Goal: Task Accomplishment & Management: Manage account settings

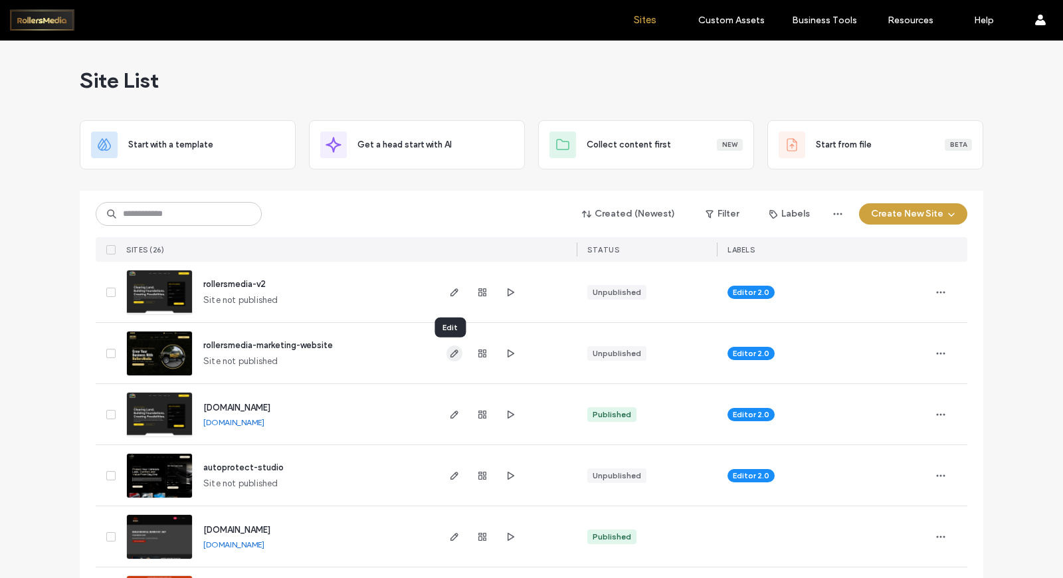
click at [451, 353] on use "button" at bounding box center [455, 354] width 8 height 8
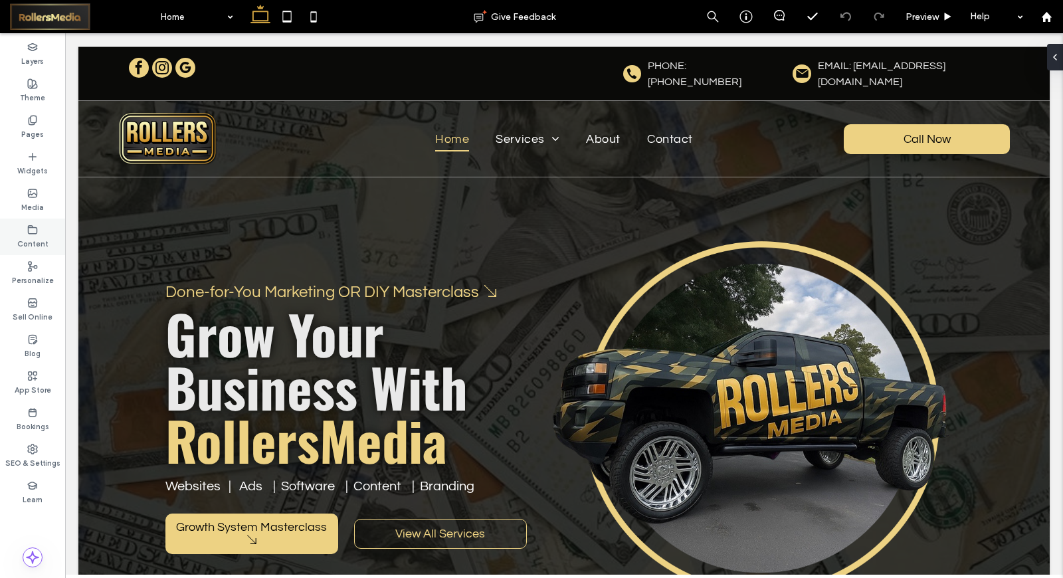
click at [35, 229] on icon at bounding box center [32, 230] width 11 height 11
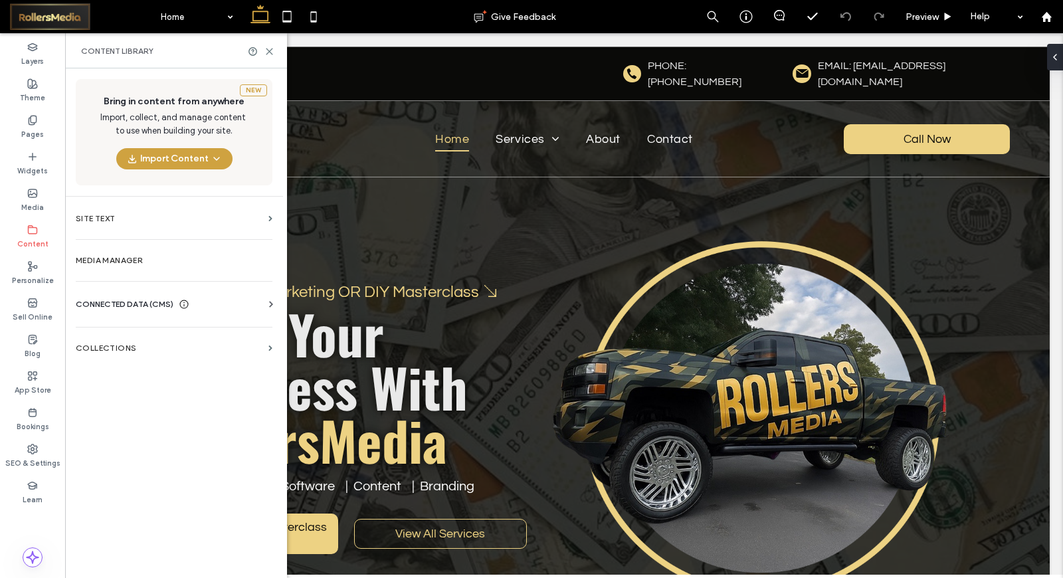
click at [260, 311] on div "Business Info Business Text Business Images Find and Replace" at bounding box center [177, 316] width 202 height 11
click at [268, 307] on icon at bounding box center [271, 304] width 13 height 13
click at [208, 334] on label "Business Info" at bounding box center [176, 336] width 181 height 9
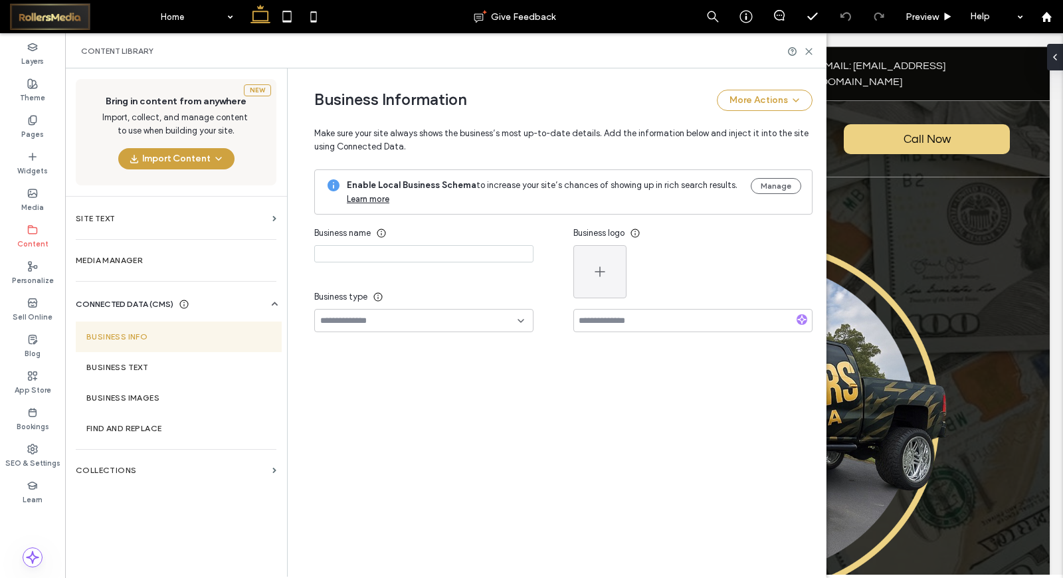
type input "**********"
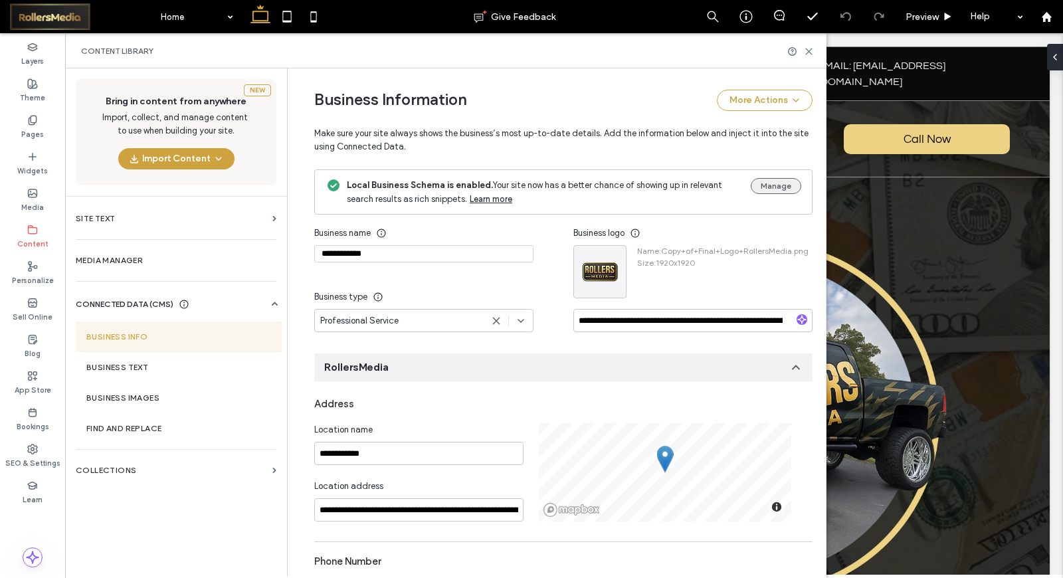
click at [774, 191] on button "Manage" at bounding box center [776, 186] width 51 height 16
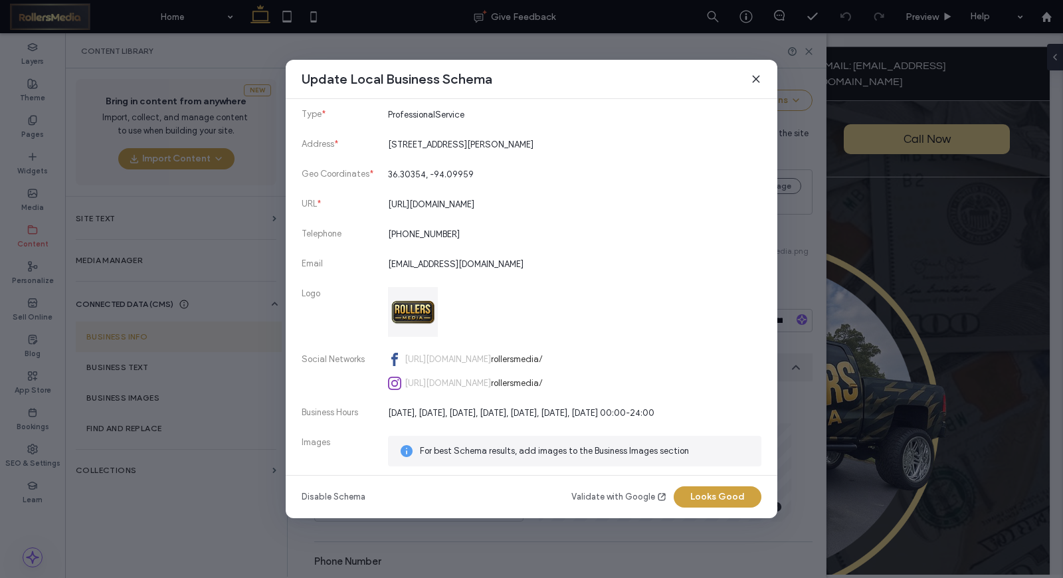
scroll to position [260, 0]
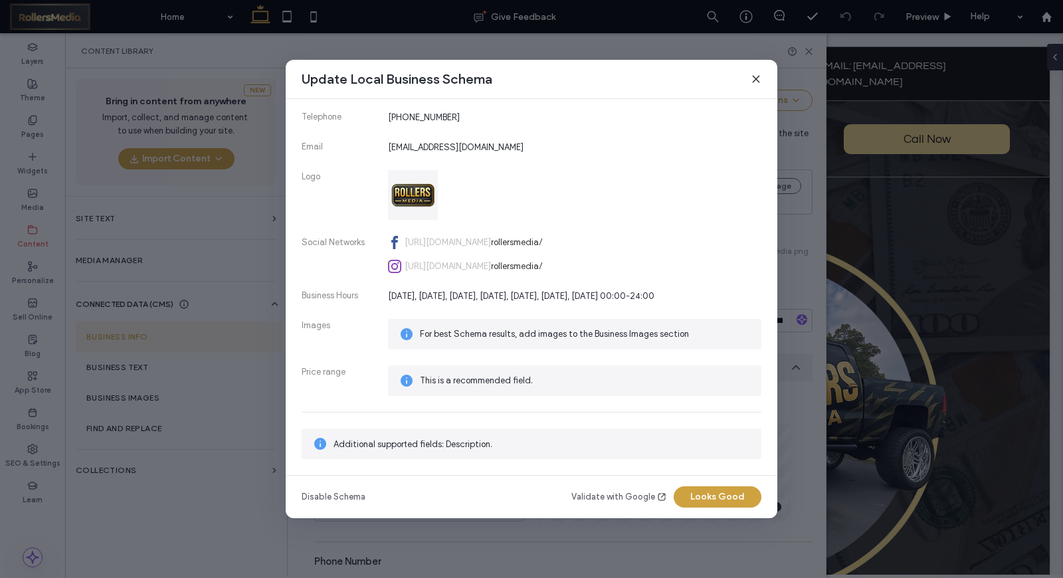
click at [754, 77] on use at bounding box center [756, 79] width 6 height 6
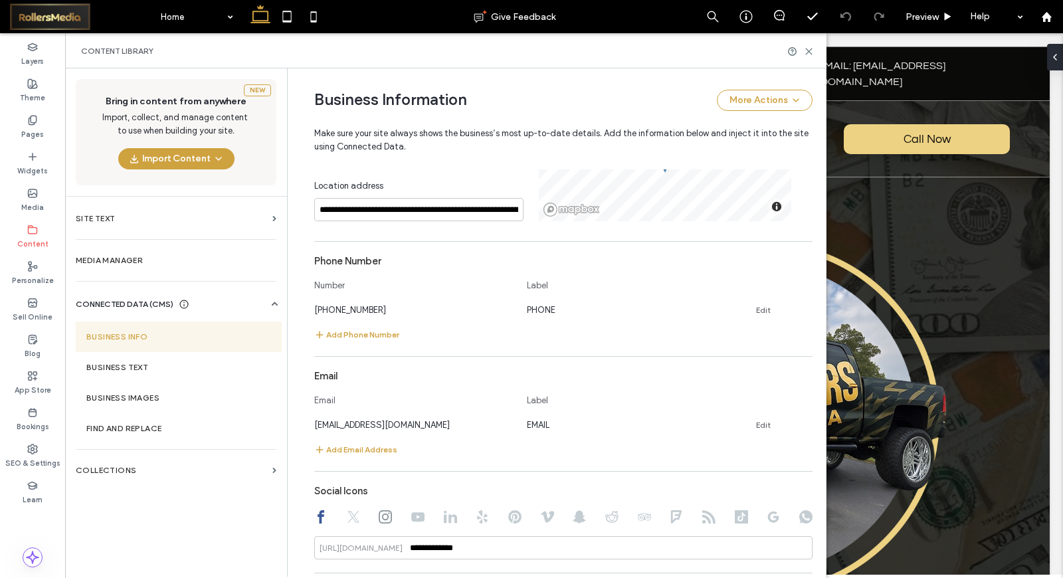
scroll to position [369, 0]
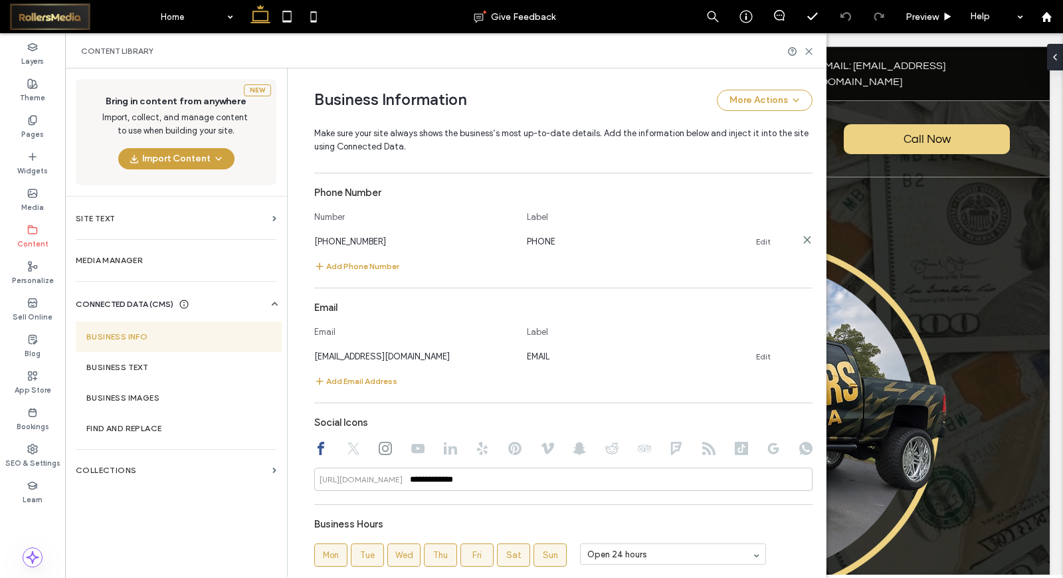
click at [758, 243] on link "Edit" at bounding box center [763, 242] width 15 height 11
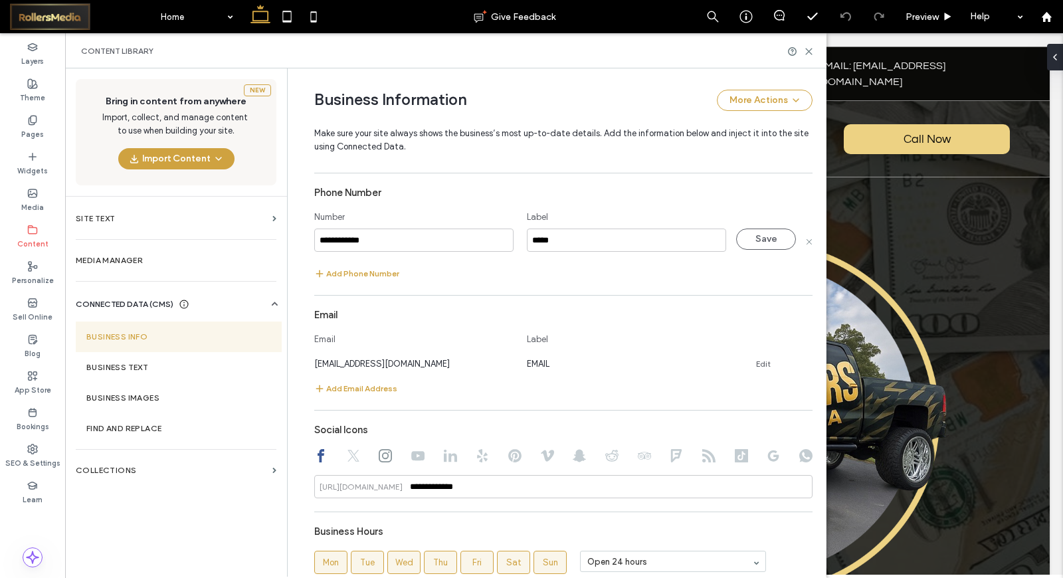
click at [400, 241] on input "**********" at bounding box center [413, 240] width 199 height 23
type input "**********"
click at [743, 241] on button "Save" at bounding box center [766, 239] width 60 height 21
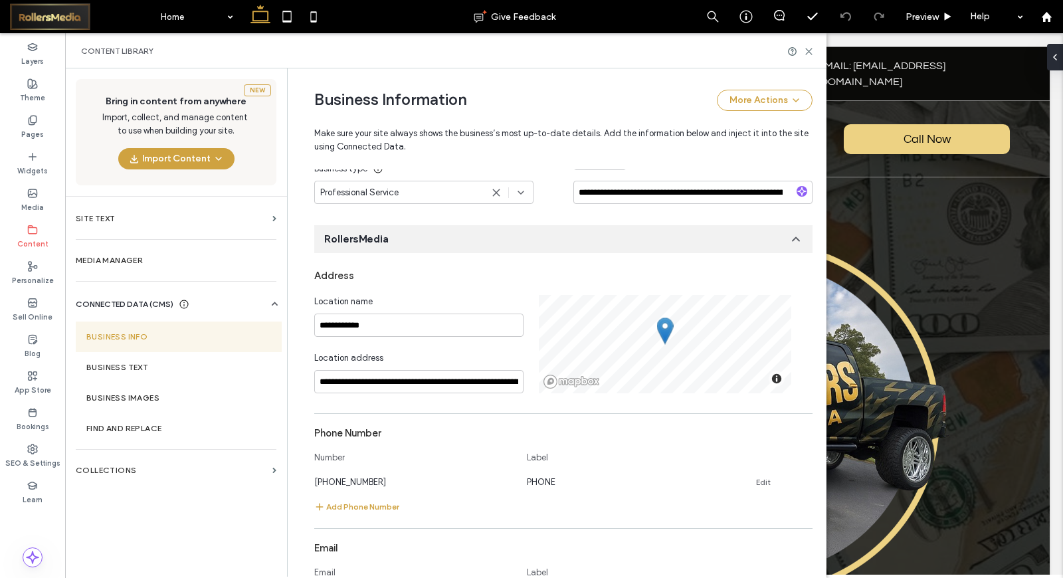
scroll to position [0, 0]
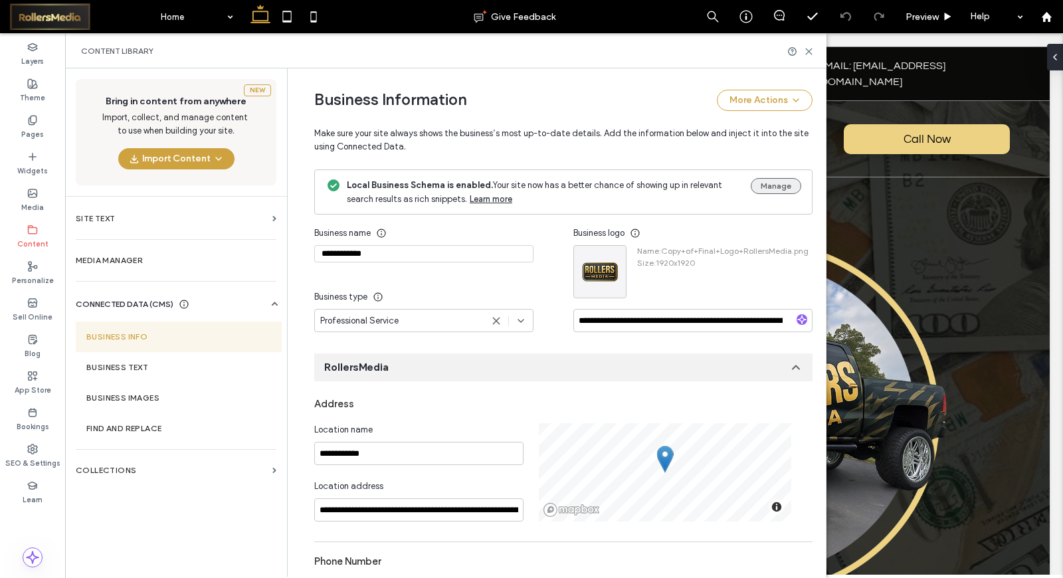
click at [766, 185] on button "Manage" at bounding box center [776, 186] width 51 height 16
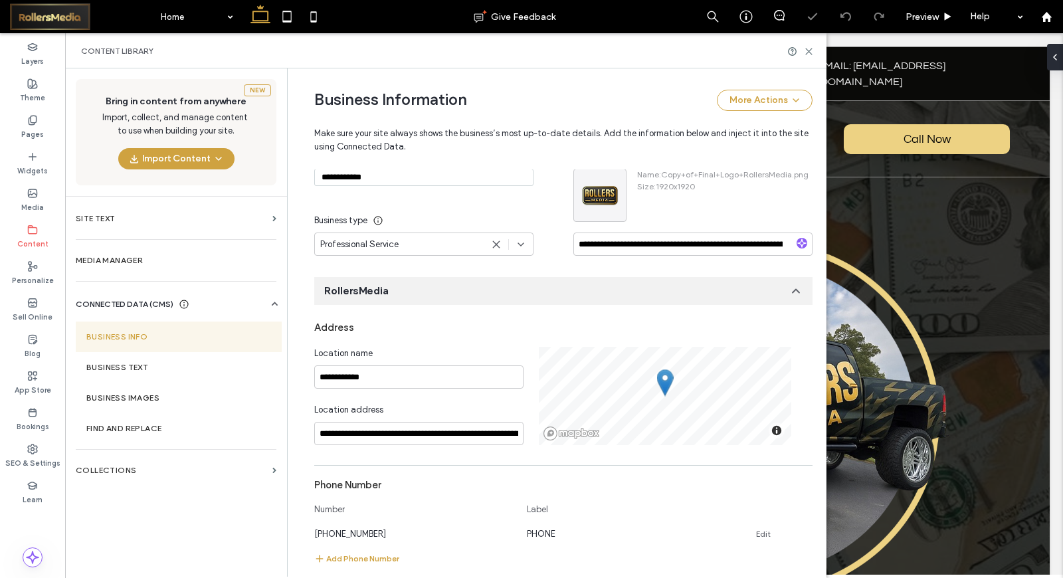
scroll to position [369, 0]
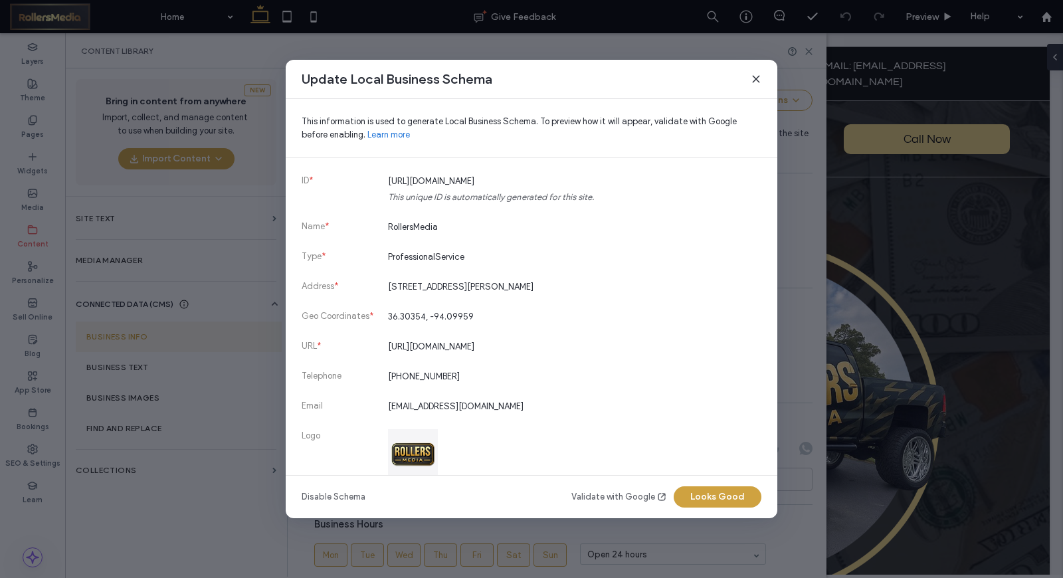
click at [712, 497] on button "Looks Good" at bounding box center [718, 497] width 88 height 21
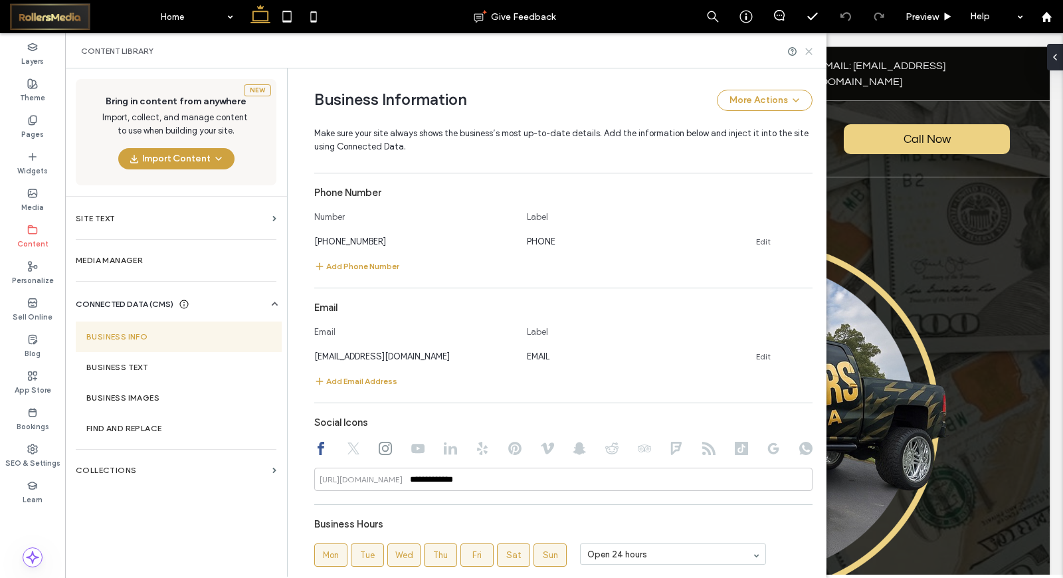
drag, startPoint x: 807, startPoint y: 50, endPoint x: 675, endPoint y: 51, distance: 131.6
click at [807, 50] on icon at bounding box center [809, 52] width 10 height 10
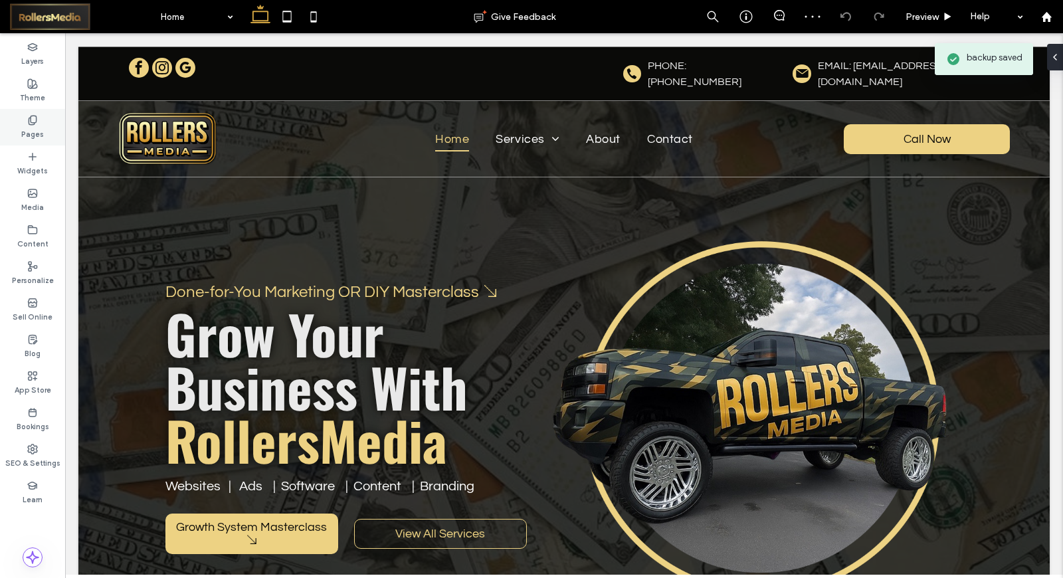
click at [29, 133] on label "Pages" at bounding box center [32, 133] width 23 height 15
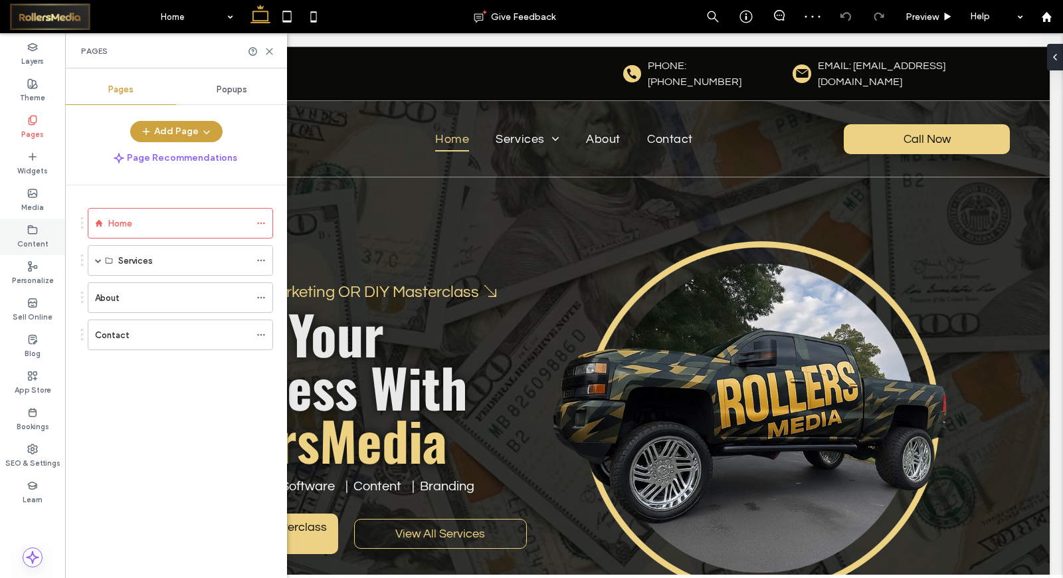
click at [32, 233] on icon at bounding box center [32, 230] width 11 height 11
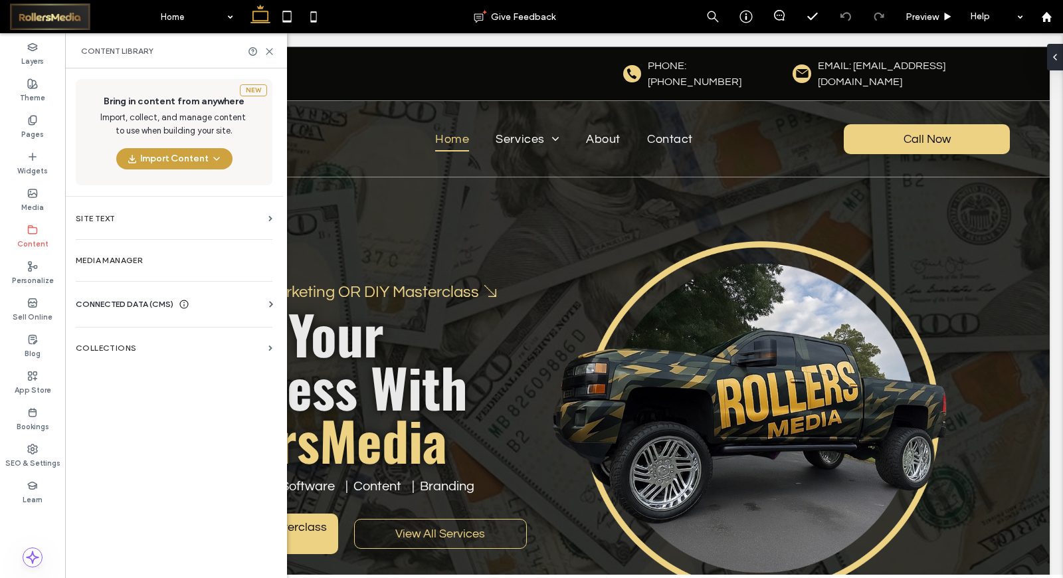
click at [261, 302] on div "CONNECTED DATA (CMS)" at bounding box center [177, 304] width 202 height 13
click at [142, 431] on label "Find and Replace" at bounding box center [176, 428] width 181 height 9
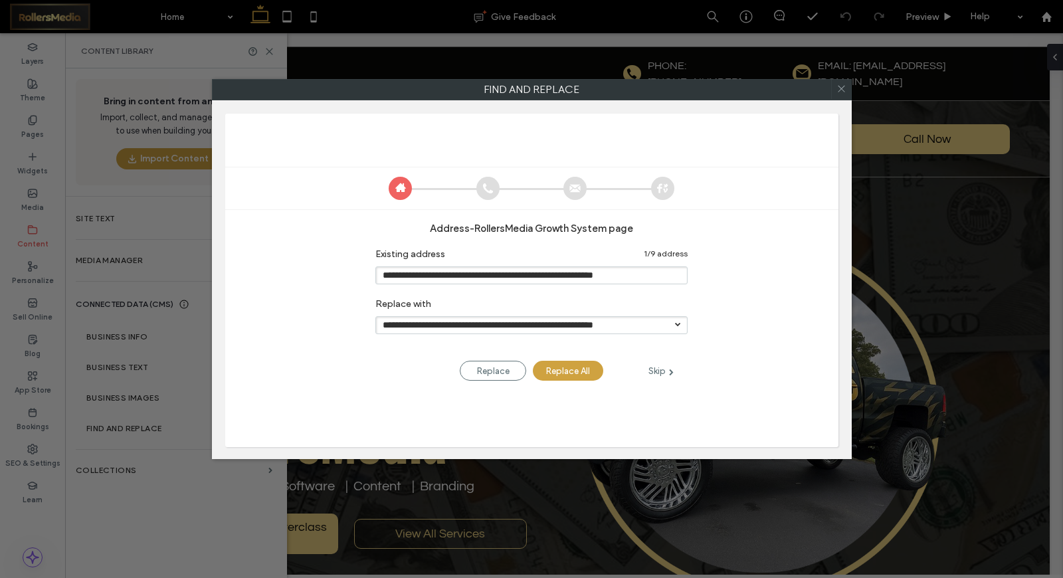
click at [666, 371] on div "Skip" at bounding box center [661, 371] width 53 height 15
click at [666, 372] on div "Skip" at bounding box center [661, 371] width 53 height 15
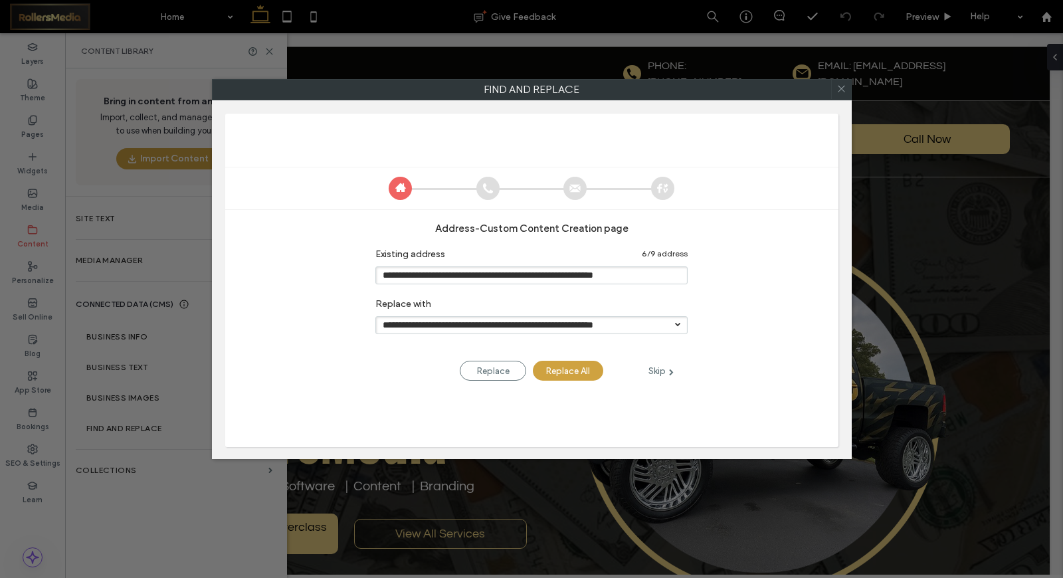
click at [666, 372] on div "Skip" at bounding box center [661, 371] width 53 height 15
click at [493, 189] on use at bounding box center [488, 188] width 10 height 10
click at [655, 368] on div "Skip" at bounding box center [661, 371] width 53 height 15
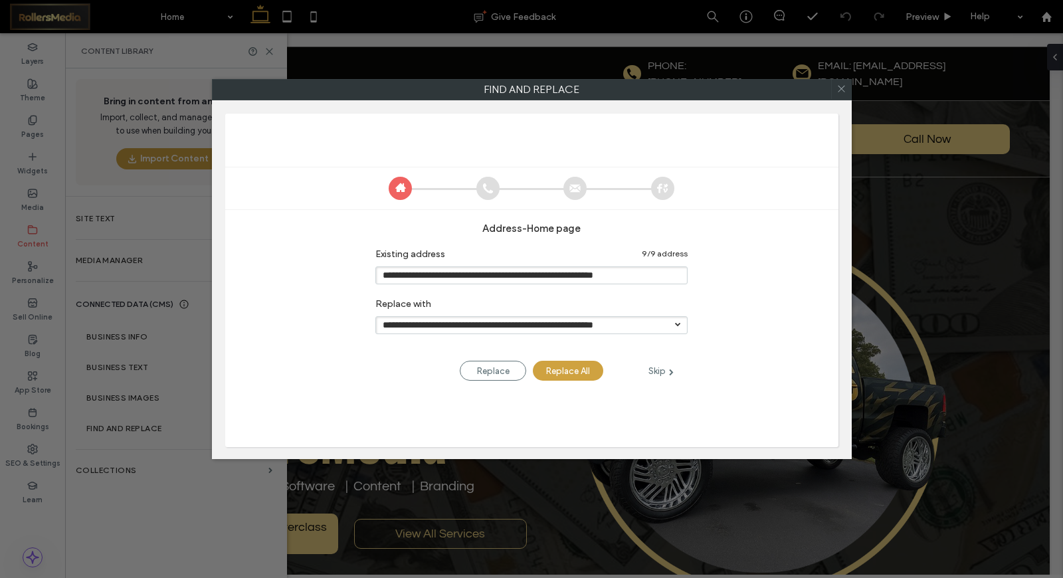
type input "**********"
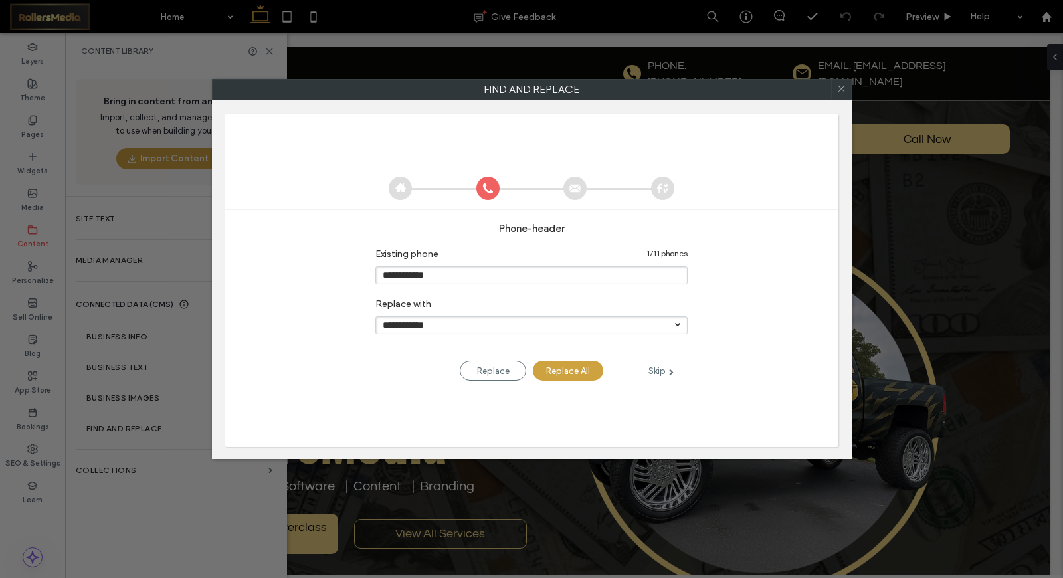
click at [485, 332] on input "**********" at bounding box center [532, 325] width 312 height 18
click at [512, 346] on li "479-469-1847 [PHONE]" at bounding box center [532, 345] width 312 height 19
type input "**********"
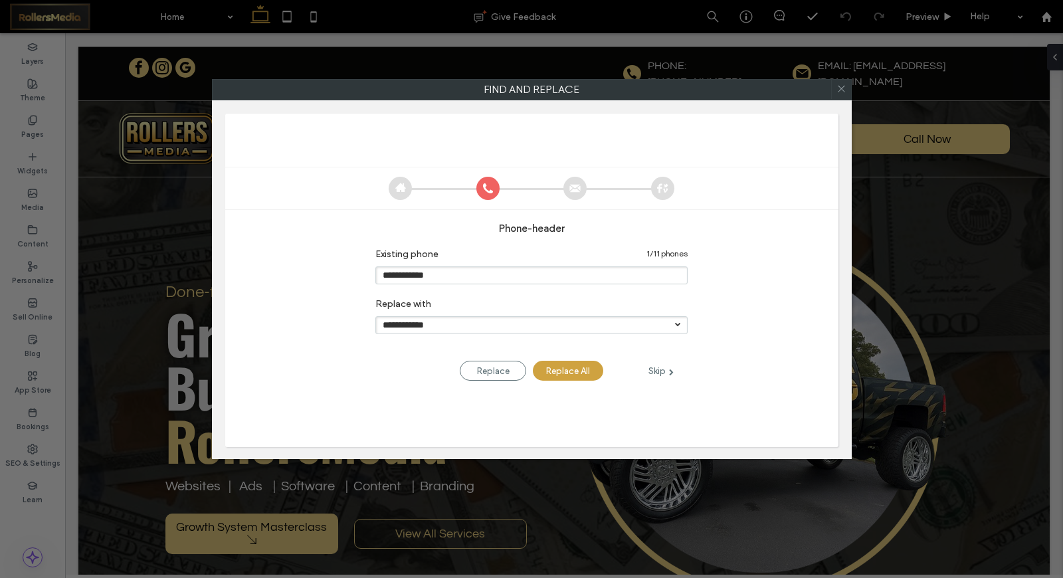
click at [565, 371] on div "Replace All" at bounding box center [568, 371] width 70 height 20
type input "**********"
click at [653, 370] on div "Skip" at bounding box center [661, 371] width 53 height 15
click at [661, 370] on div "Skip" at bounding box center [661, 371] width 53 height 15
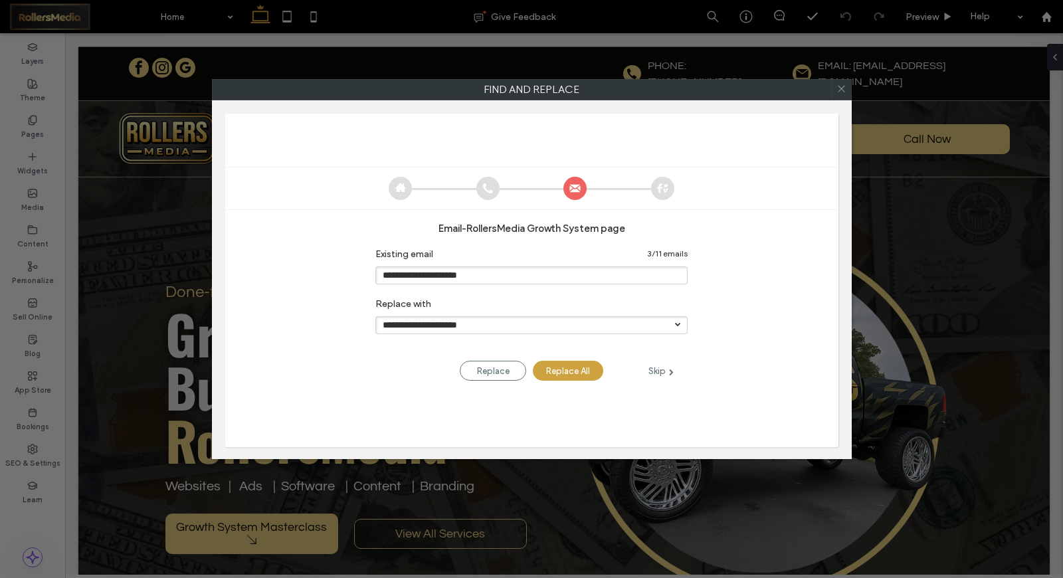
click at [661, 370] on div "Skip" at bounding box center [661, 371] width 53 height 15
click at [661, 369] on div "Skip" at bounding box center [661, 371] width 53 height 15
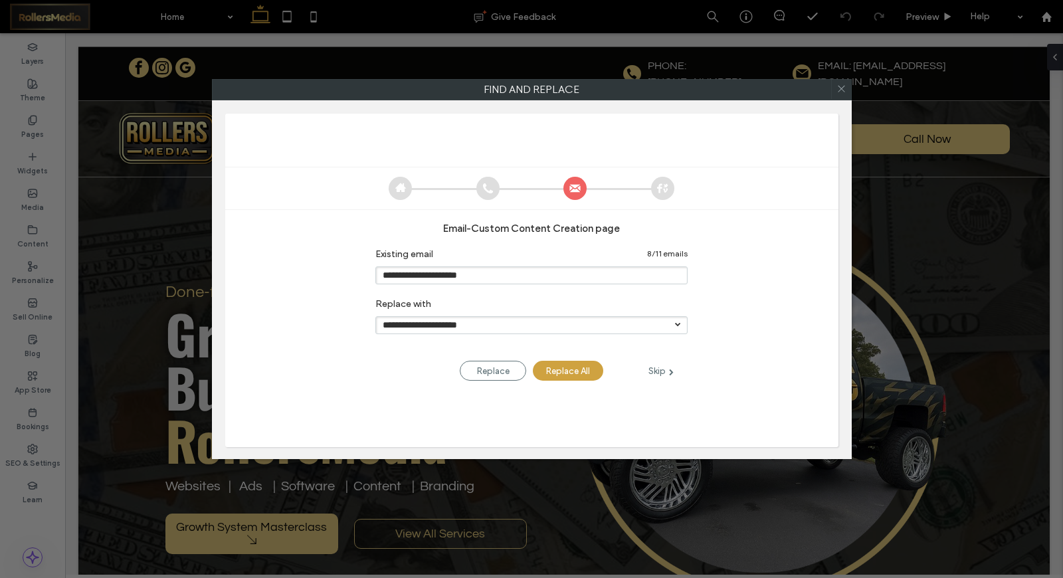
click at [660, 369] on div "Skip" at bounding box center [661, 371] width 53 height 15
type input "**********"
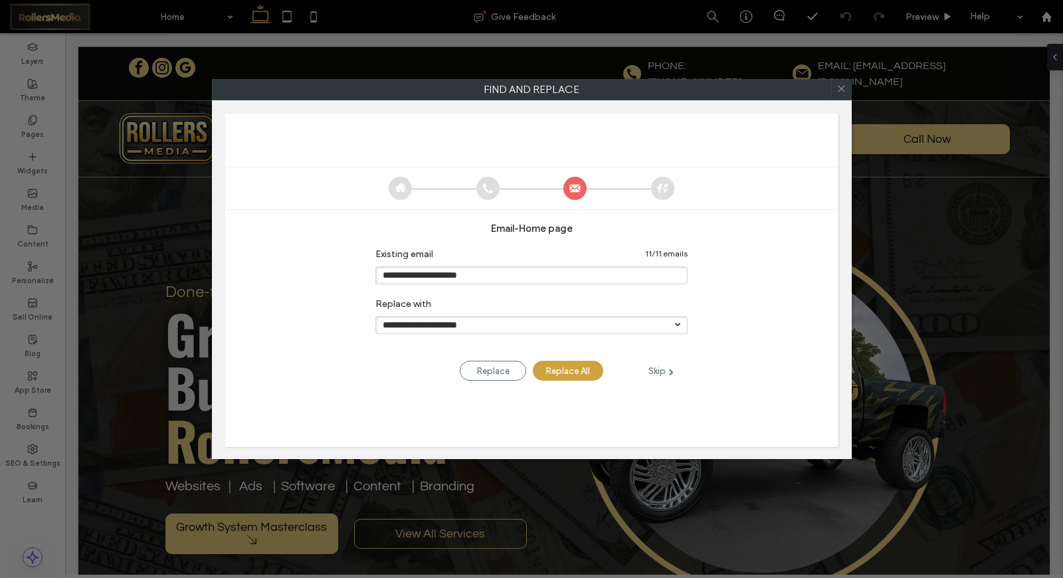
type input "**********"
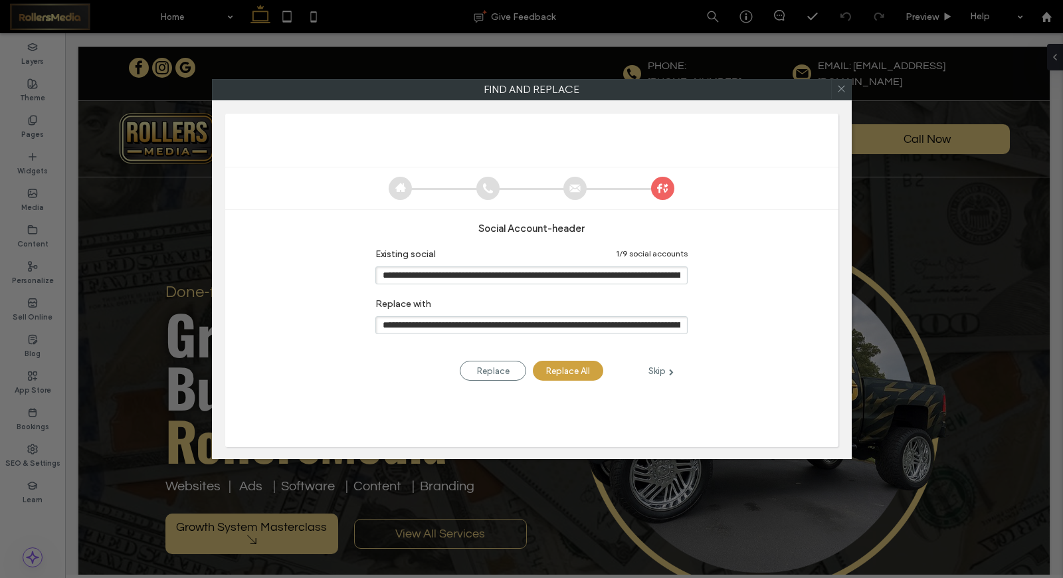
click at [655, 370] on div "Skip" at bounding box center [661, 371] width 53 height 15
click at [562, 369] on div "Replace All" at bounding box center [568, 371] width 70 height 20
type input "**********"
click at [562, 369] on div "Replace All" at bounding box center [568, 371] width 70 height 20
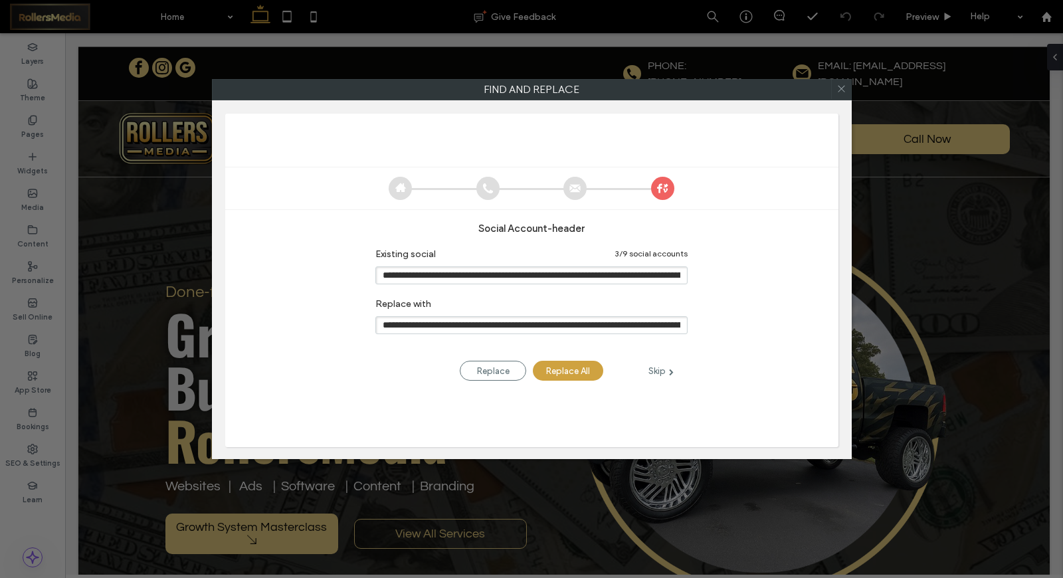
type input "**********"
click at [562, 369] on div "Replace All" at bounding box center [568, 371] width 70 height 20
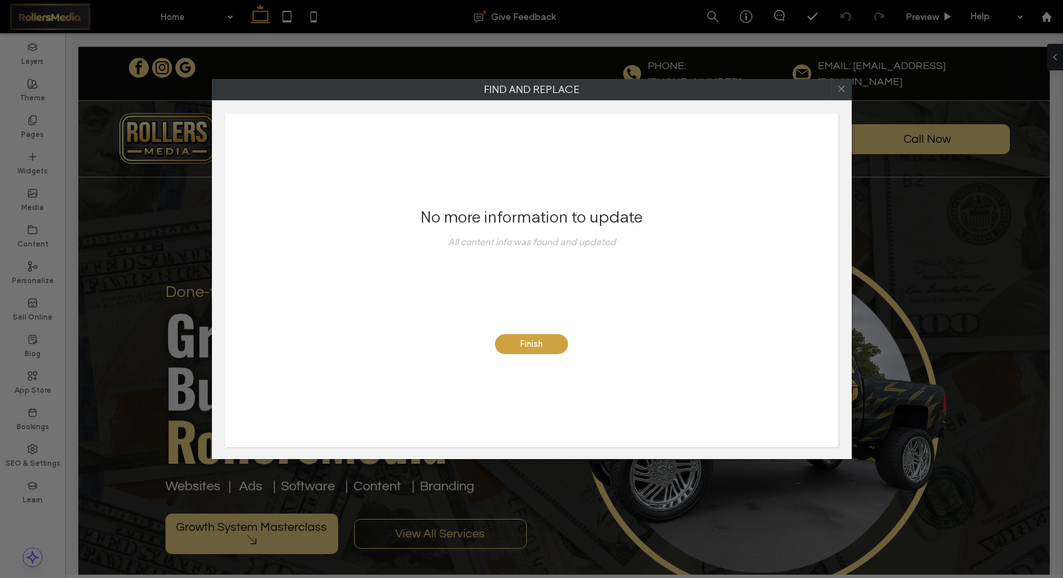
click at [544, 340] on div "Finish" at bounding box center [531, 344] width 73 height 20
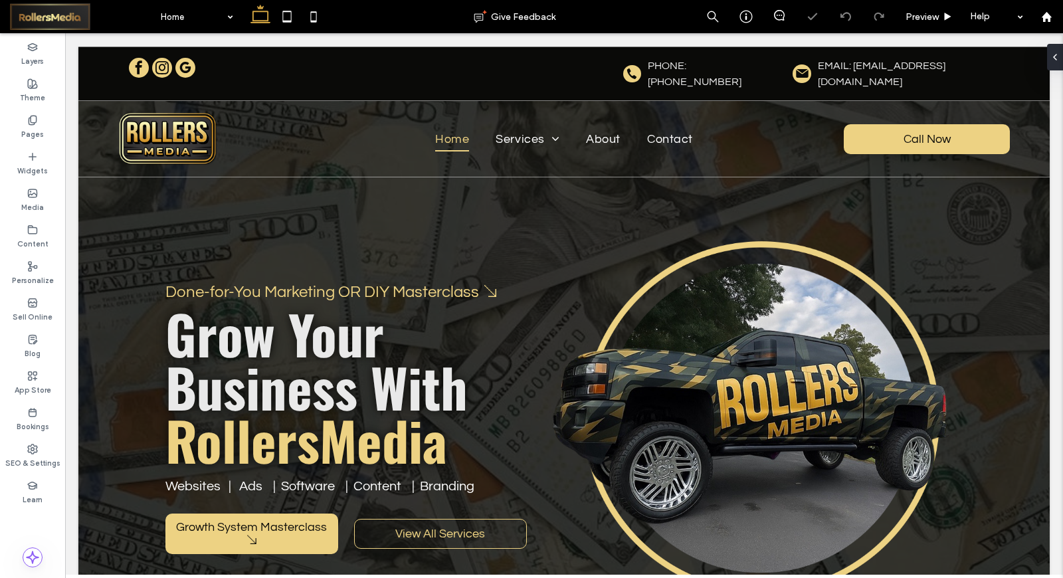
scroll to position [0, 0]
click at [7, 234] on div "Content" at bounding box center [32, 237] width 65 height 37
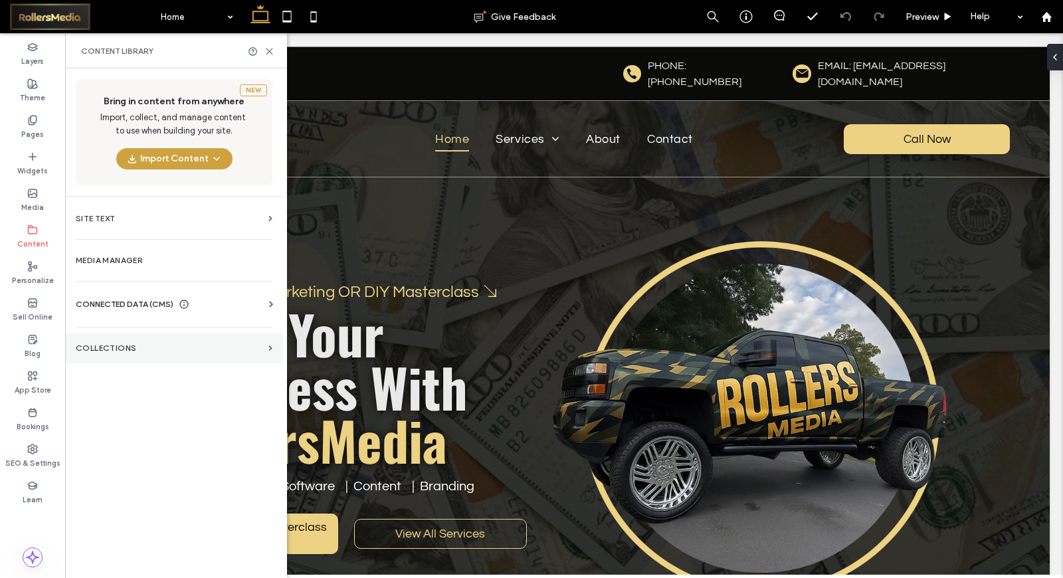
click at [206, 353] on label "Collections" at bounding box center [169, 348] width 187 height 9
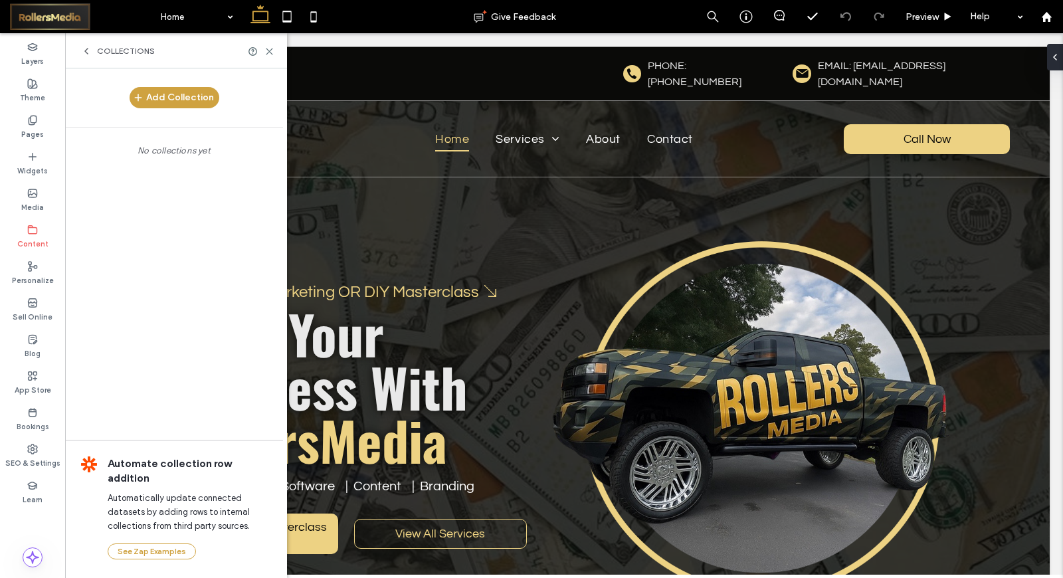
click at [88, 50] on icon at bounding box center [86, 51] width 11 height 11
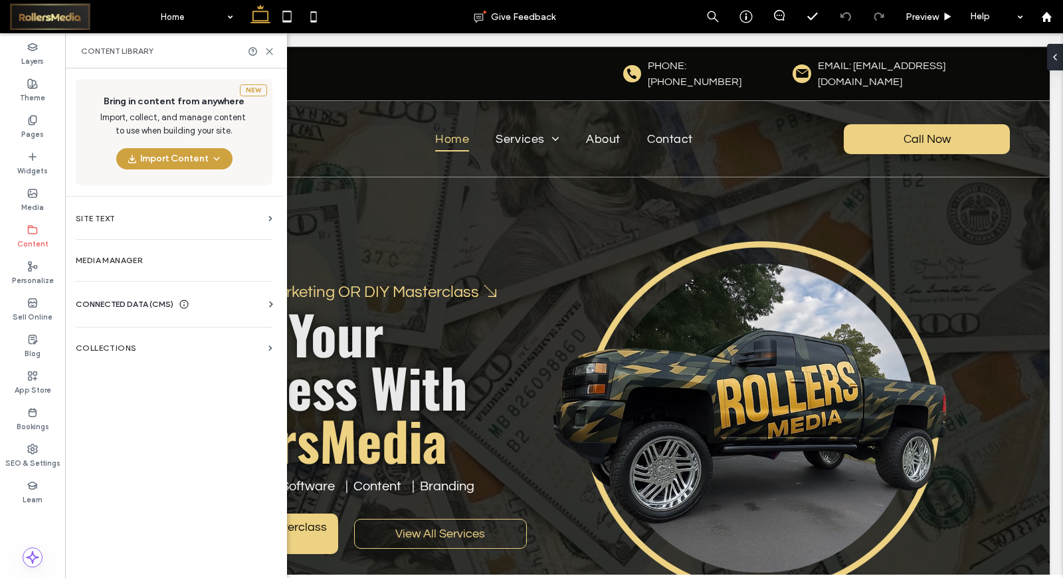
click at [269, 300] on icon at bounding box center [271, 304] width 13 height 13
click at [183, 419] on section "Find and Replace" at bounding box center [177, 428] width 202 height 31
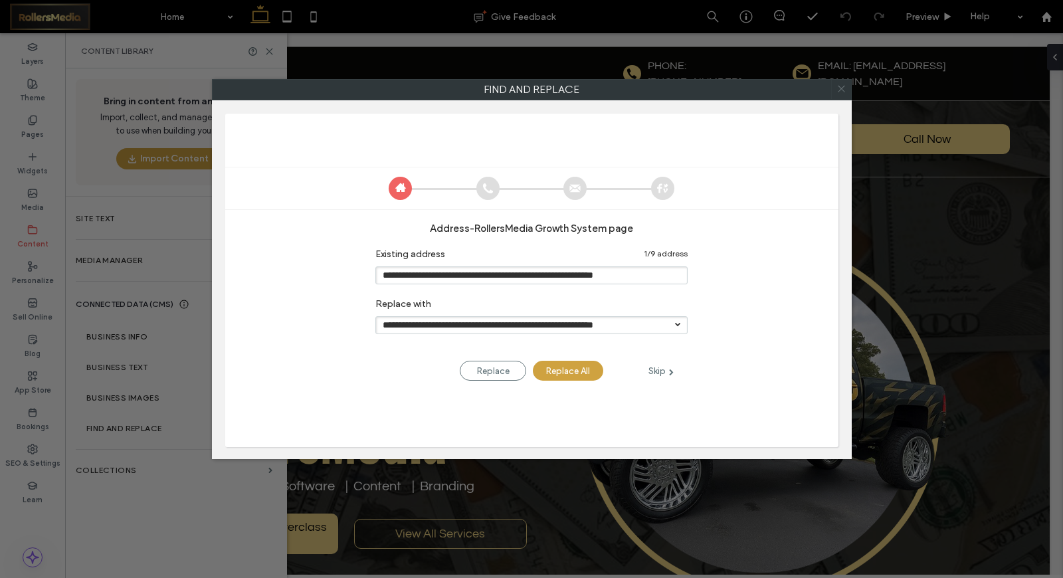
click at [839, 86] on icon at bounding box center [841, 88] width 19 height 19
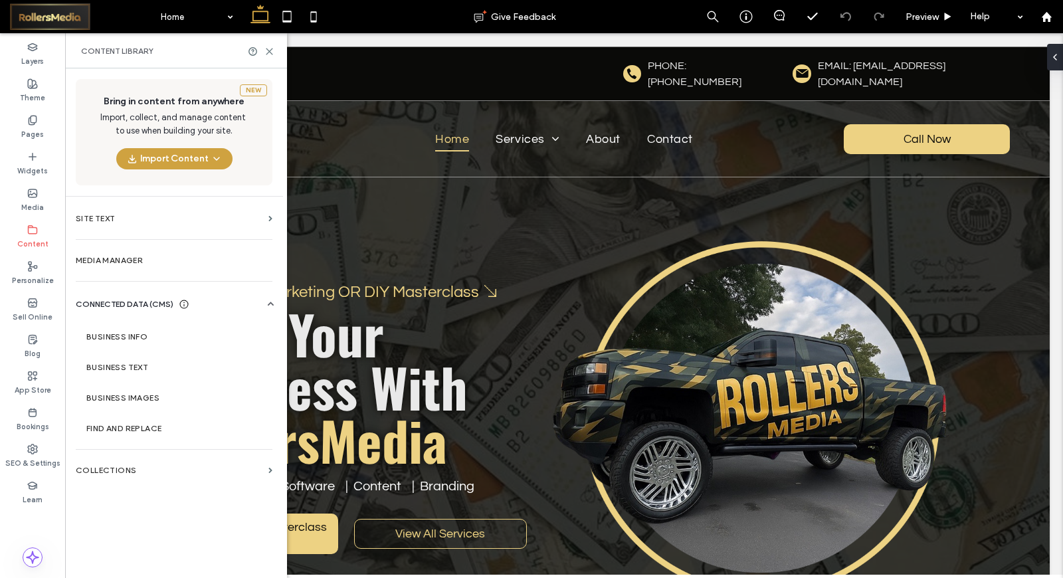
click at [275, 51] on div "Content Library" at bounding box center [176, 50] width 222 height 35
drag, startPoint x: 269, startPoint y: 51, endPoint x: 217, endPoint y: 20, distance: 59.6
click at [269, 51] on use at bounding box center [270, 52] width 6 height 6
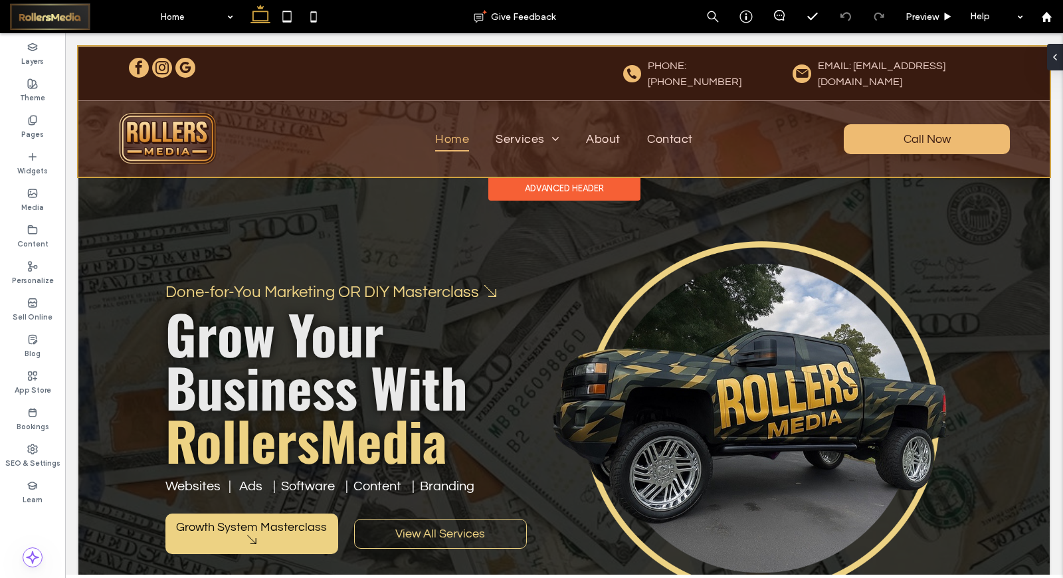
click at [623, 71] on div at bounding box center [564, 112] width 972 height 130
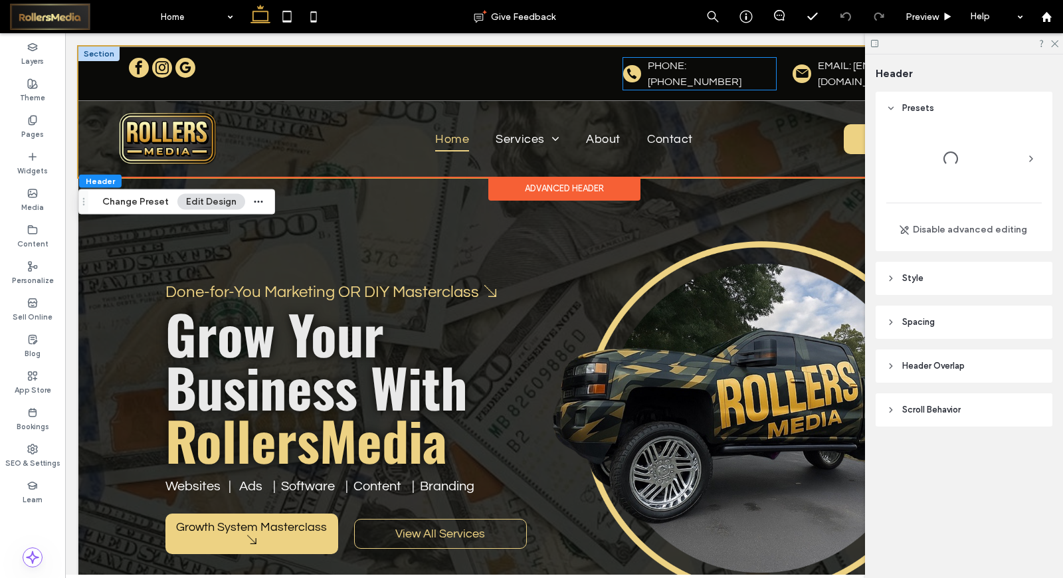
click at [627, 70] on icon at bounding box center [632, 73] width 10 height 11
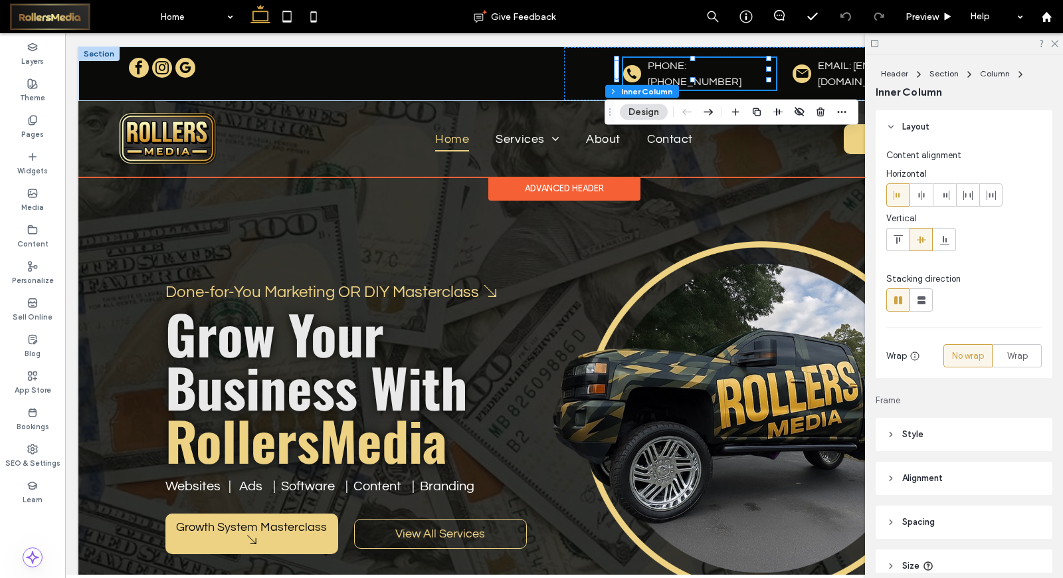
click at [627, 70] on icon at bounding box center [632, 73] width 10 height 11
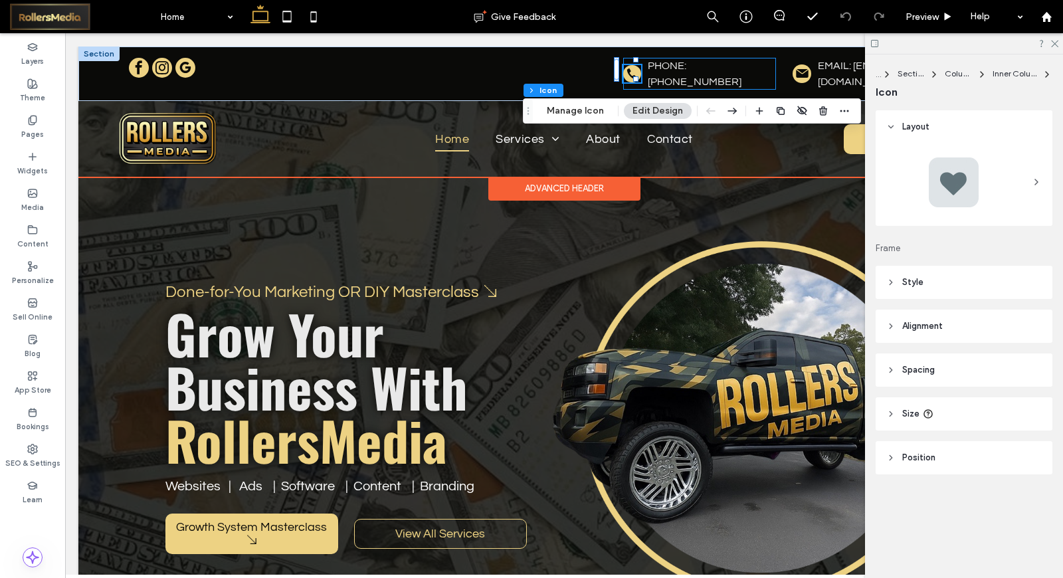
type input "***"
type input "*"
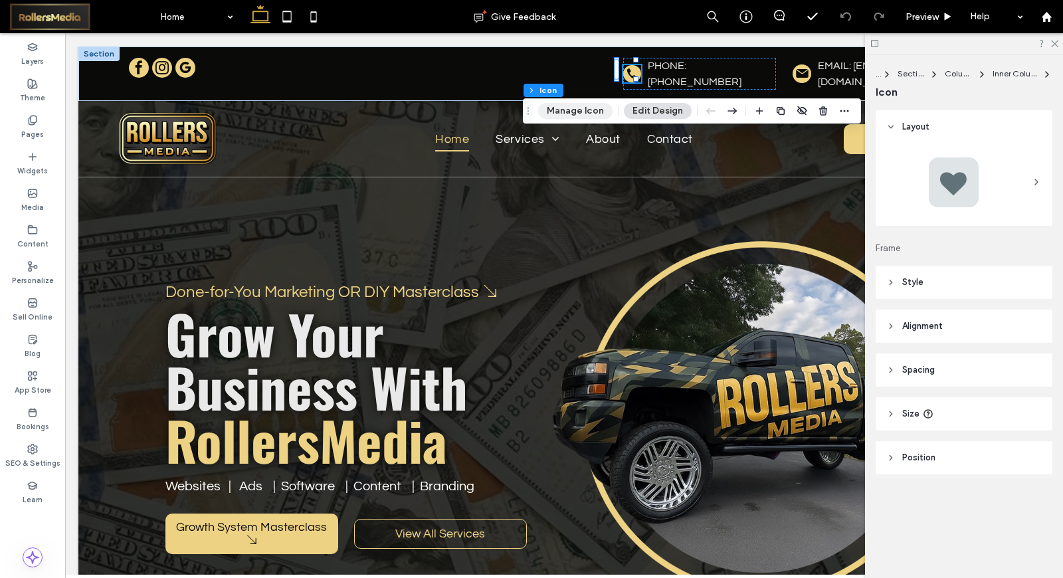
click at [588, 110] on button "Manage Icon" at bounding box center [575, 111] width 74 height 16
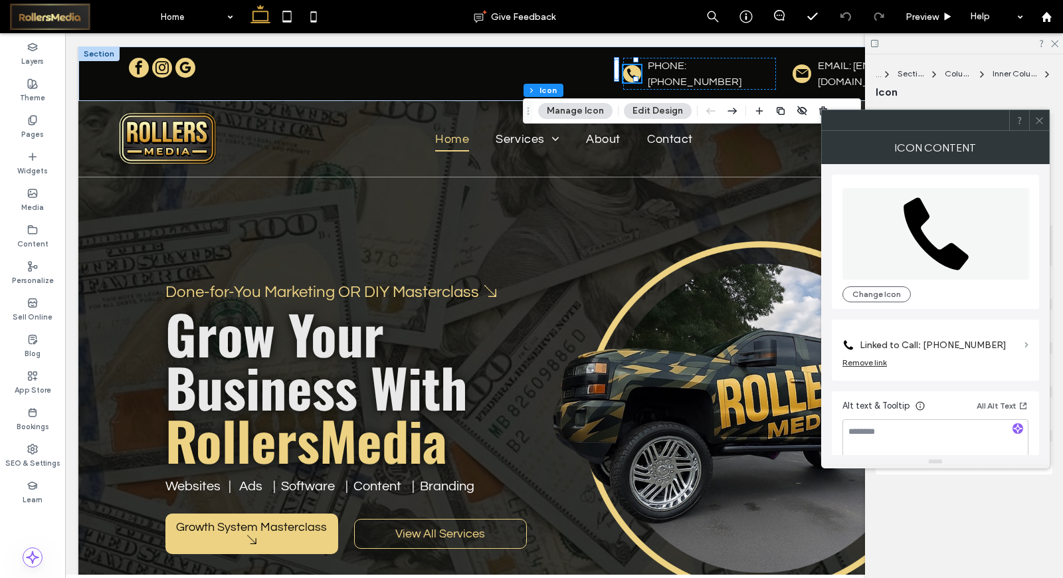
click at [1026, 347] on span at bounding box center [1027, 345] width 4 height 6
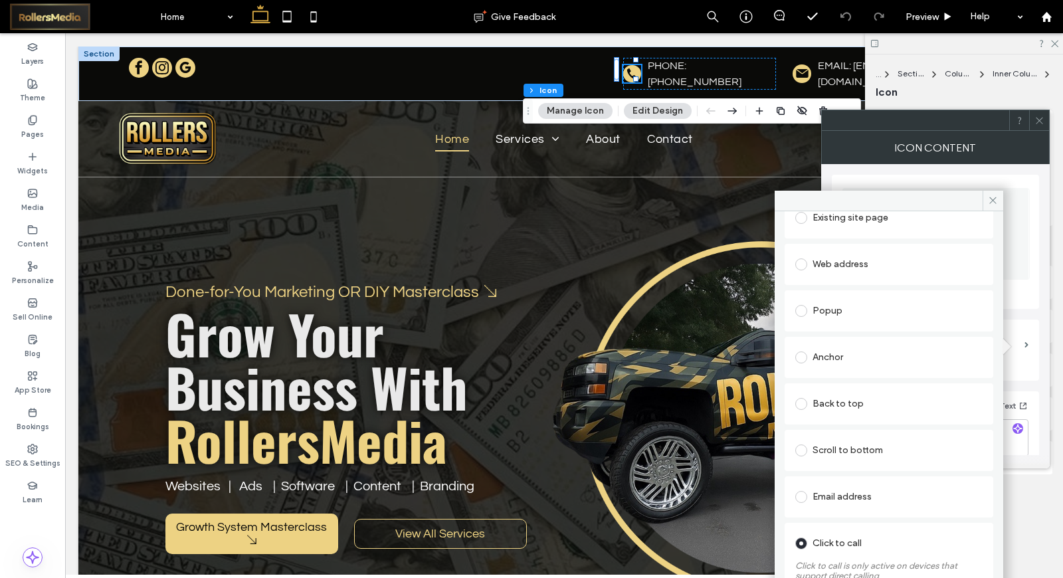
scroll to position [196, 0]
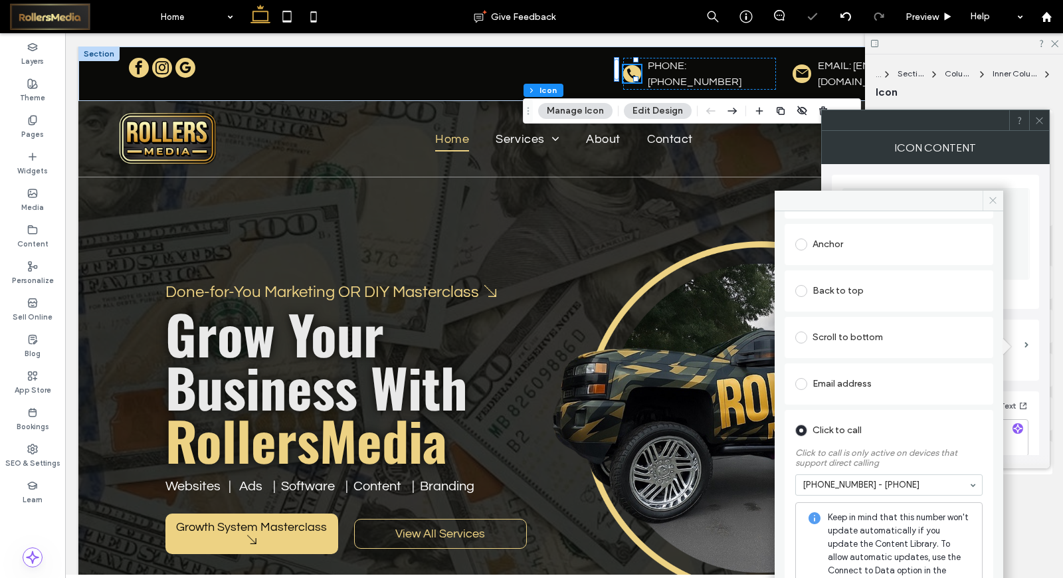
click at [994, 193] on span at bounding box center [993, 201] width 21 height 20
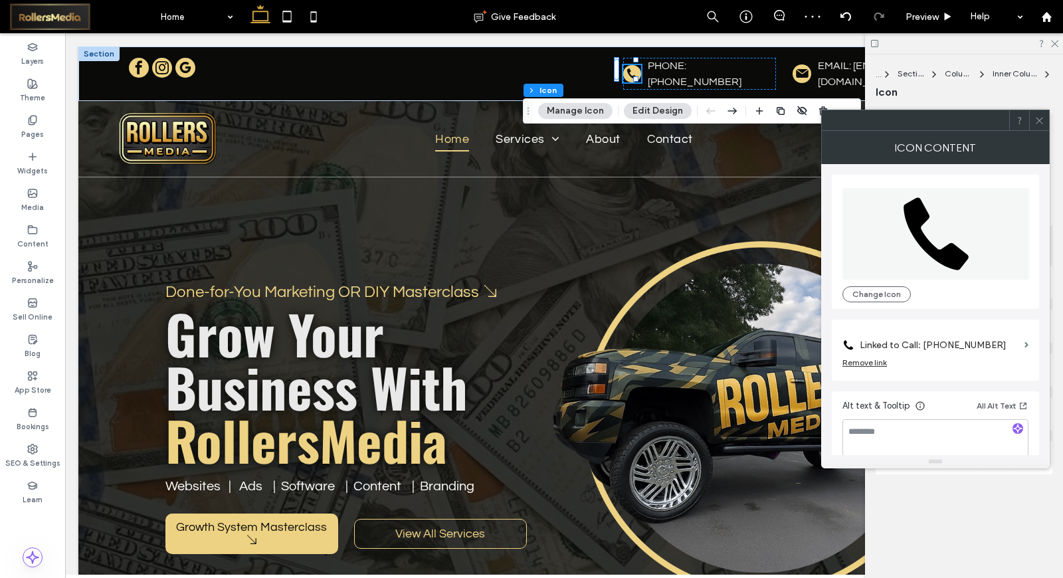
click at [1034, 128] on div at bounding box center [1040, 120] width 20 height 20
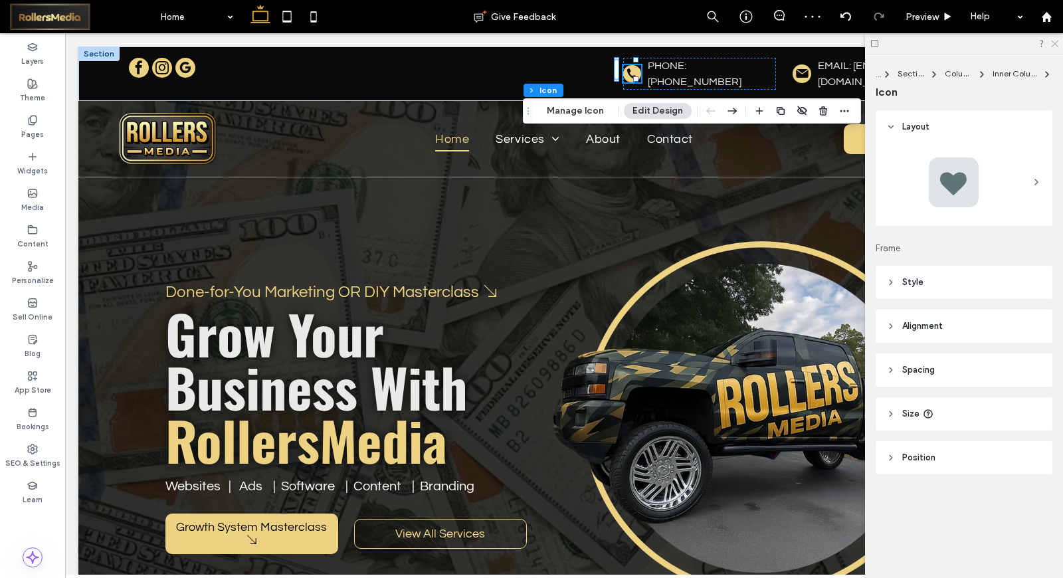
drag, startPoint x: 1057, startPoint y: 42, endPoint x: 694, endPoint y: 189, distance: 392.1
click at [1057, 42] on icon at bounding box center [1054, 43] width 9 height 9
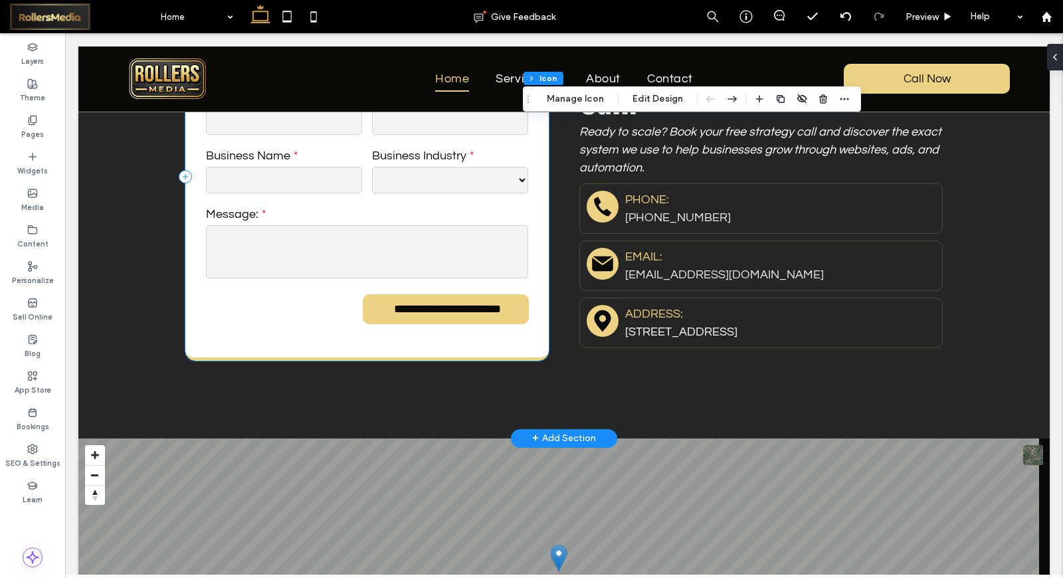
scroll to position [7163, 0]
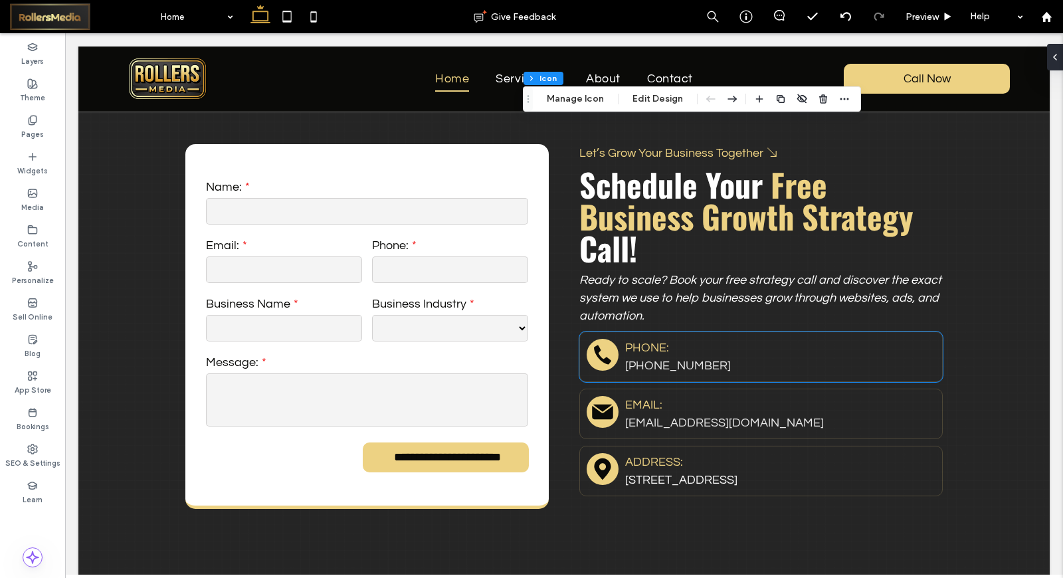
click at [591, 343] on icon "Black telephone handset." at bounding box center [603, 355] width 24 height 24
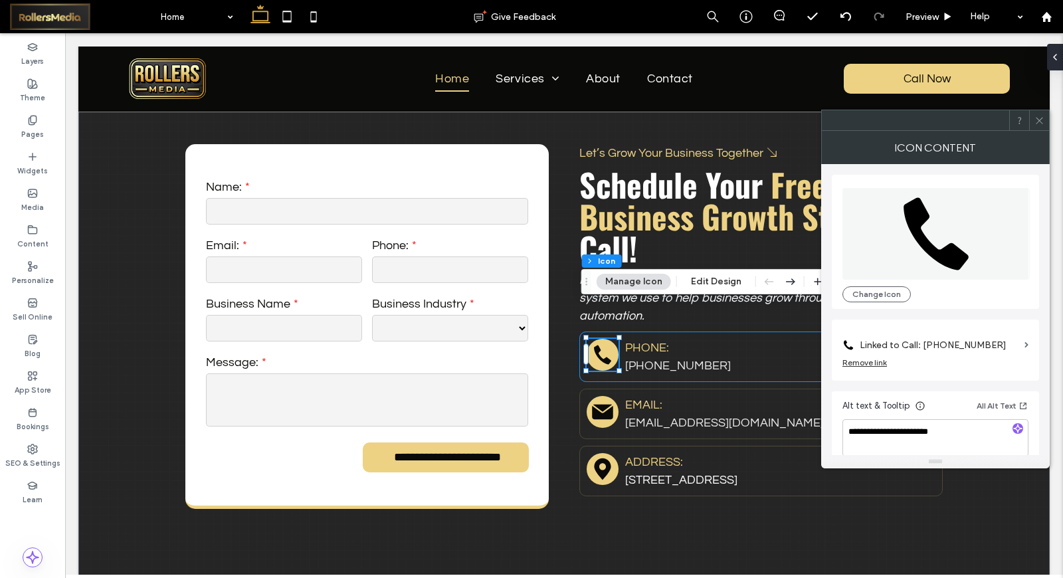
type input "*"
click at [1026, 346] on span at bounding box center [1027, 345] width 4 height 6
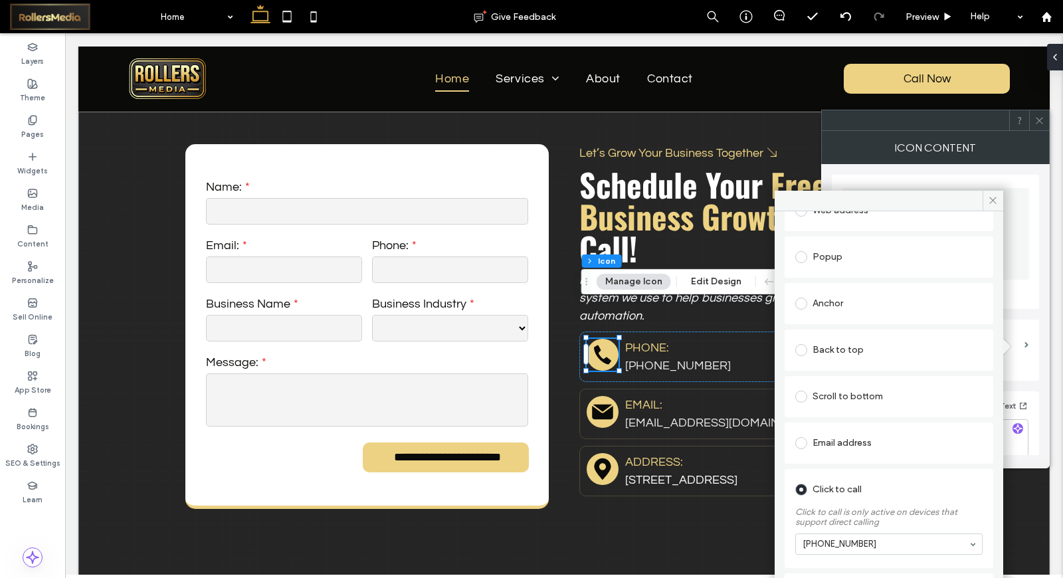
scroll to position [148, 0]
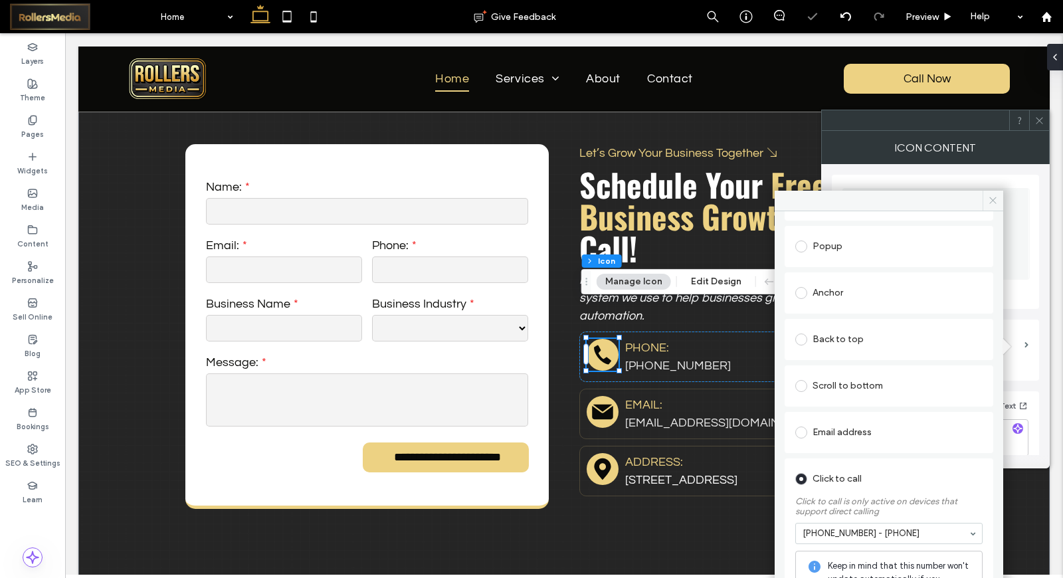
click at [997, 194] on span at bounding box center [993, 201] width 21 height 20
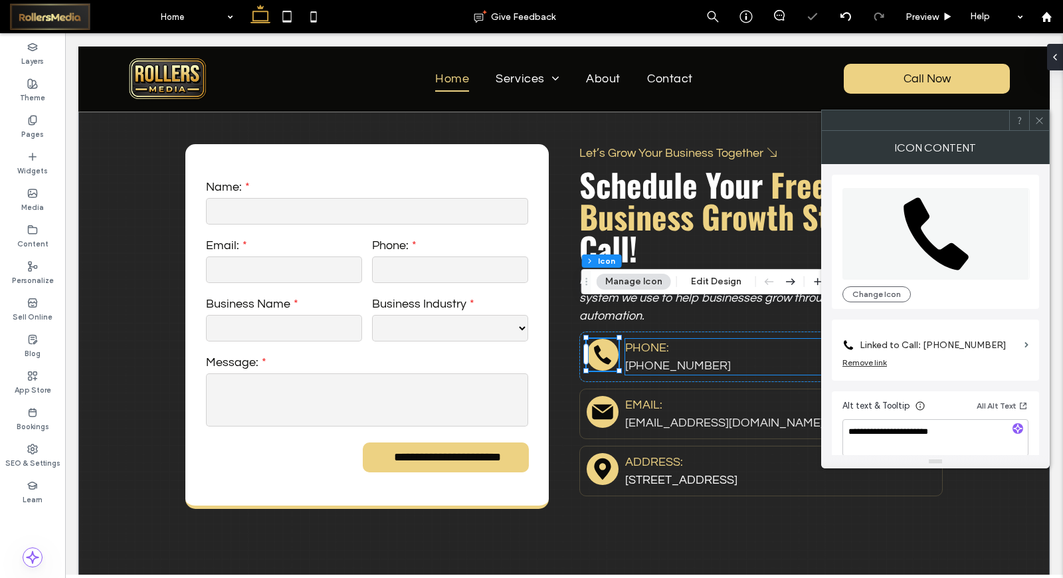
click at [668, 339] on p "PHONE:" at bounding box center [780, 348] width 310 height 18
click at [667, 339] on p "PHONE:" at bounding box center [780, 348] width 310 height 18
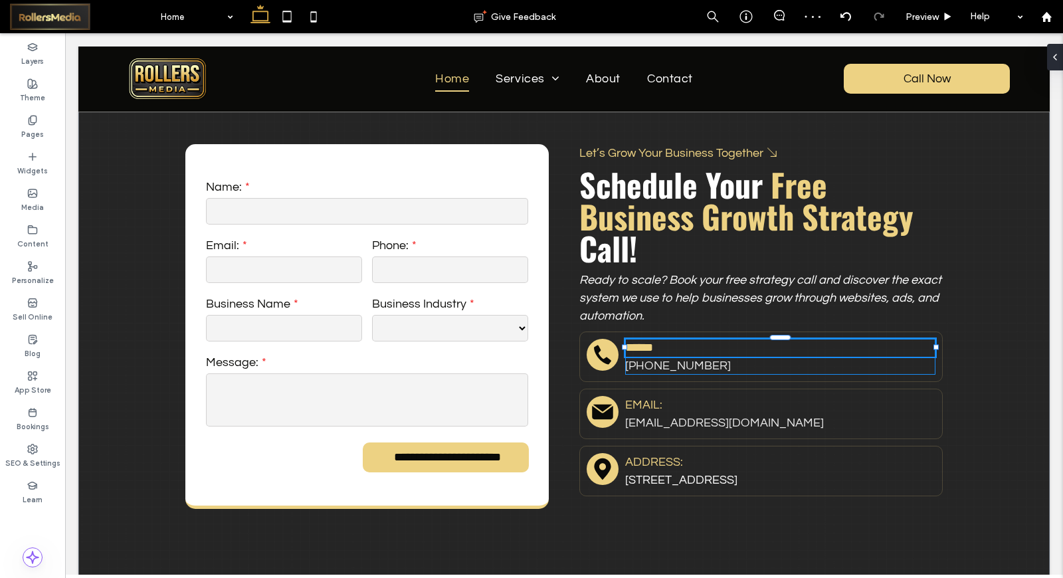
click at [667, 339] on p "******" at bounding box center [780, 348] width 310 height 18
type input "*********"
type input "**"
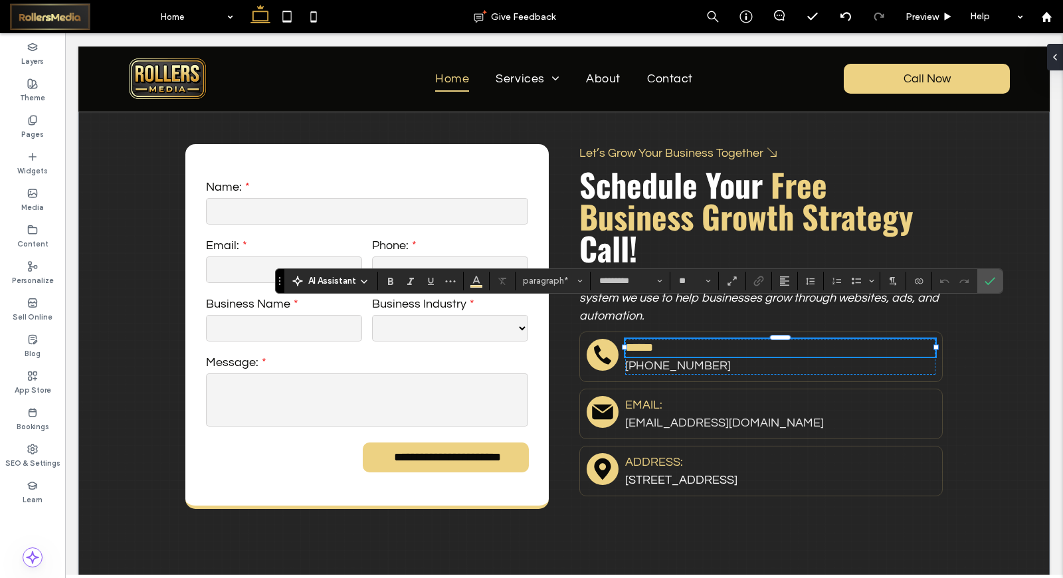
click at [670, 339] on p "******" at bounding box center [780, 348] width 310 height 18
drag, startPoint x: 661, startPoint y: 359, endPoint x: 661, endPoint y: 366, distance: 7.3
click at [661, 389] on div "Black envelope icon. EMAIL: Rollersmedia@gmail.com" at bounding box center [762, 414] width 364 height 51
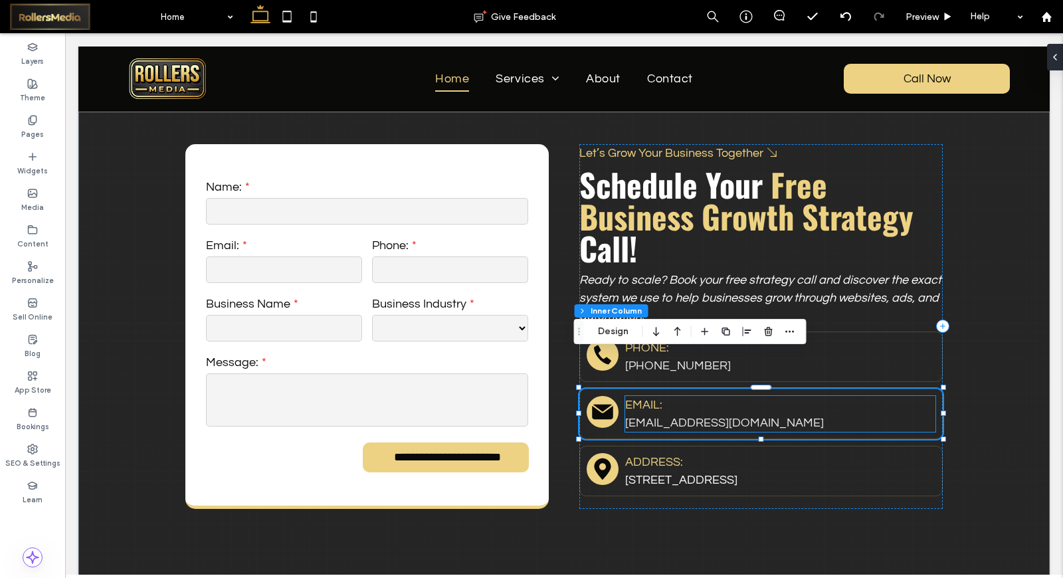
click at [660, 396] on p "EMAIL:" at bounding box center [780, 405] width 310 height 18
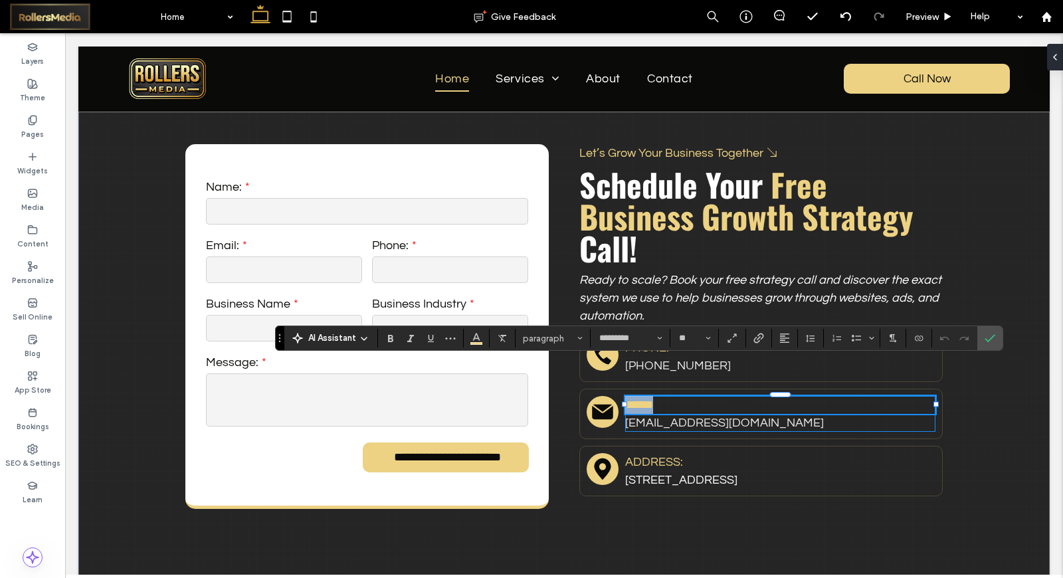
type input "*********"
type input "**"
click at [989, 335] on icon "Confirm" at bounding box center [990, 338] width 11 height 11
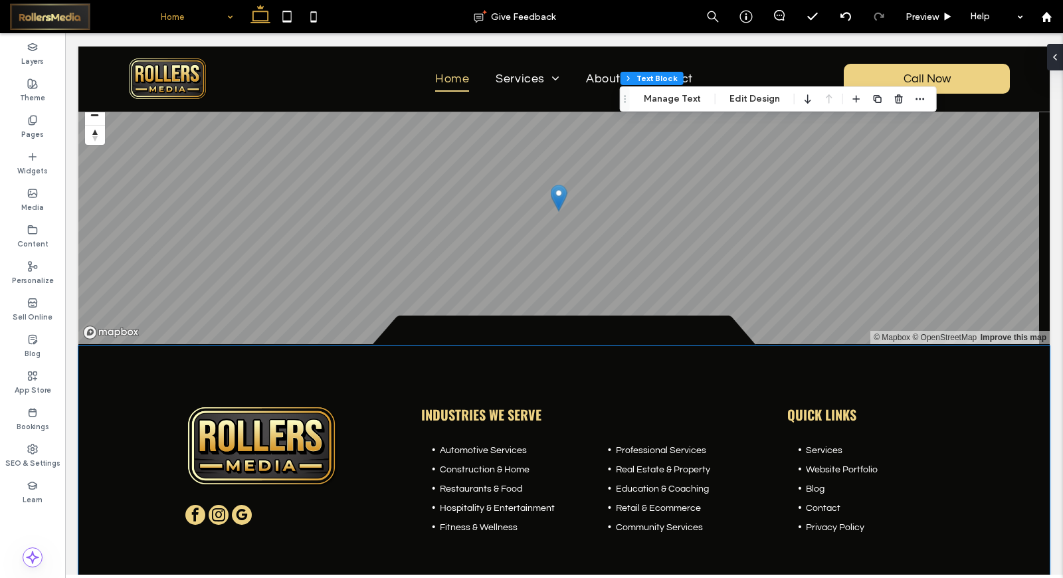
scroll to position [7524, 0]
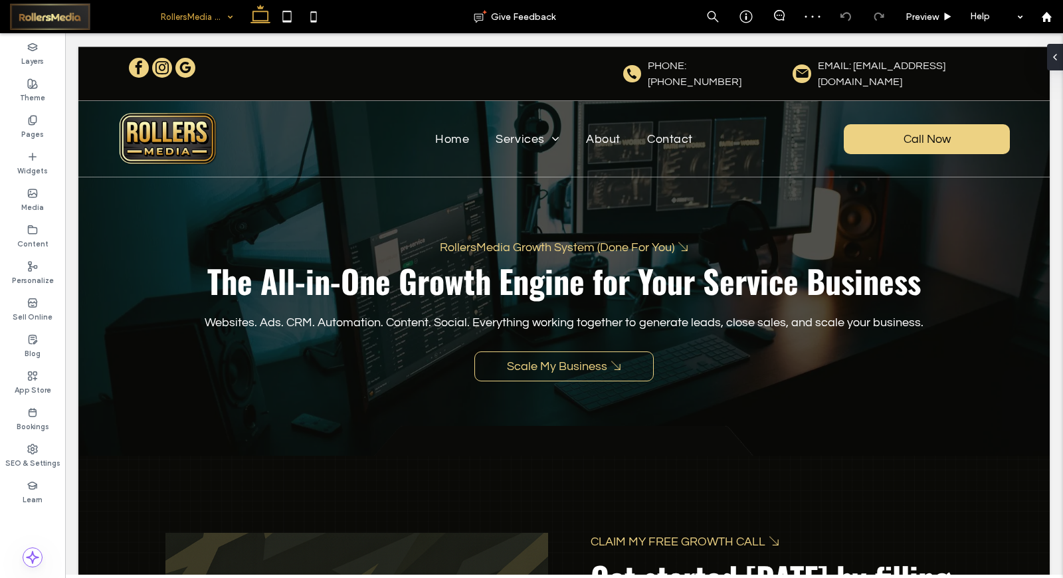
click at [857, 177] on div at bounding box center [564, 177] width 972 height 0
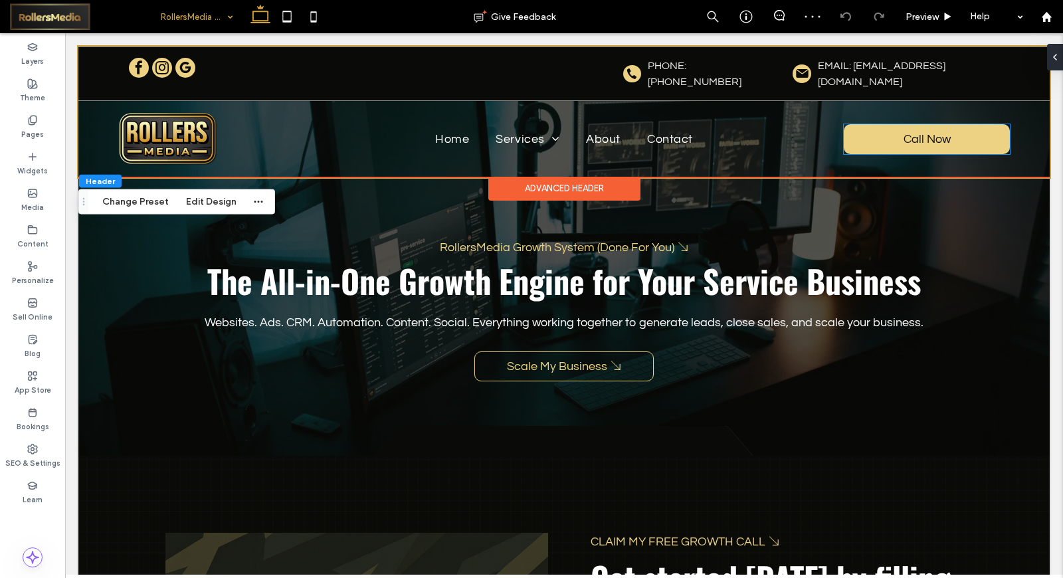
click at [857, 127] on link "Call Now" at bounding box center [927, 139] width 166 height 30
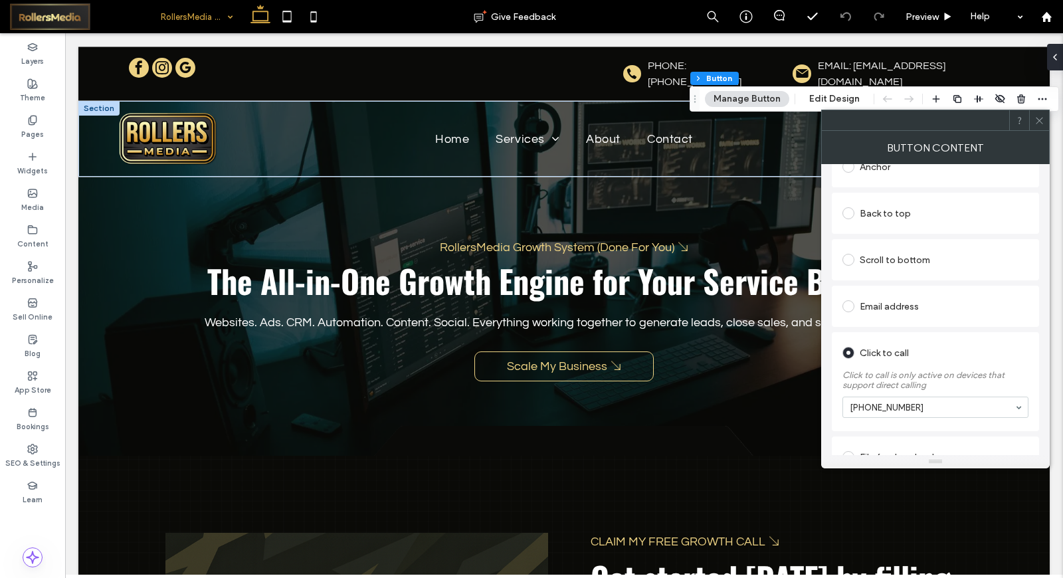
scroll to position [322, 0]
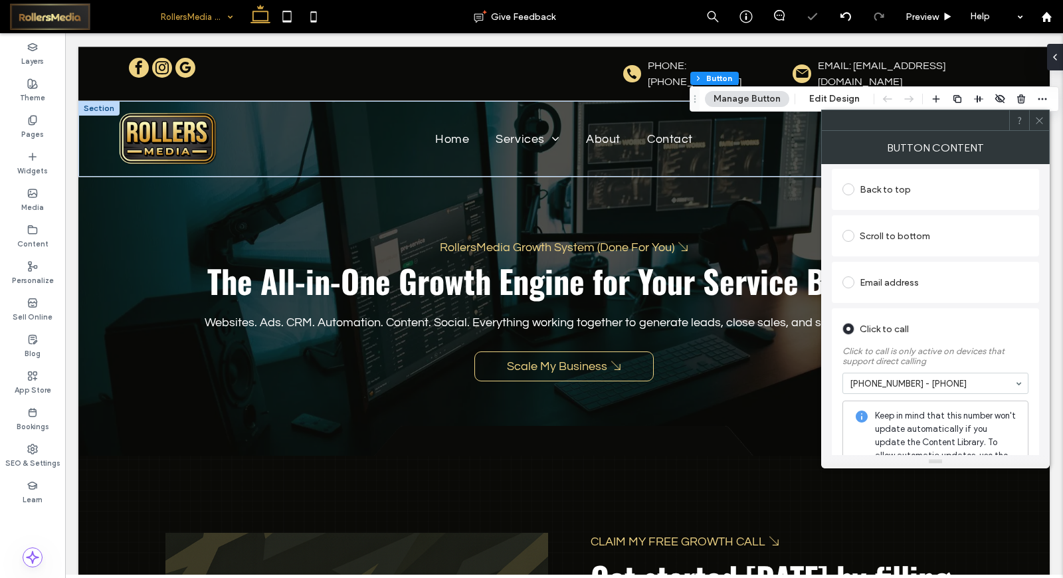
click at [1038, 114] on span at bounding box center [1040, 120] width 10 height 20
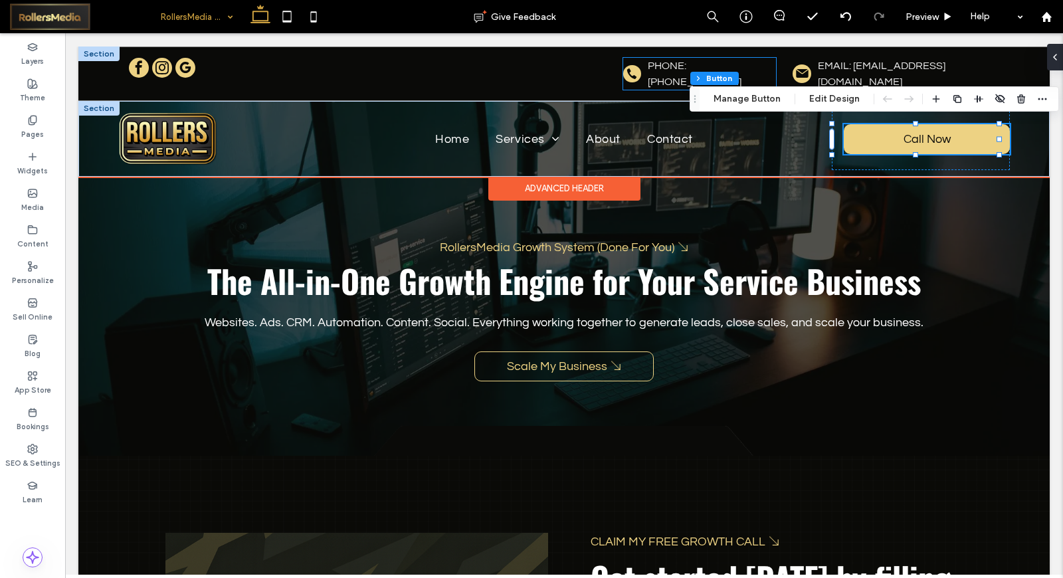
click at [629, 69] on icon at bounding box center [631, 73] width 13 height 13
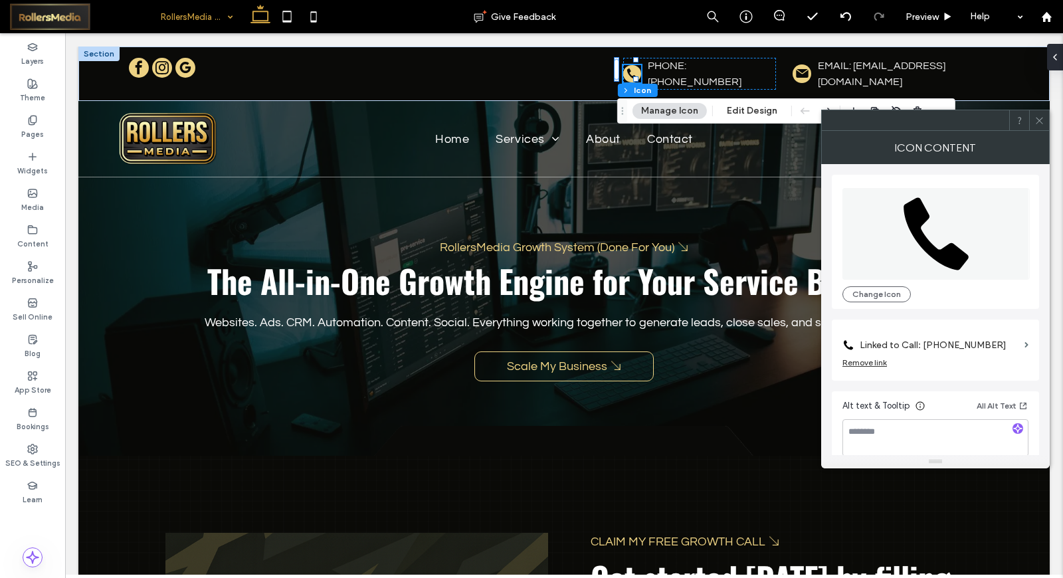
click at [1037, 117] on use at bounding box center [1039, 120] width 7 height 7
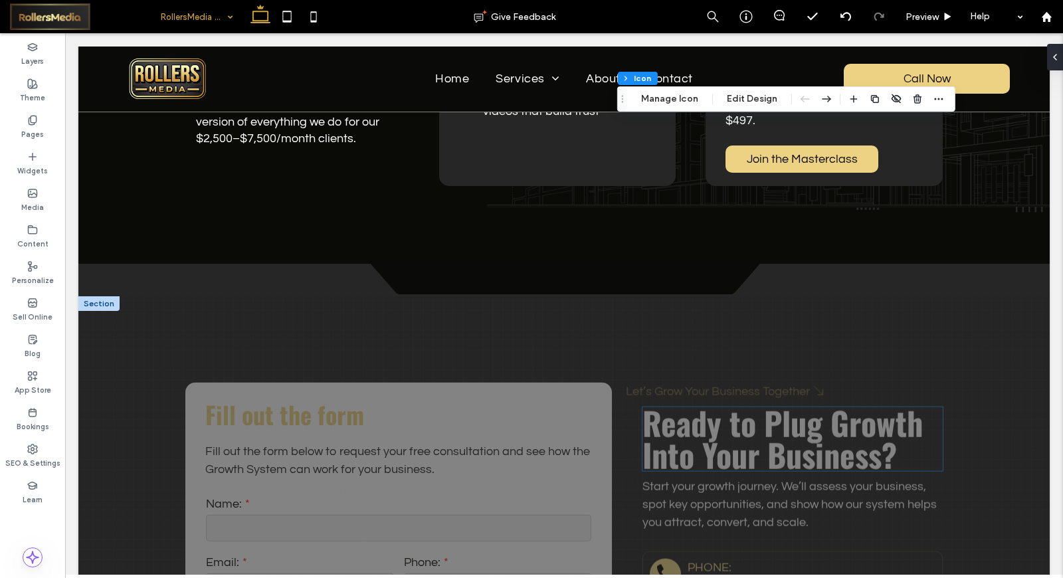
scroll to position [7237, 0]
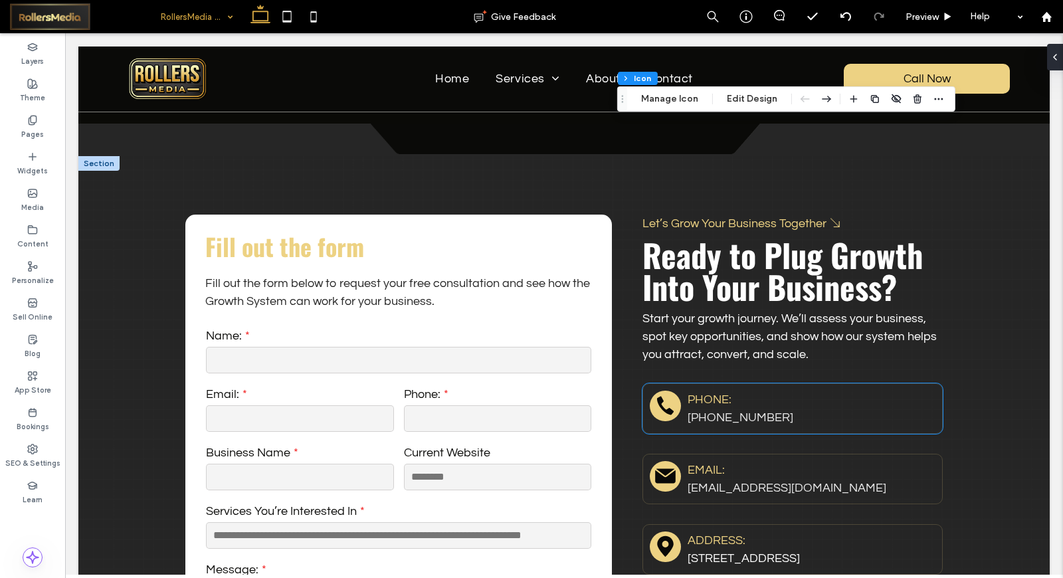
click at [661, 394] on icon "Rollers Media: Black telephone handset." at bounding box center [665, 405] width 23 height 23
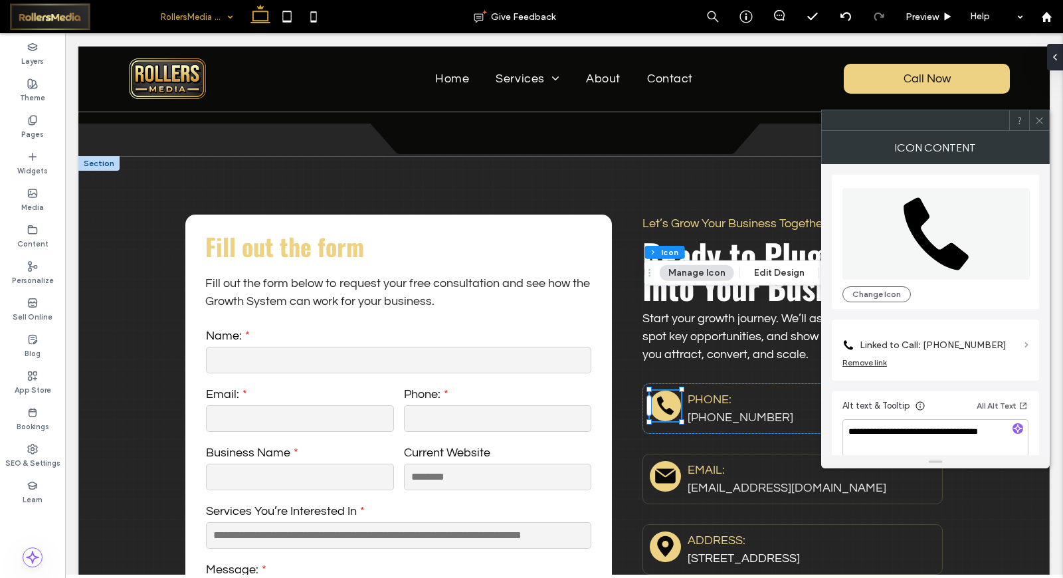
click at [1026, 346] on span at bounding box center [1027, 345] width 4 height 6
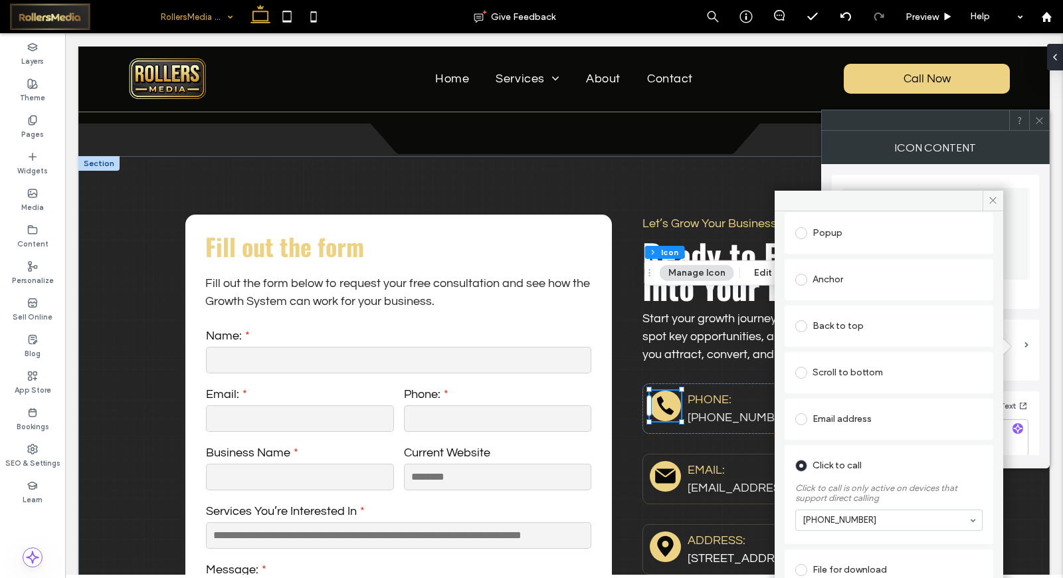
scroll to position [196, 0]
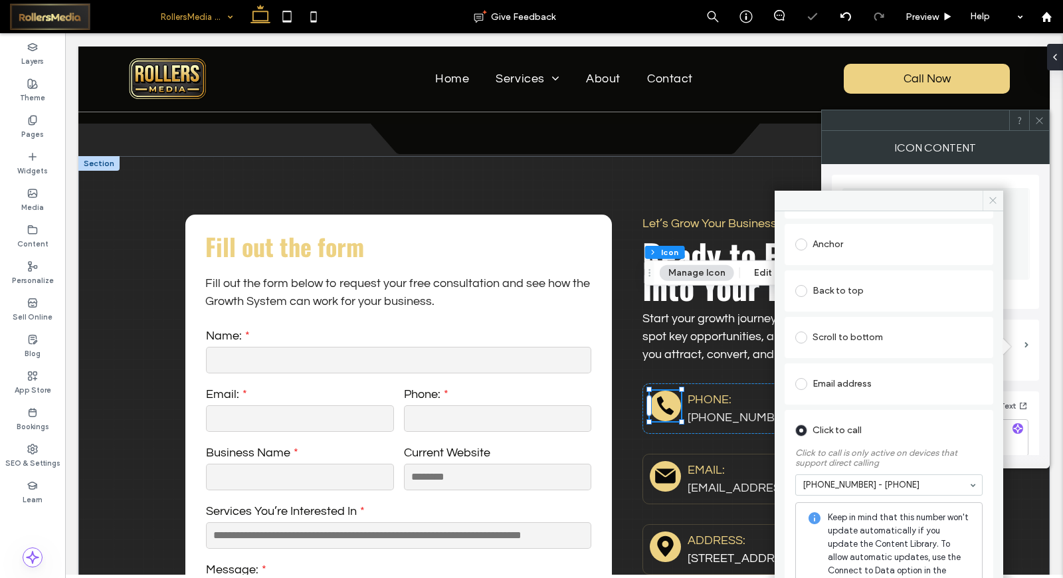
drag, startPoint x: 991, startPoint y: 203, endPoint x: 1012, endPoint y: 187, distance: 26.2
click at [991, 201] on icon at bounding box center [993, 200] width 10 height 10
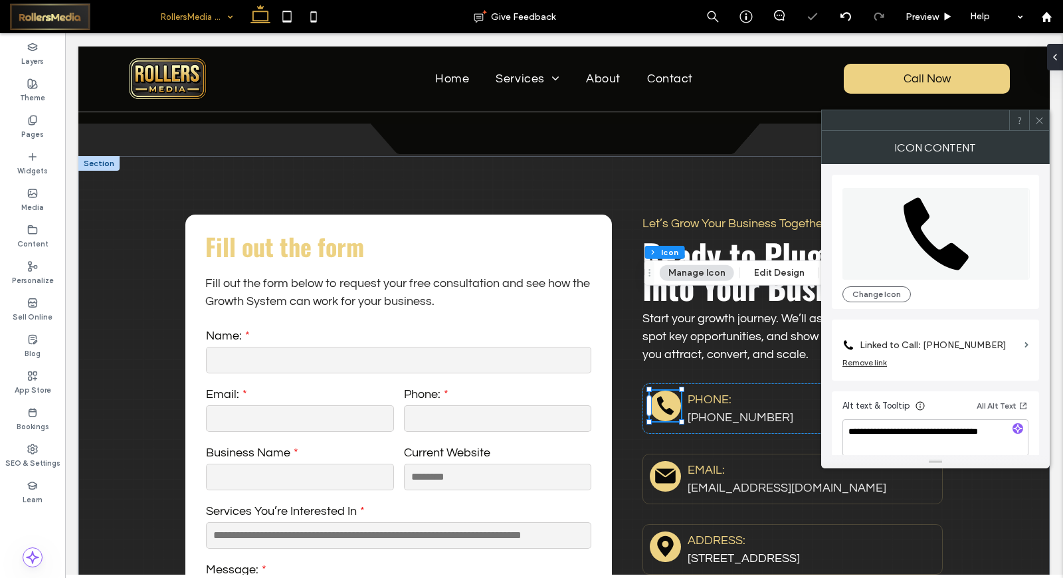
click at [1039, 126] on span at bounding box center [1040, 120] width 10 height 20
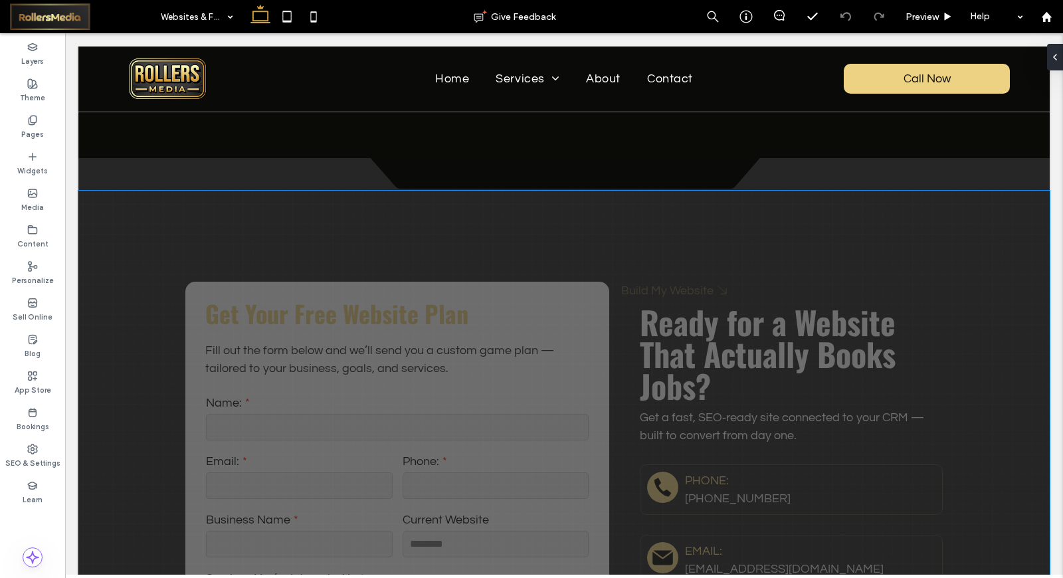
scroll to position [7902, 0]
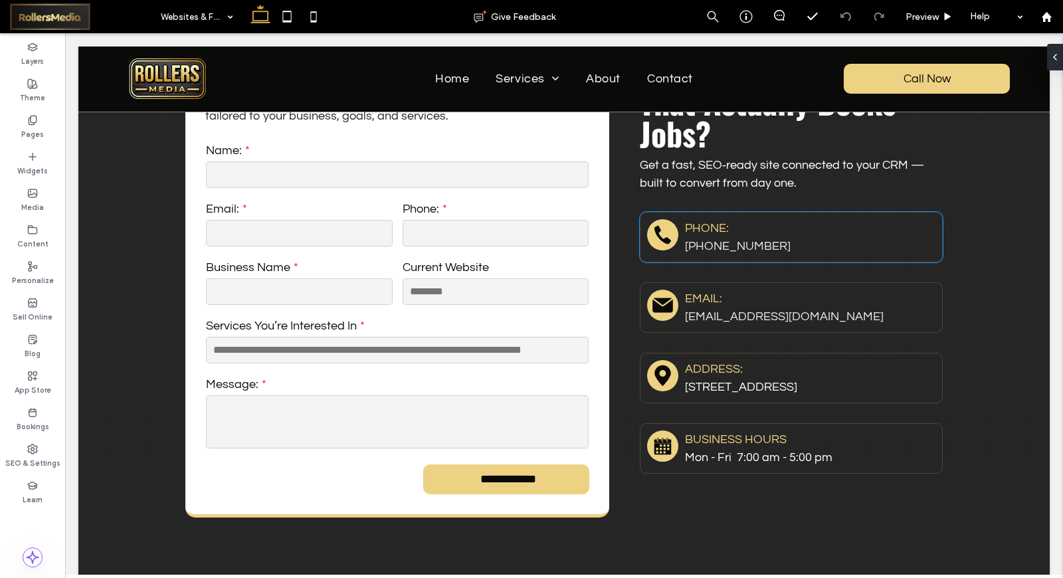
click at [667, 223] on icon "Rollers Media: Black telephone handset." at bounding box center [662, 234] width 23 height 23
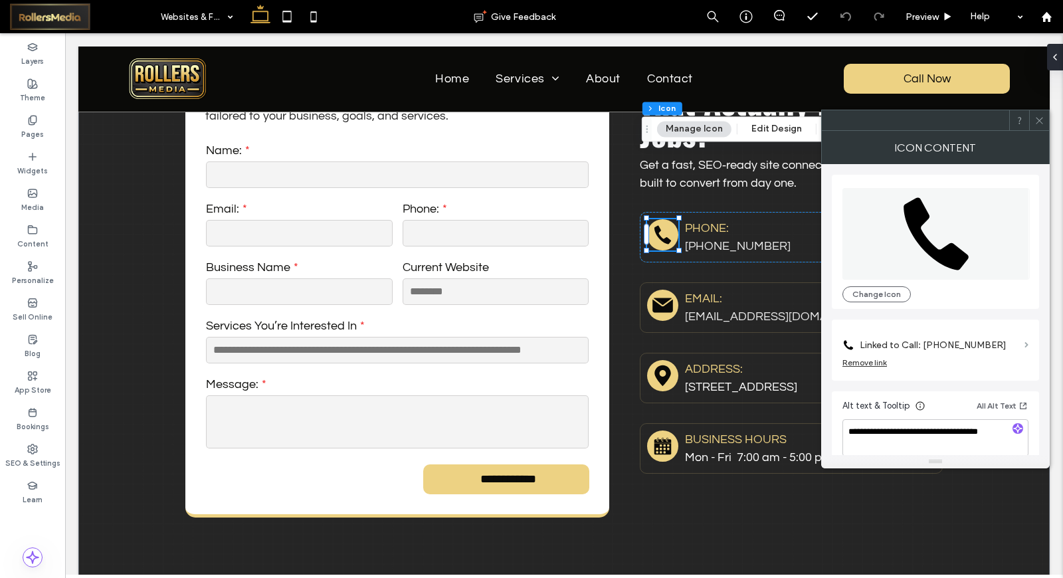
click at [1026, 344] on span at bounding box center [1027, 345] width 4 height 6
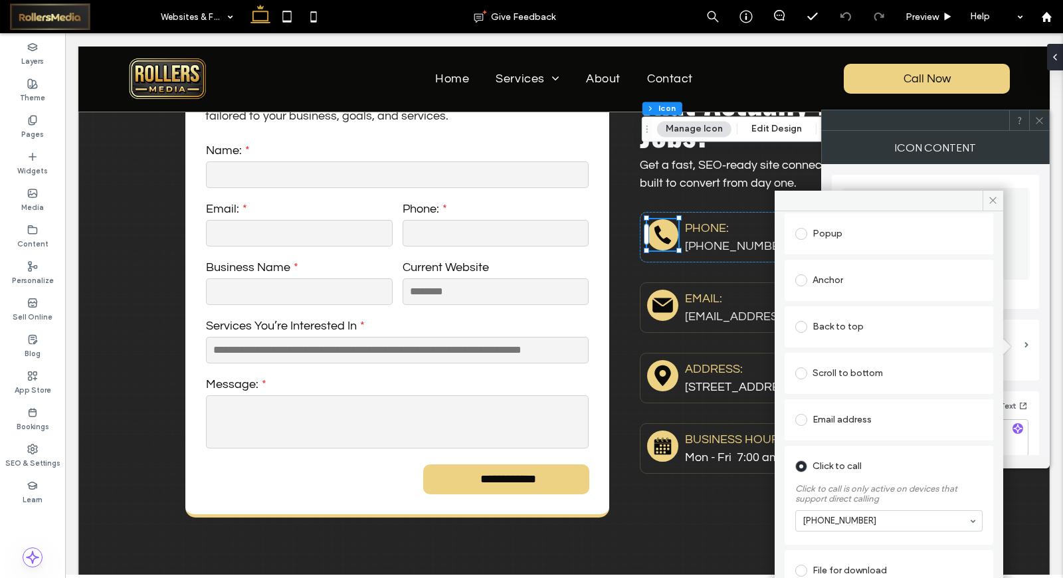
scroll to position [196, 0]
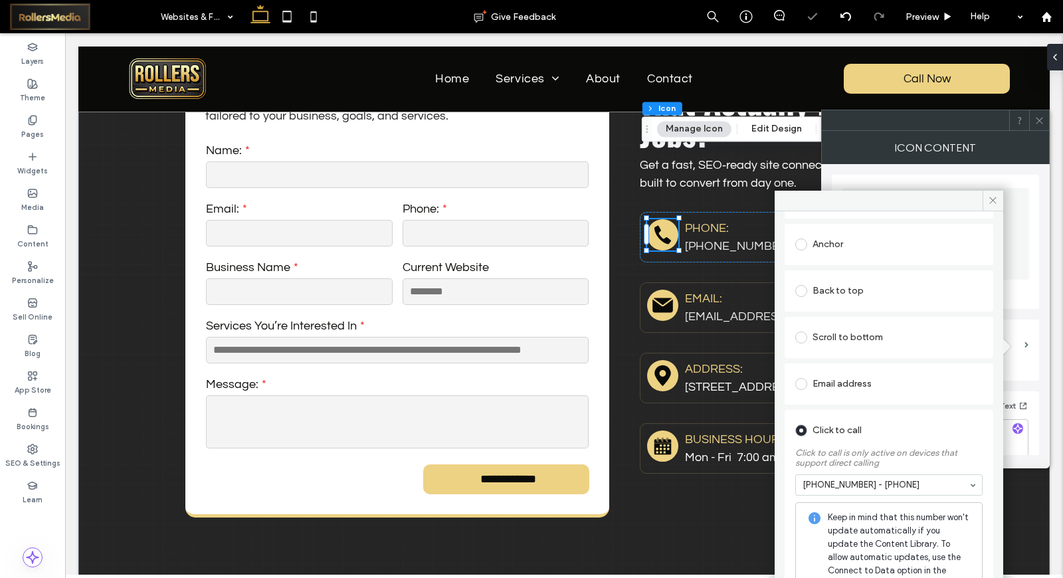
click at [988, 199] on span at bounding box center [993, 201] width 21 height 20
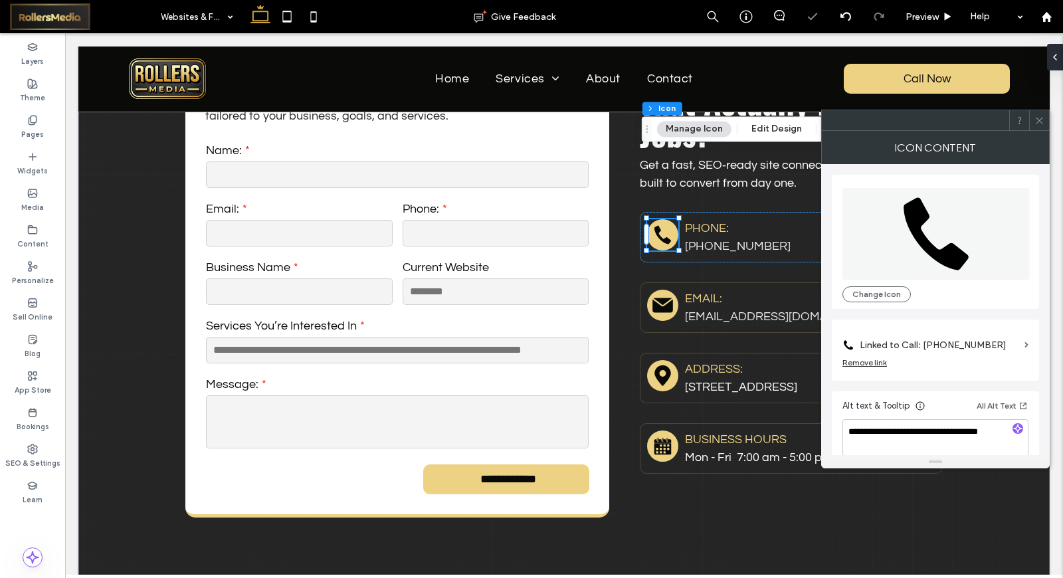
click at [1038, 125] on span at bounding box center [1040, 120] width 10 height 20
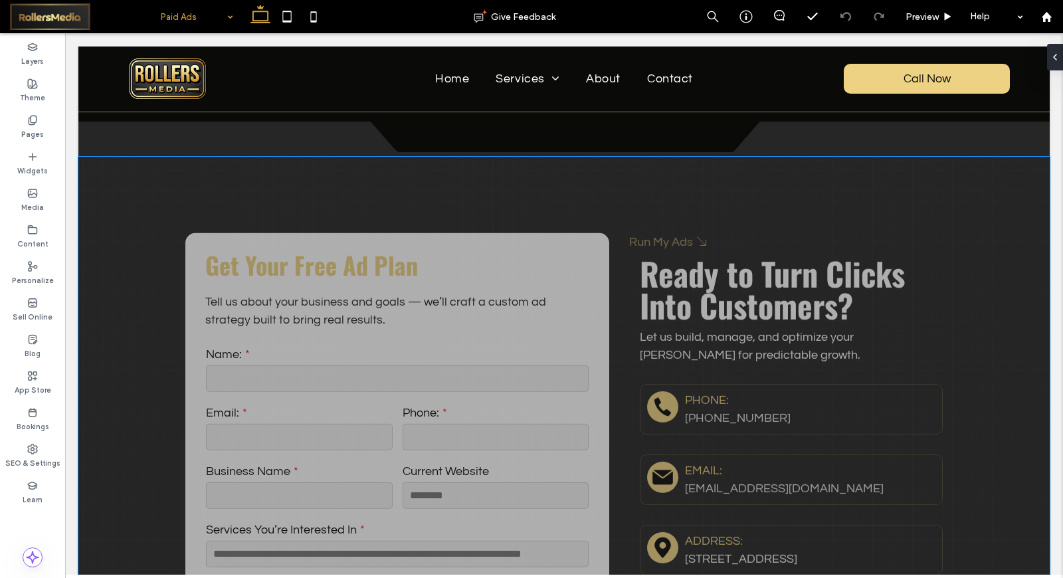
scroll to position [3988, 0]
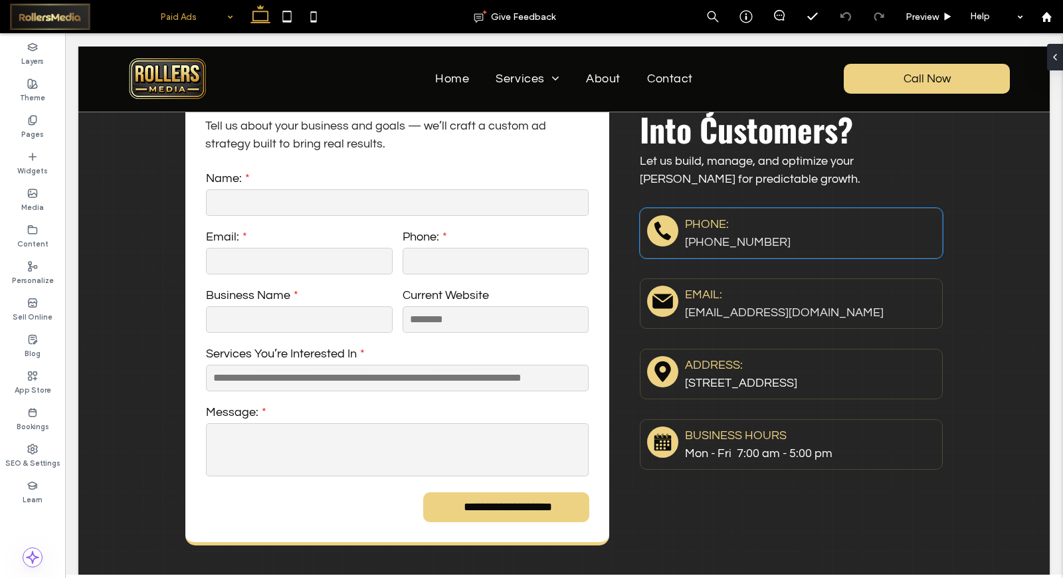
click at [663, 221] on icon at bounding box center [663, 230] width 17 height 19
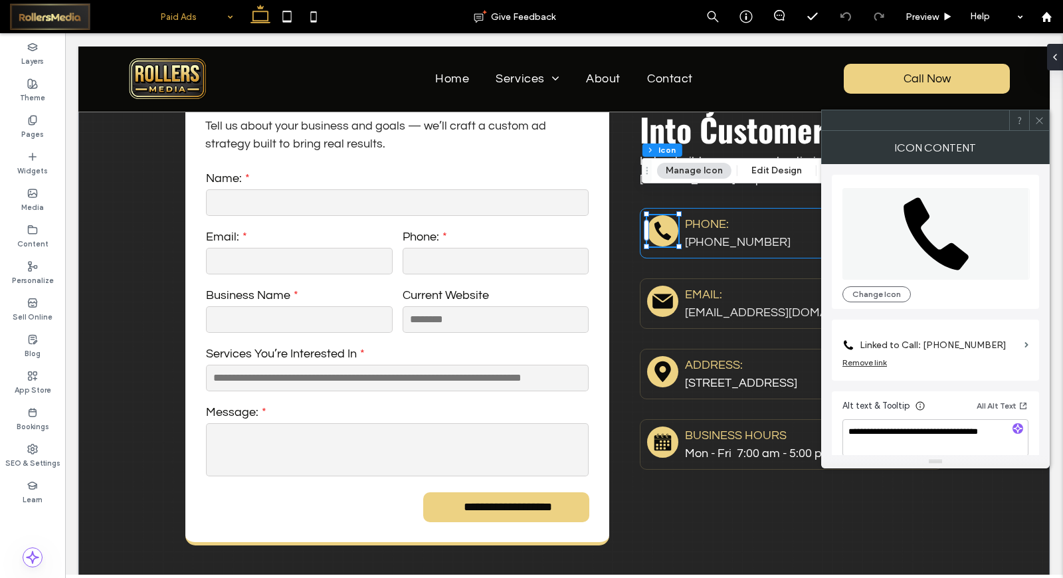
type input "***"
type input "*"
click at [1026, 344] on span at bounding box center [1027, 345] width 4 height 6
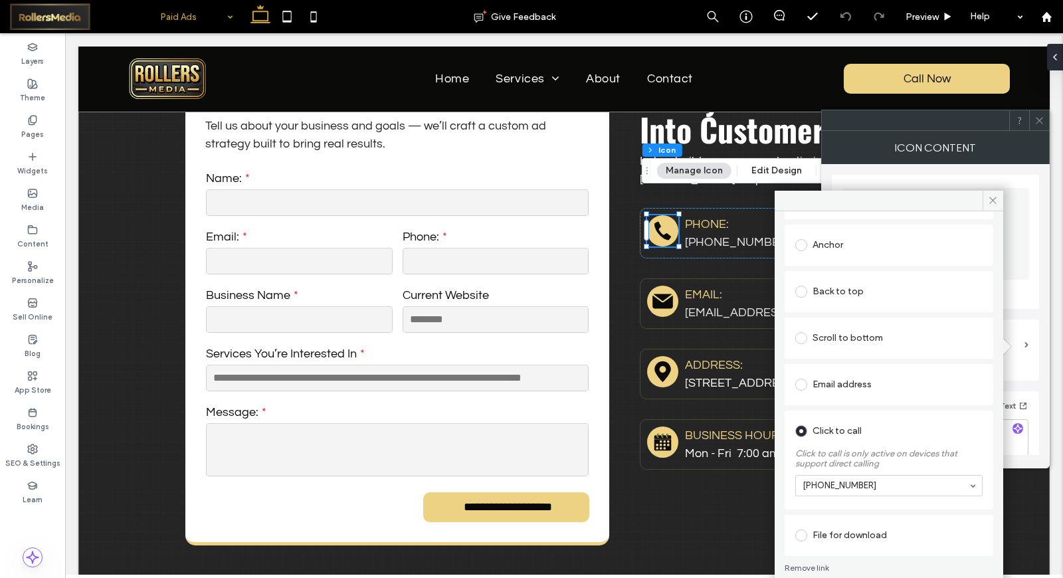
scroll to position [196, 0]
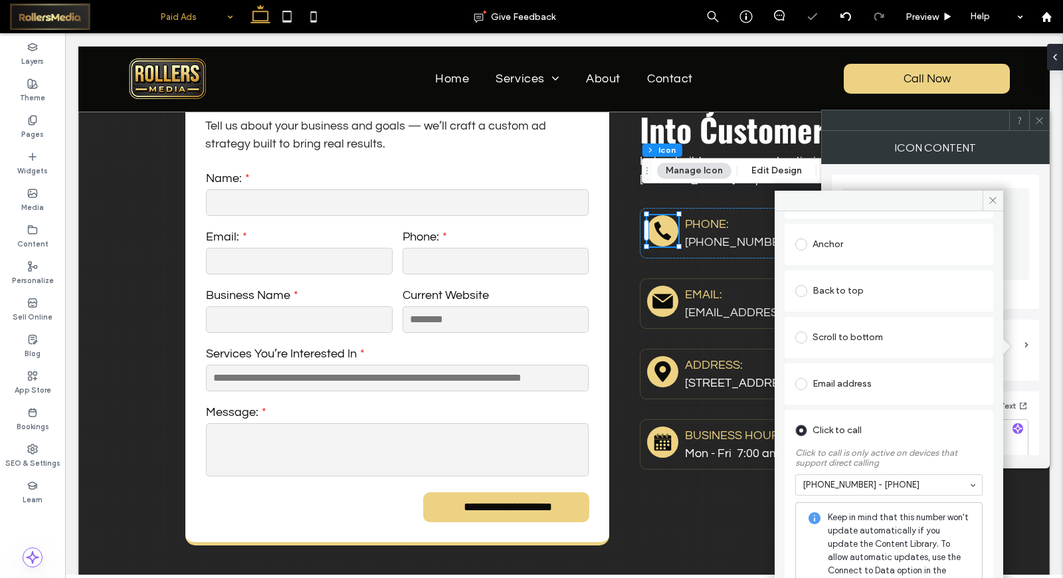
click at [997, 197] on icon at bounding box center [993, 200] width 10 height 10
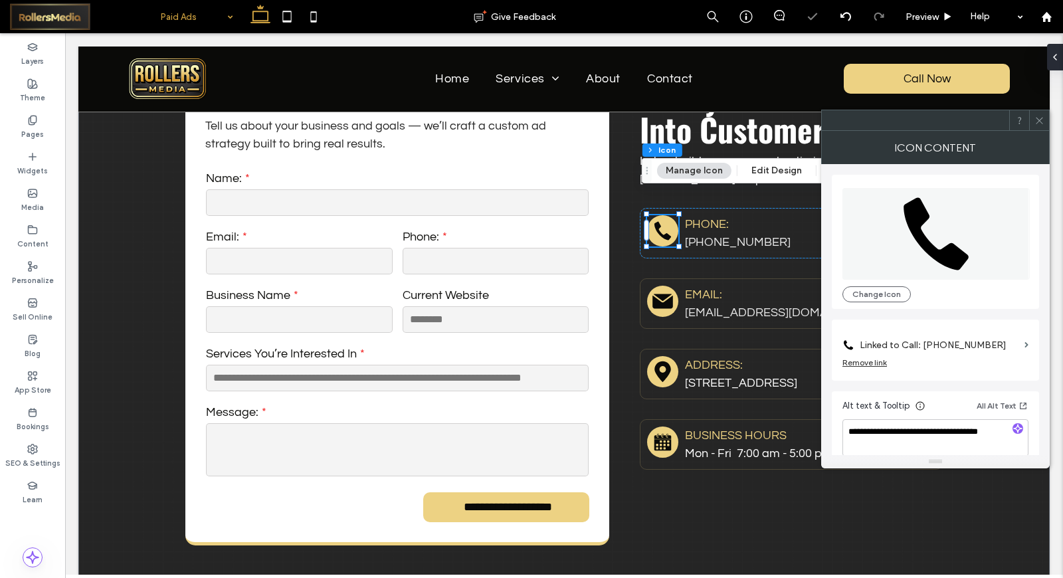
click at [1037, 118] on icon at bounding box center [1040, 121] width 10 height 10
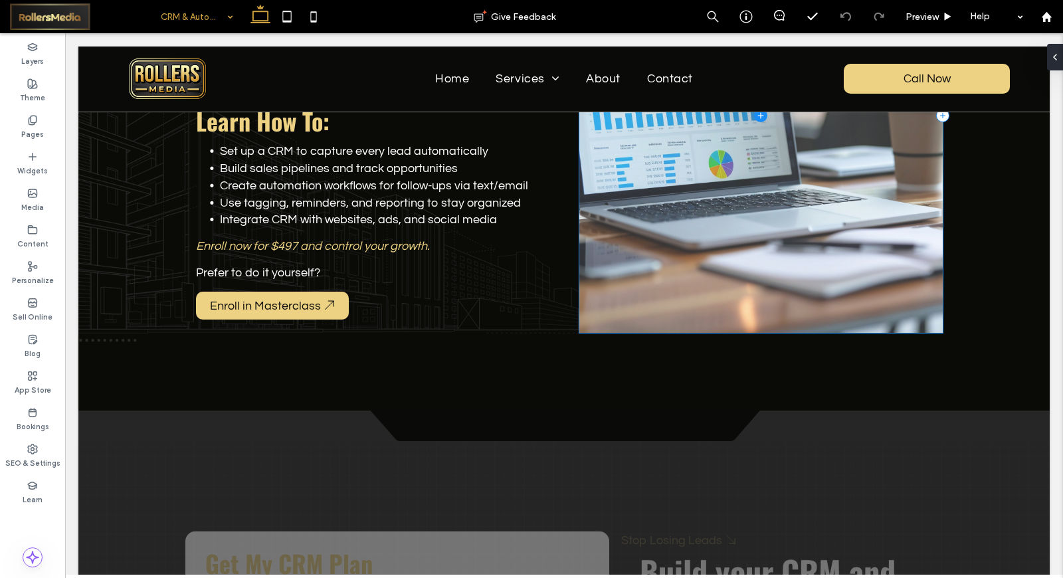
scroll to position [6130, 0]
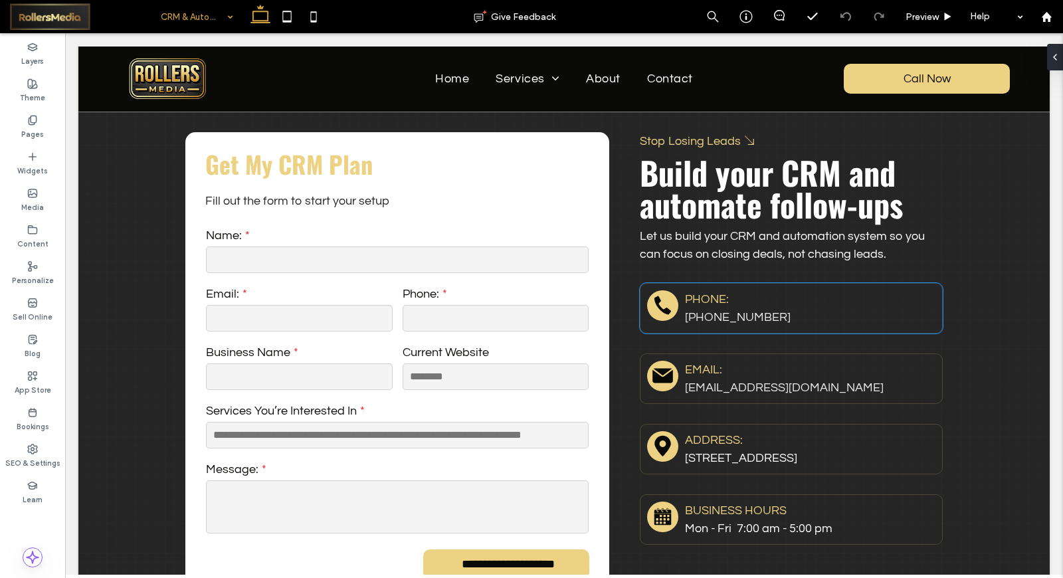
click at [662, 296] on icon at bounding box center [663, 305] width 17 height 19
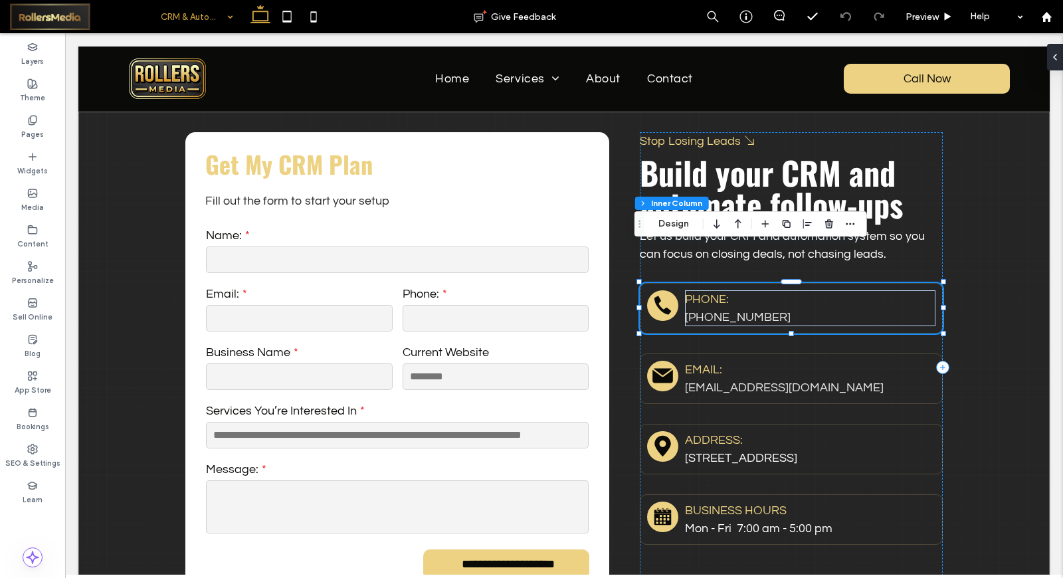
click at [662, 296] on icon at bounding box center [663, 305] width 17 height 19
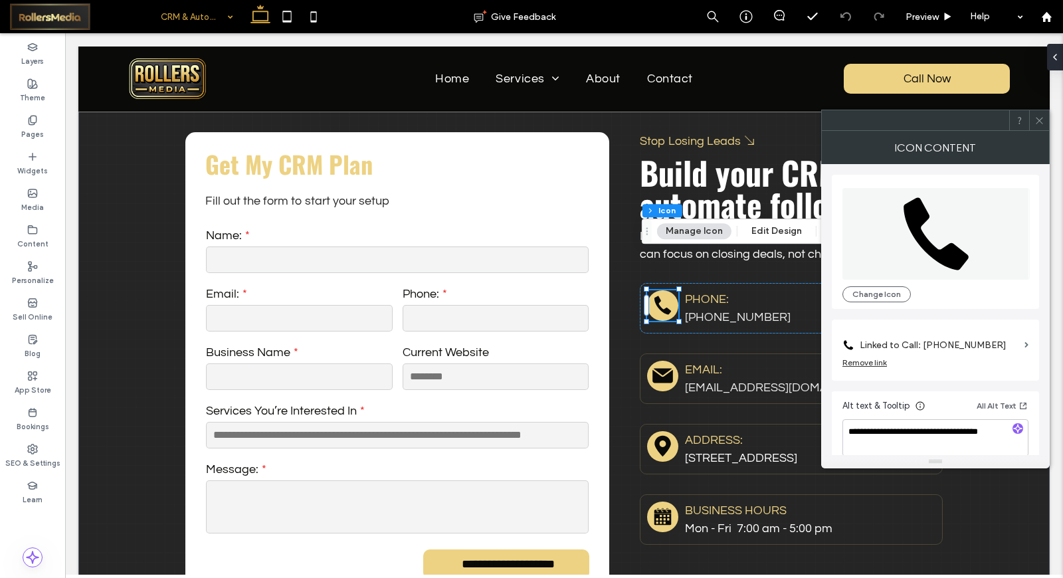
click at [948, 348] on label "Linked to Call: 479-616-6050" at bounding box center [940, 345] width 160 height 25
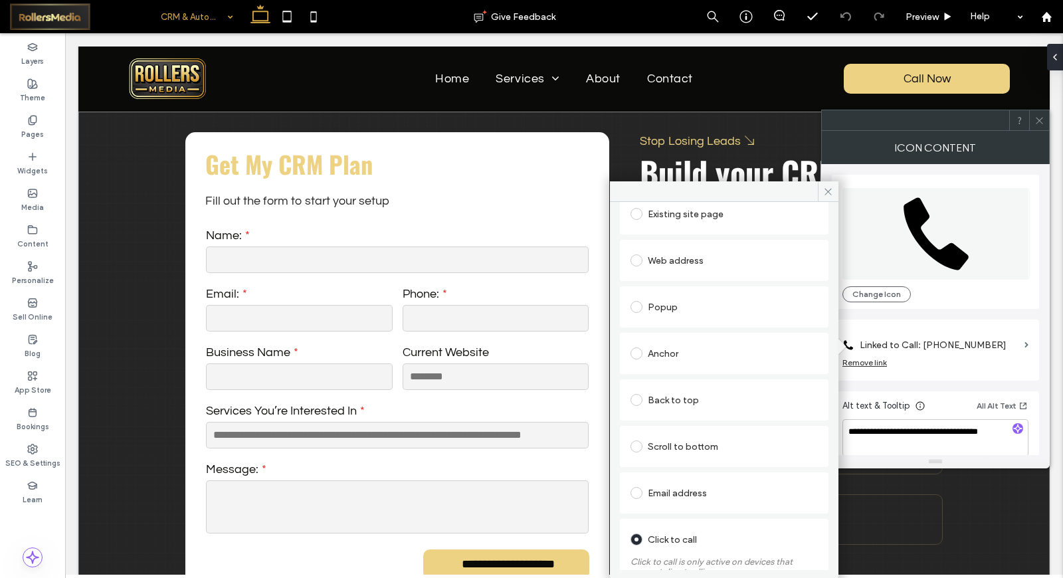
scroll to position [196, 0]
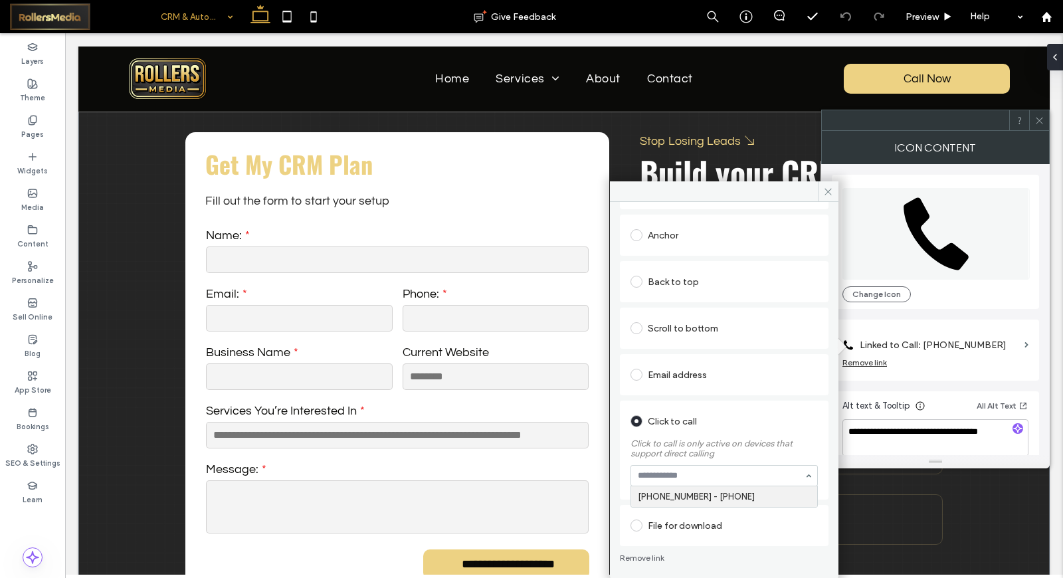
click at [720, 512] on div "Existing site page Web address Popup Anchor Back to top Scroll to bottom Email …" at bounding box center [724, 309] width 209 height 474
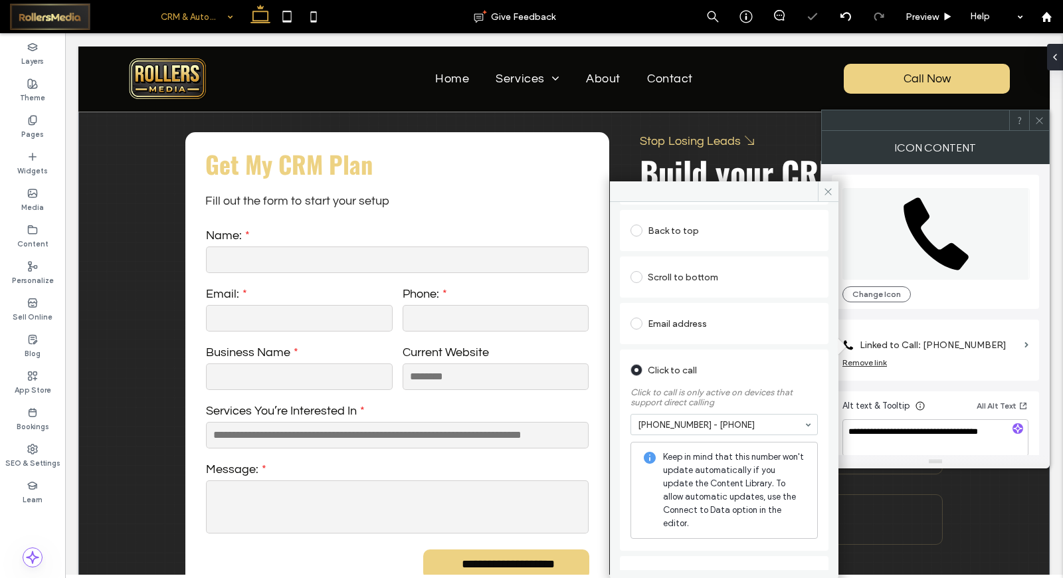
scroll to position [299, 0]
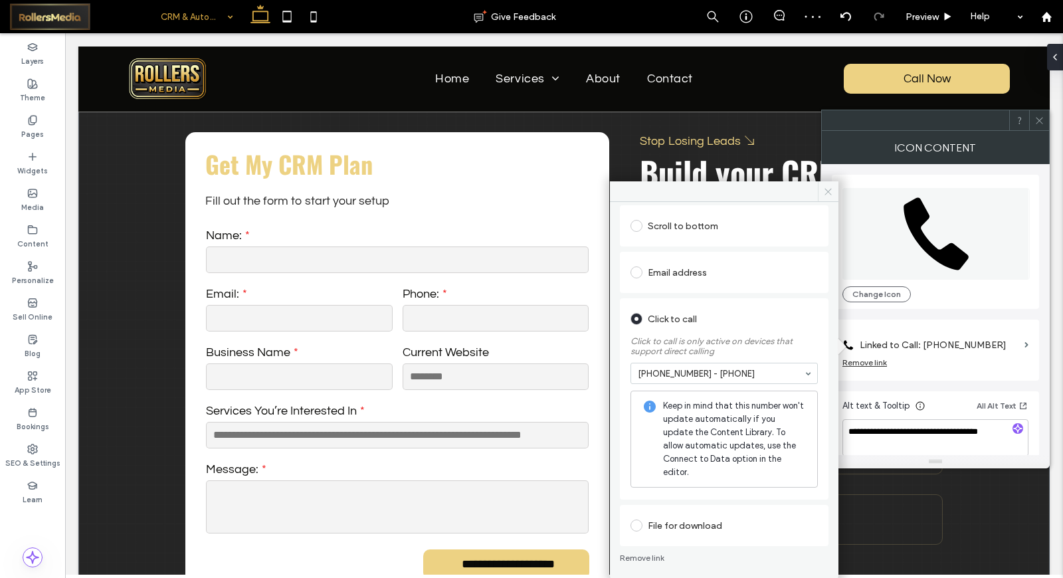
click at [830, 189] on icon at bounding box center [829, 192] width 10 height 10
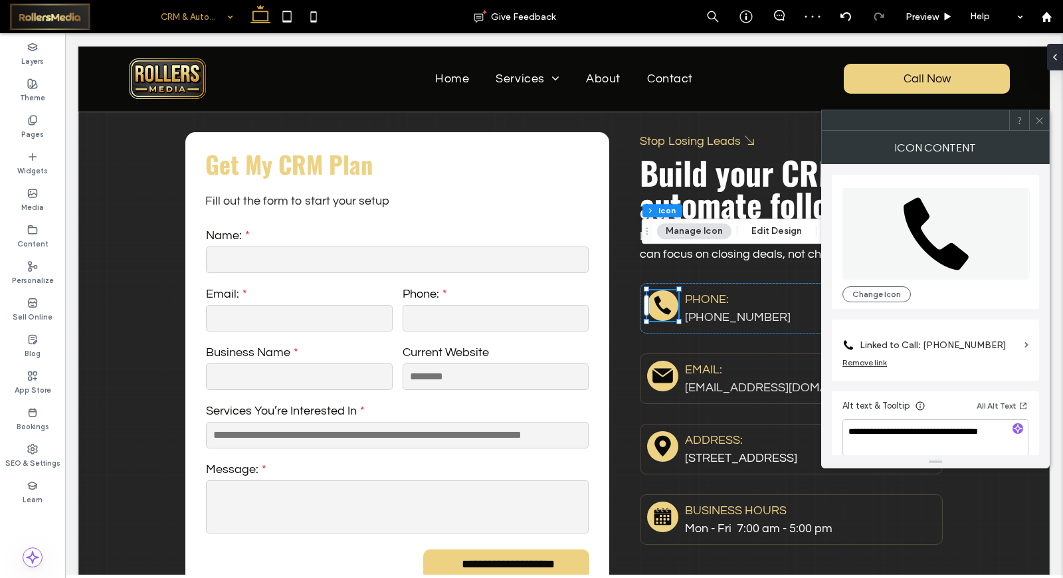
click at [1038, 116] on icon at bounding box center [1040, 121] width 10 height 10
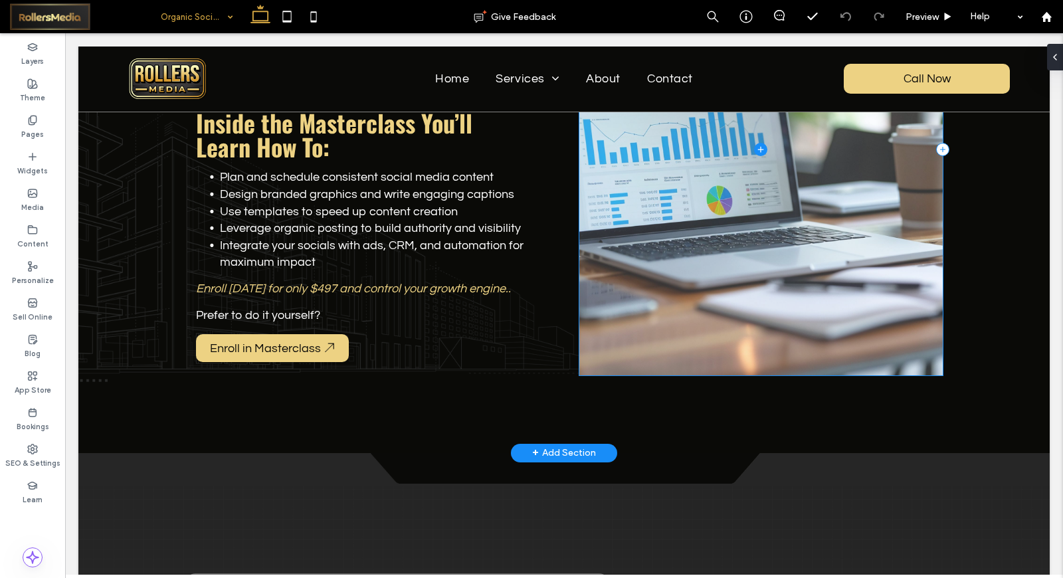
scroll to position [6056, 0]
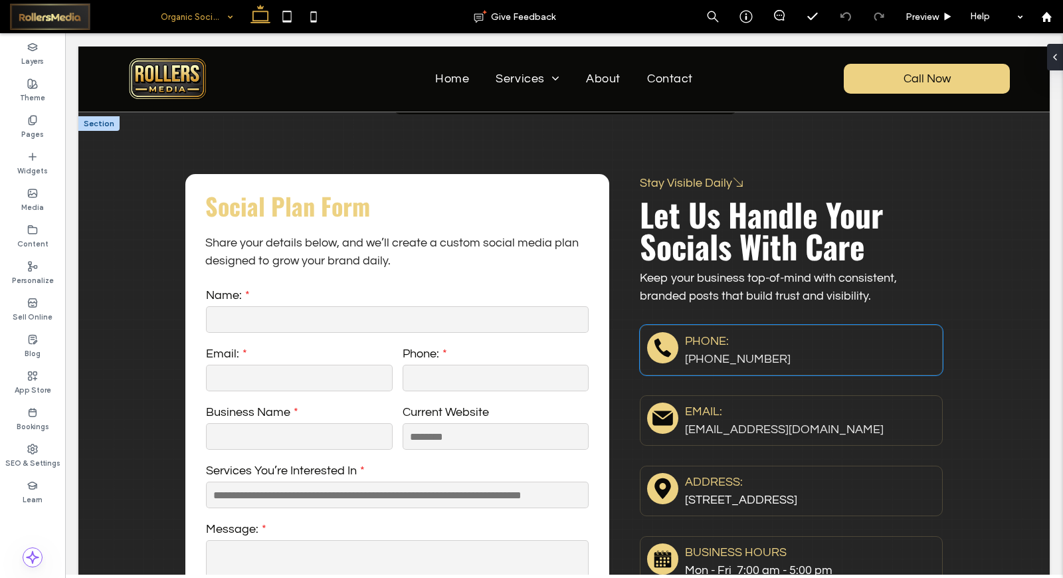
click at [647, 332] on div "Rollers Media: Black telephone handset." at bounding box center [662, 347] width 31 height 31
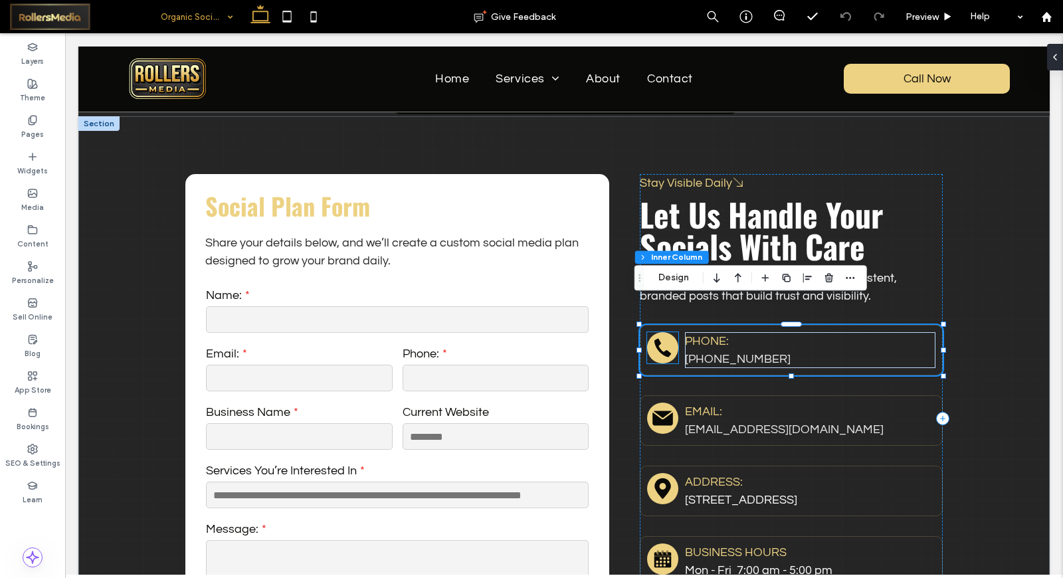
click at [651, 336] on icon "Rollers Media: Black telephone handset." at bounding box center [662, 347] width 23 height 23
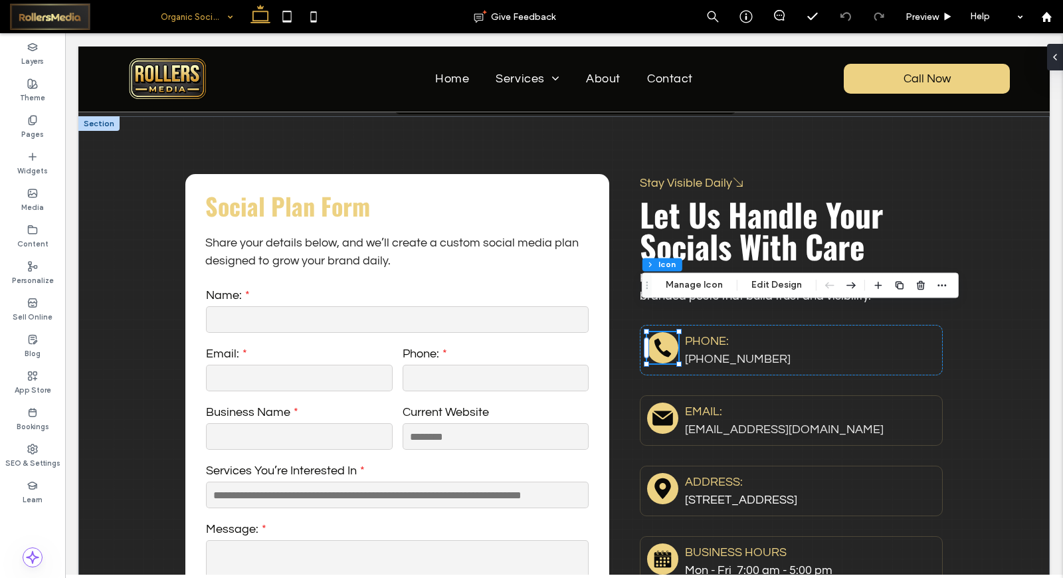
click at [710, 276] on div "Section Column Inner Column Icon Manage Icon Edit Design" at bounding box center [800, 285] width 317 height 25
click at [709, 282] on button "Manage Icon" at bounding box center [694, 285] width 74 height 16
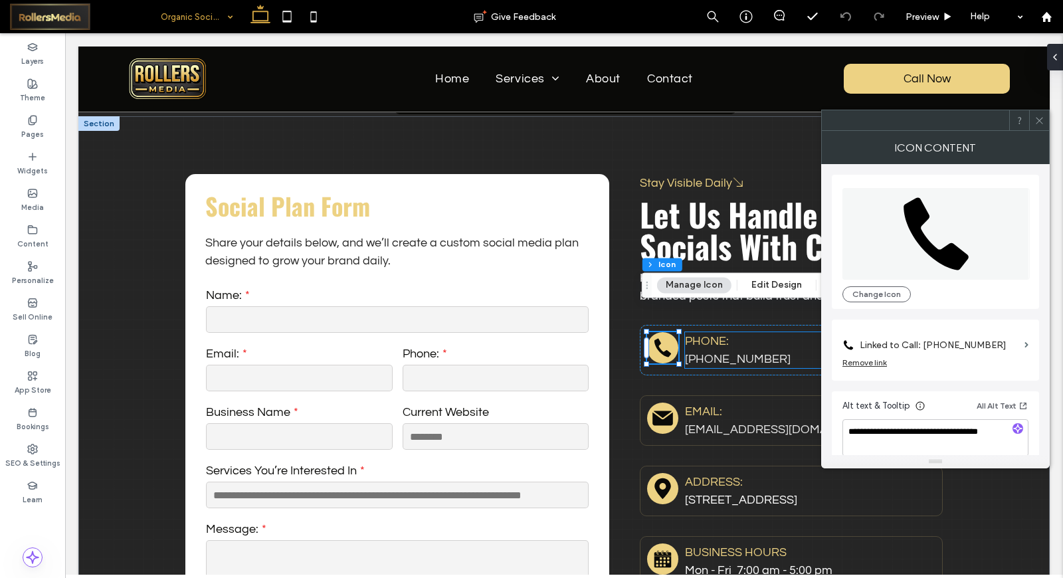
scroll to position [12, 0]
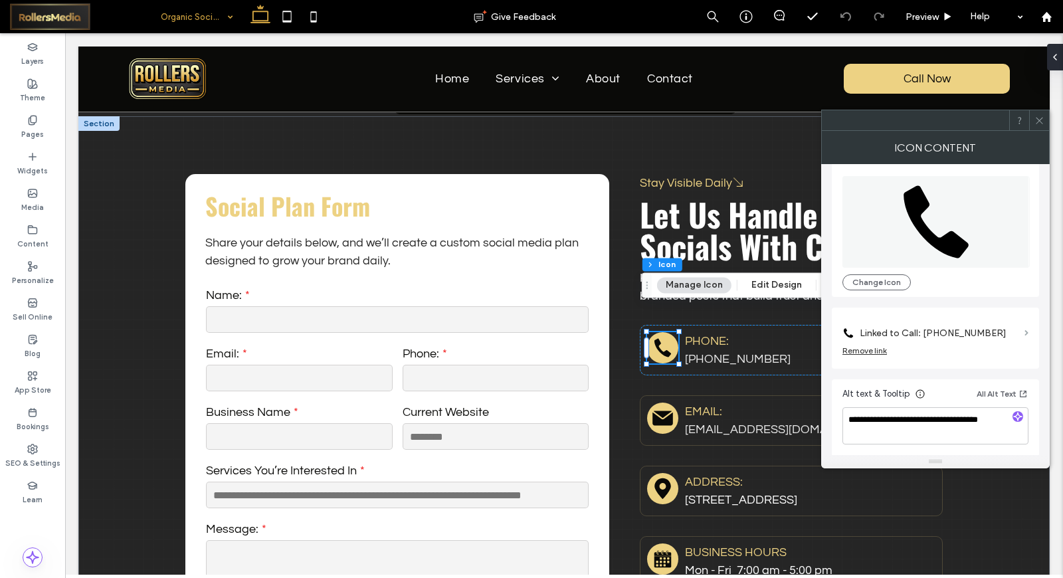
click at [1027, 328] on section "Linked to Call: 479-616-6050" at bounding box center [936, 329] width 186 height 31
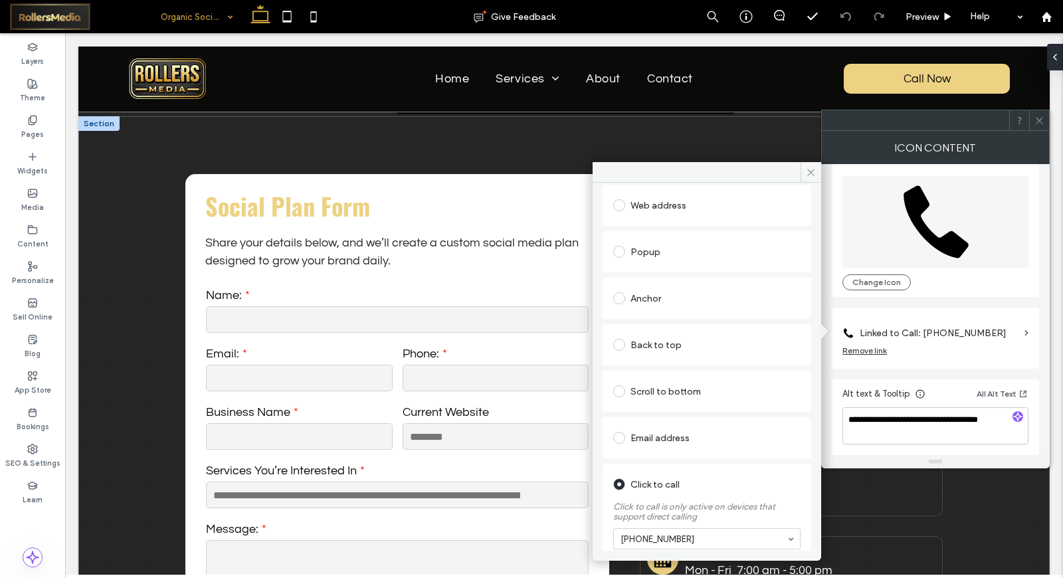
scroll to position [196, 0]
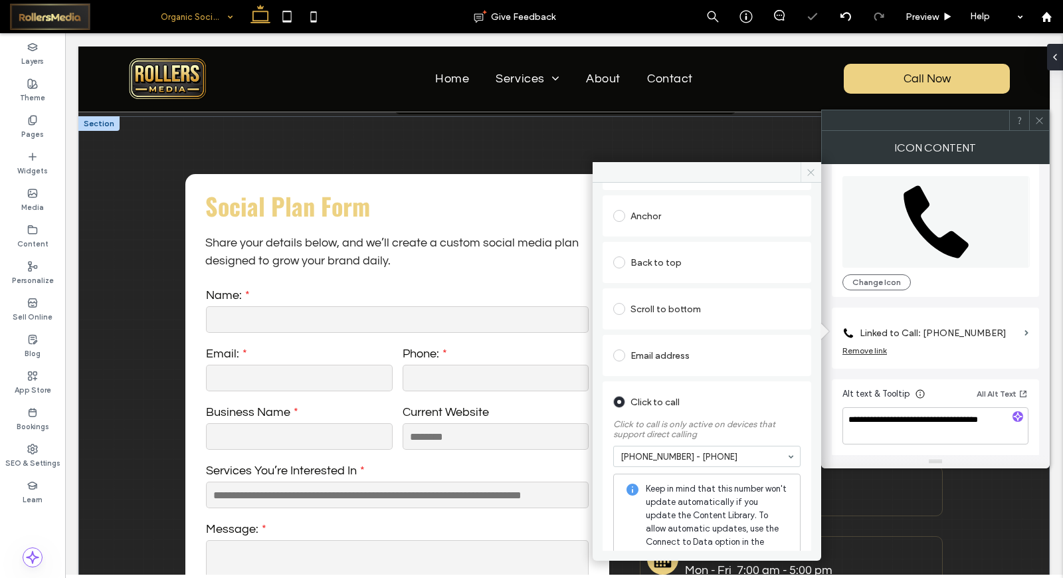
click at [804, 169] on span at bounding box center [811, 172] width 21 height 20
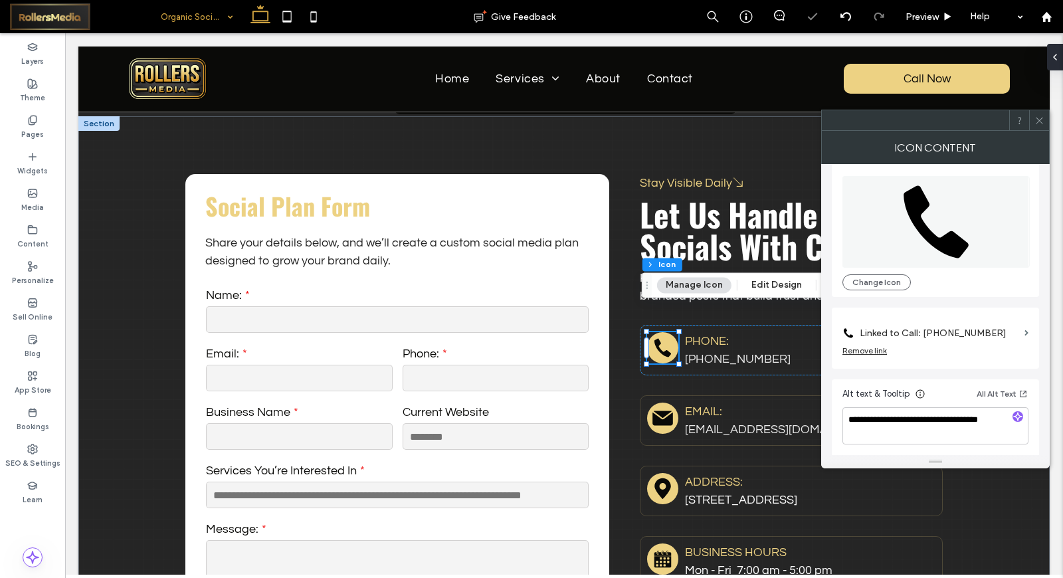
click at [1033, 120] on div at bounding box center [1040, 120] width 20 height 20
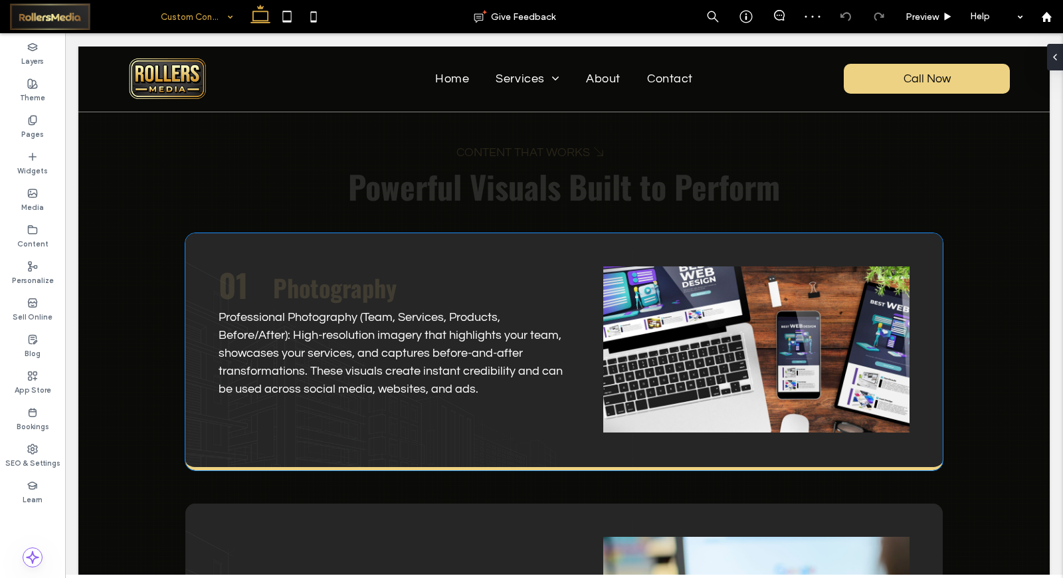
scroll to position [1998, 0]
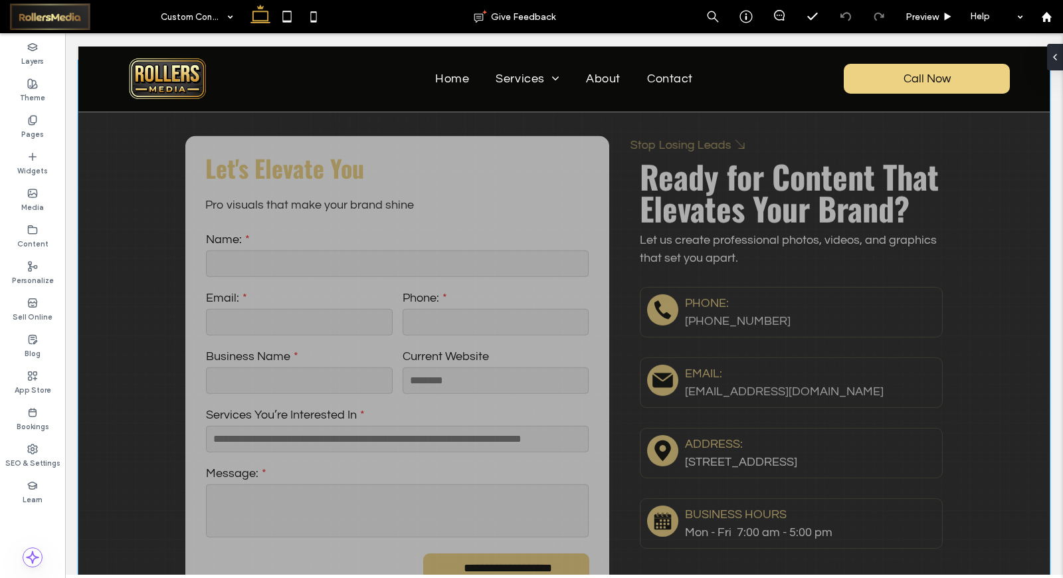
scroll to position [6130, 0]
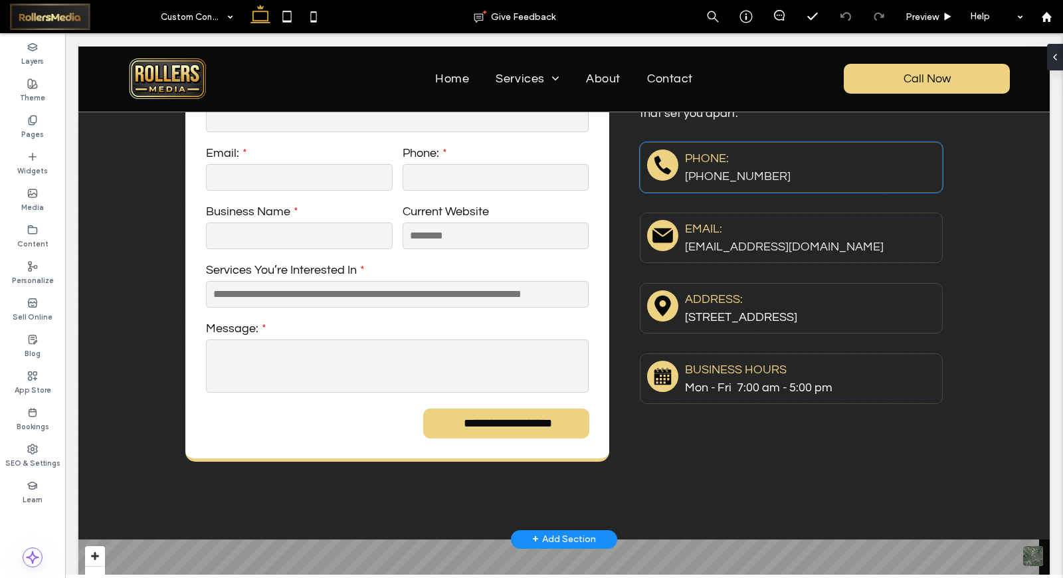
click at [659, 154] on icon "Rollers Media: Black telephone handset." at bounding box center [662, 165] width 23 height 23
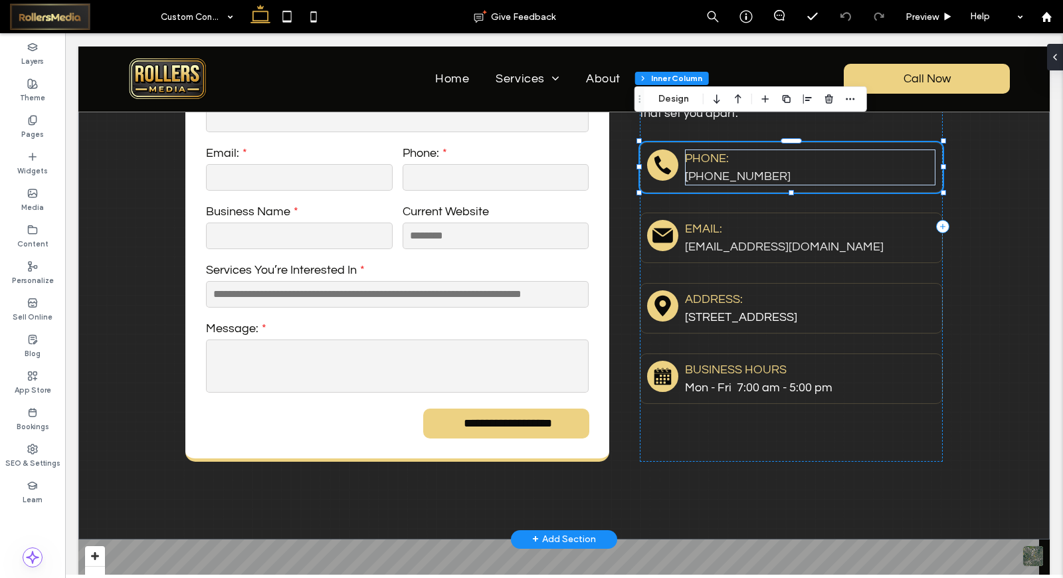
click at [659, 154] on icon "Rollers Media: Black telephone handset." at bounding box center [662, 165] width 23 height 23
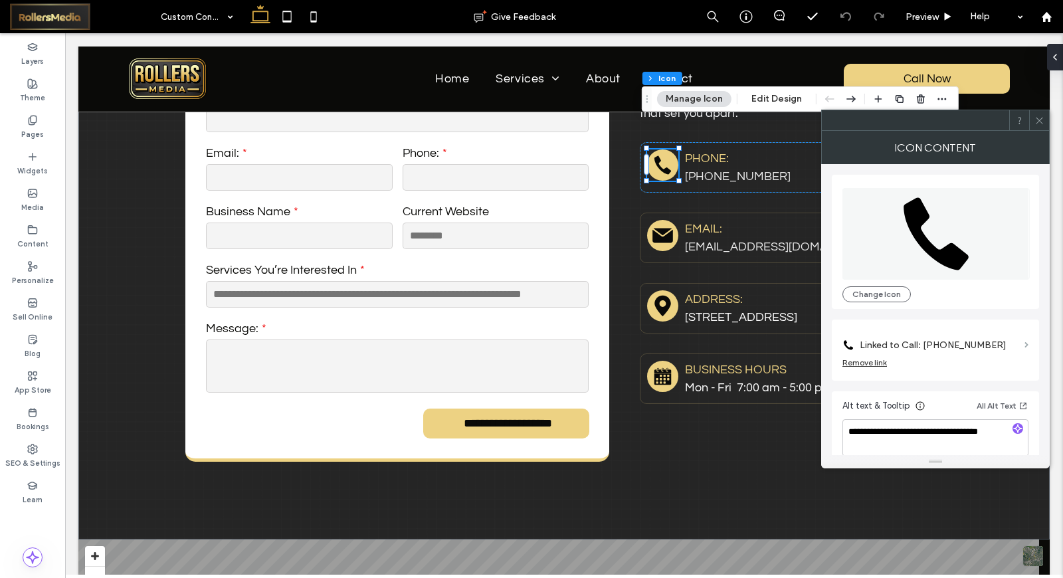
click at [1025, 344] on span at bounding box center [1027, 345] width 4 height 6
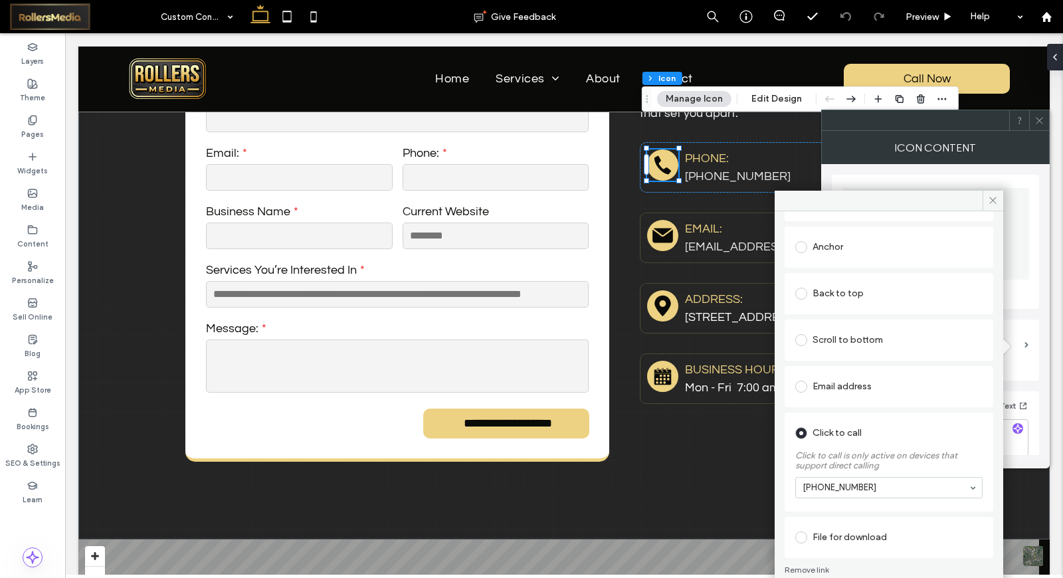
scroll to position [196, 0]
drag, startPoint x: 893, startPoint y: 481, endPoint x: 893, endPoint y: 492, distance: 11.3
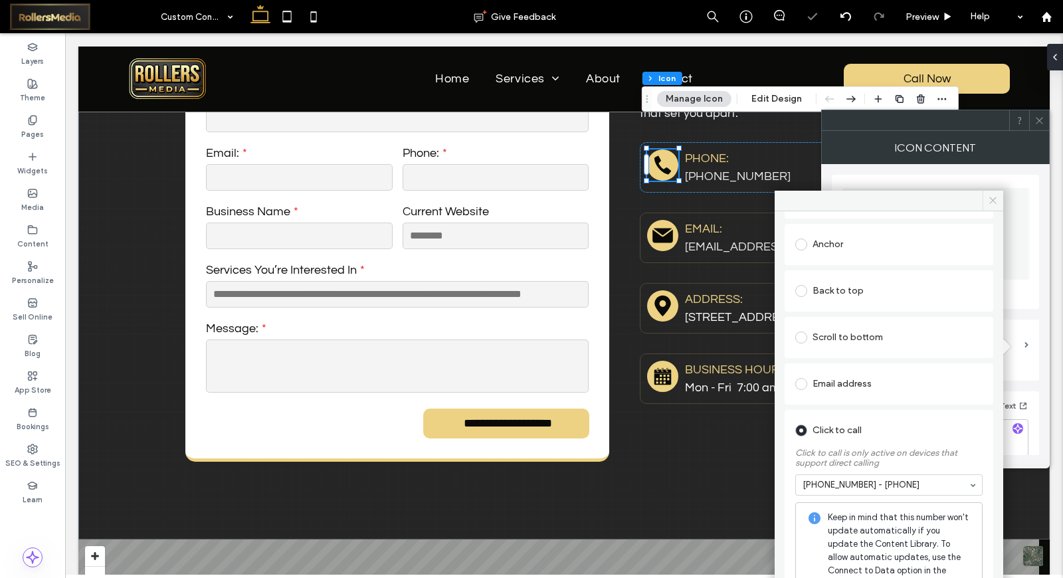
click at [998, 199] on icon at bounding box center [993, 200] width 10 height 10
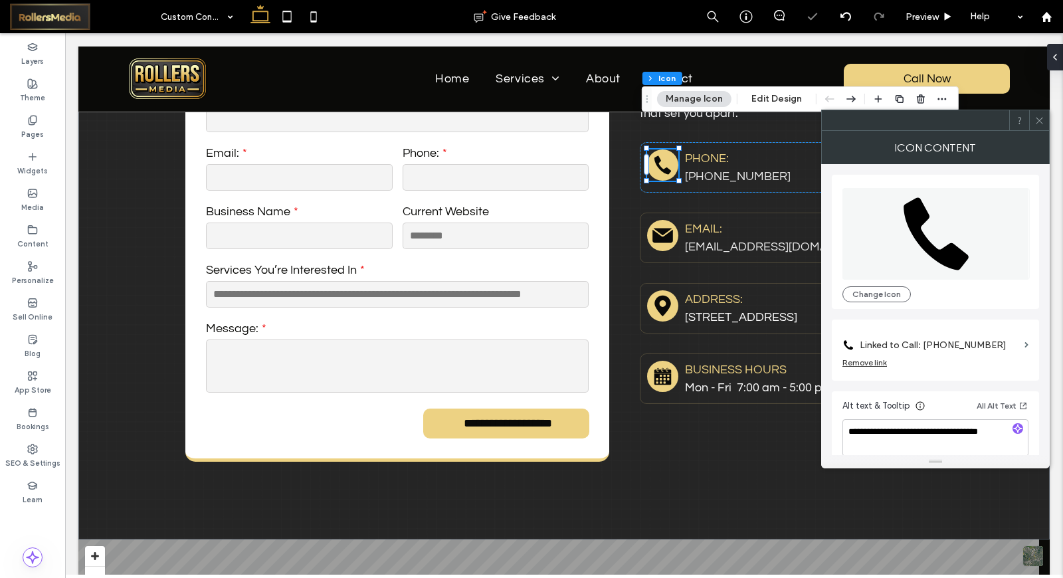
click at [1038, 129] on span at bounding box center [1040, 120] width 10 height 20
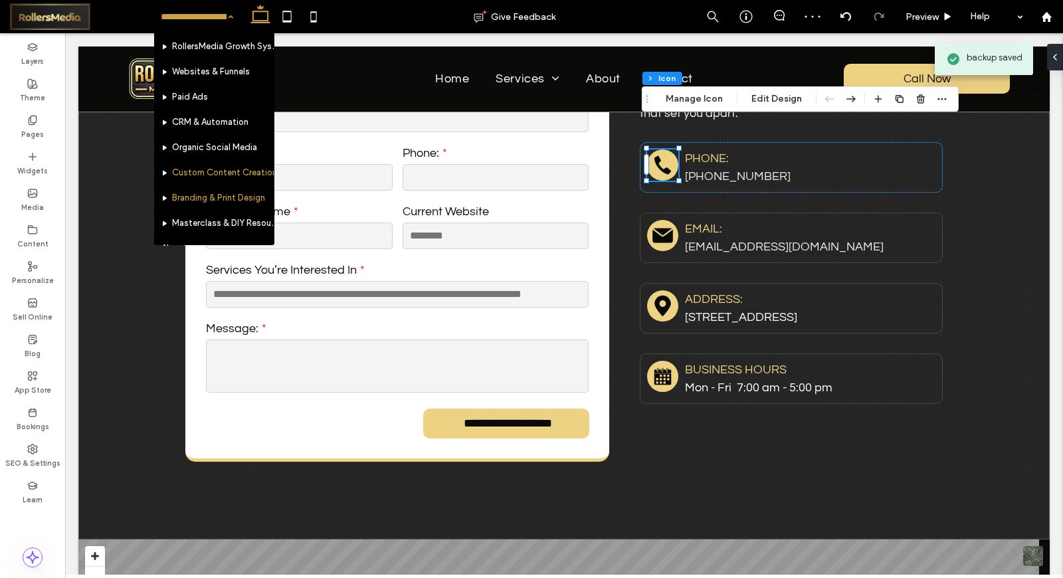
scroll to position [69, 0]
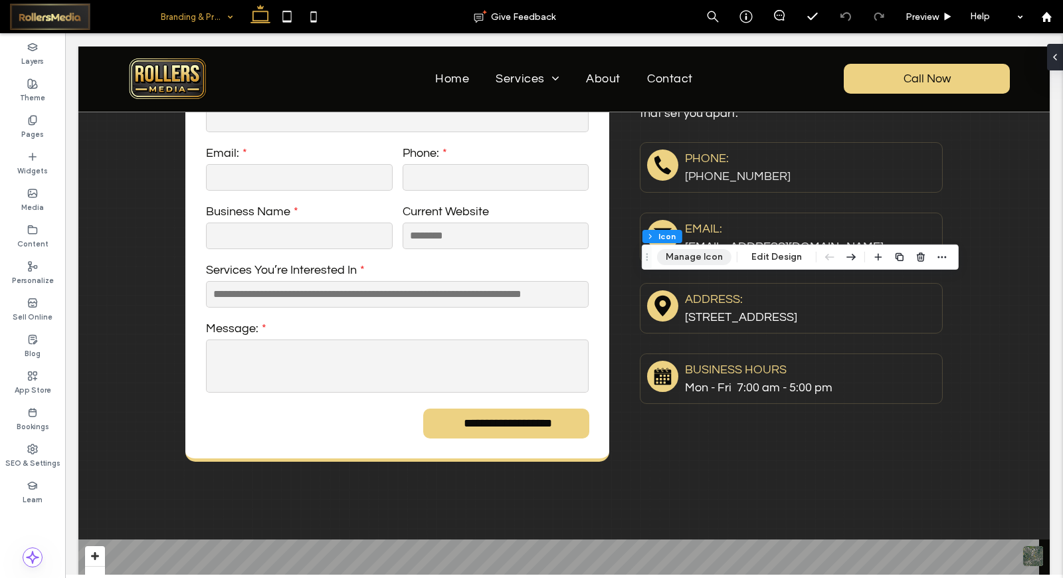
click at [685, 255] on button "Manage Icon" at bounding box center [694, 257] width 74 height 16
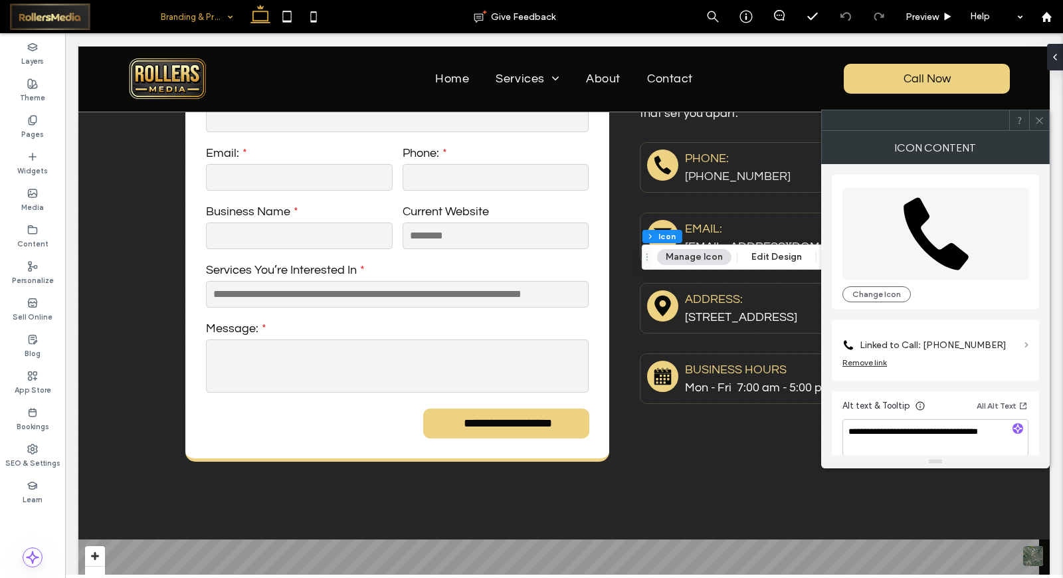
click at [1028, 343] on span at bounding box center [1027, 345] width 4 height 6
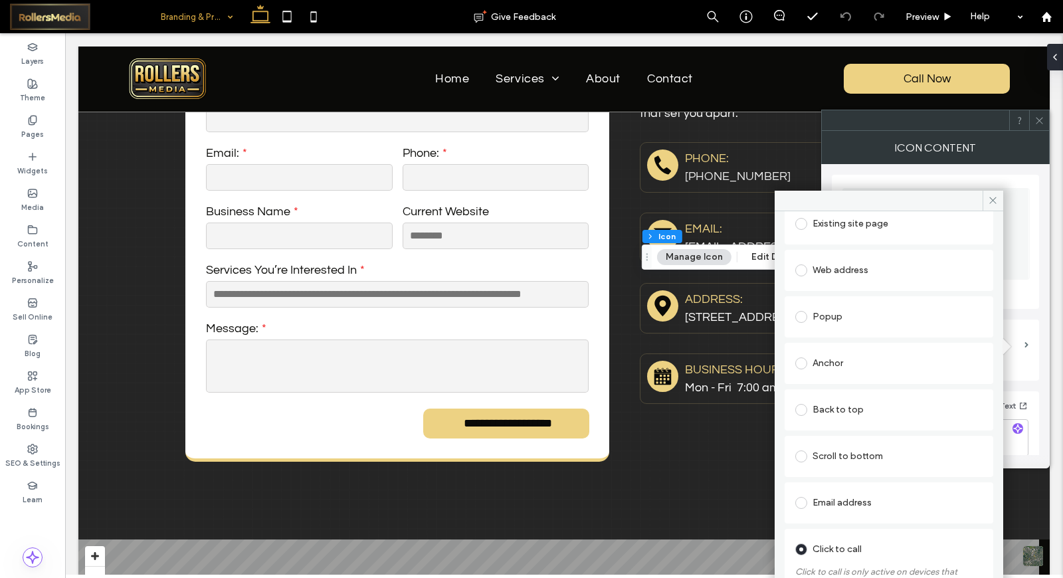
scroll to position [196, 0]
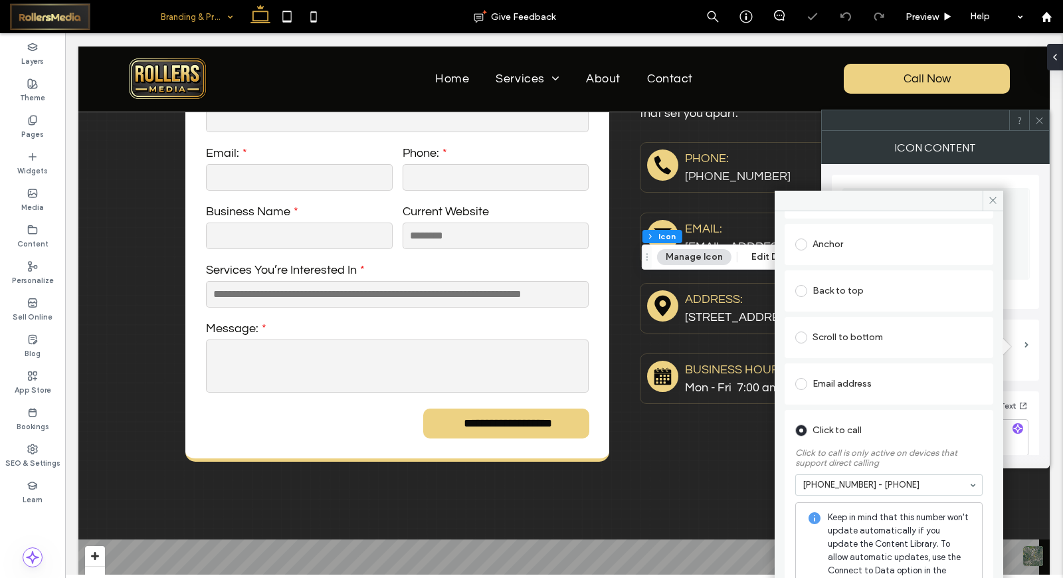
drag, startPoint x: 874, startPoint y: 500, endPoint x: 883, endPoint y: 503, distance: 9.3
click at [994, 196] on icon at bounding box center [993, 200] width 10 height 10
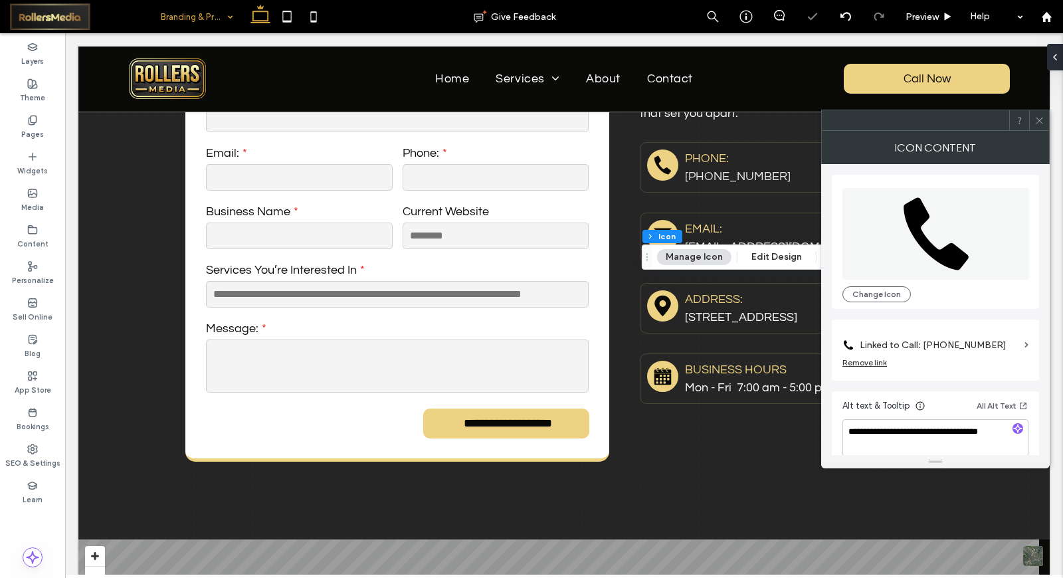
drag, startPoint x: 1041, startPoint y: 120, endPoint x: 1032, endPoint y: 120, distance: 9.3
click at [1041, 118] on icon at bounding box center [1040, 121] width 10 height 10
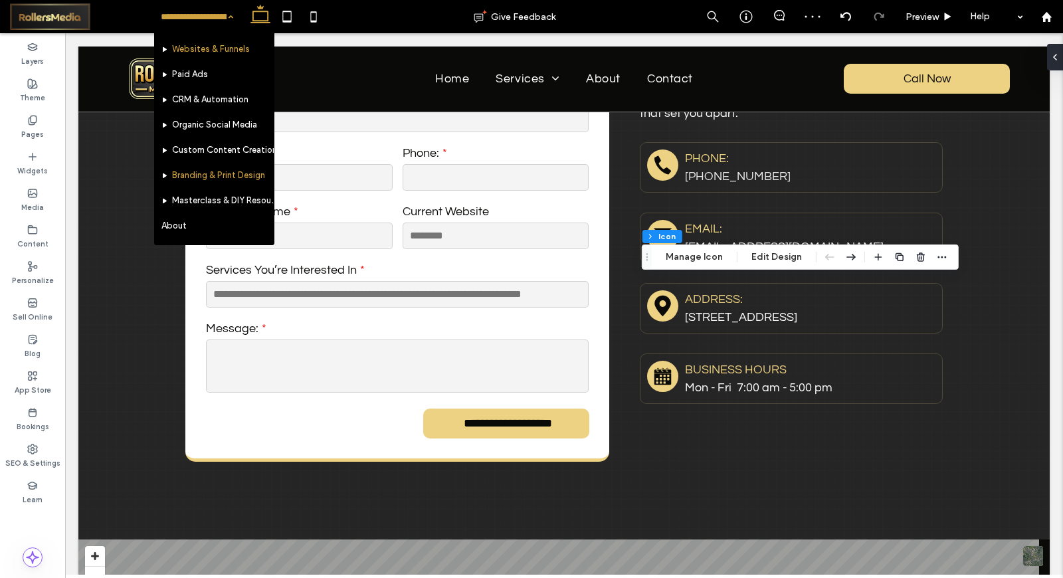
scroll to position [69, 0]
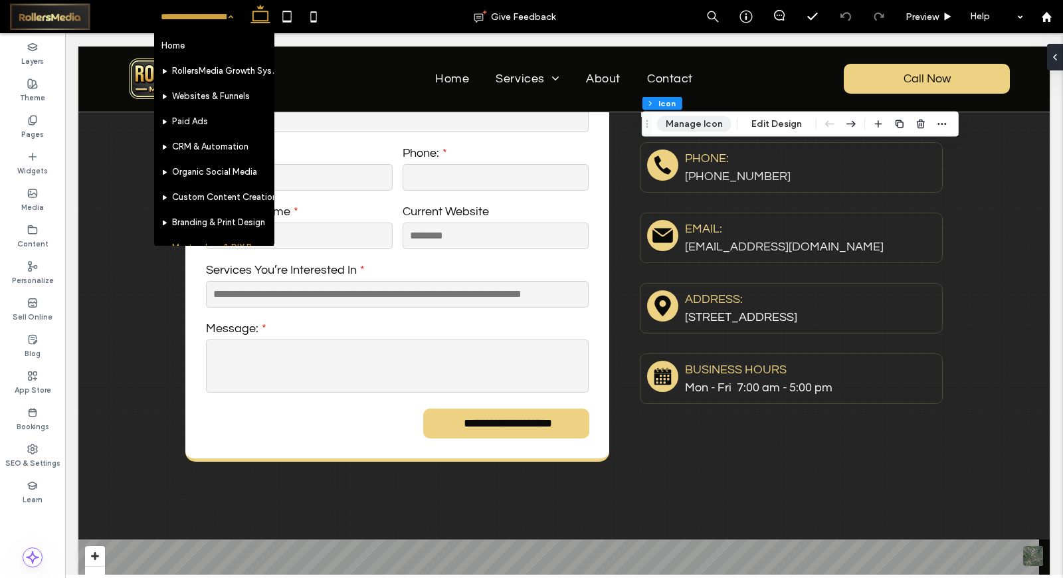
click at [688, 117] on button "Manage Icon" at bounding box center [694, 124] width 74 height 16
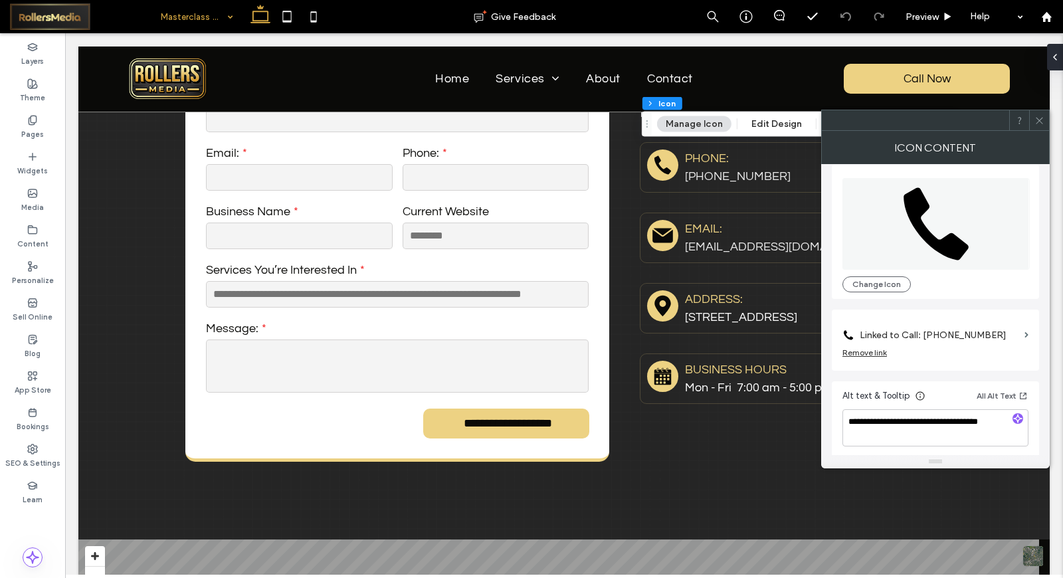
scroll to position [12, 0]
click at [1022, 332] on section "Linked to Call: 479-616-6050" at bounding box center [936, 329] width 186 height 31
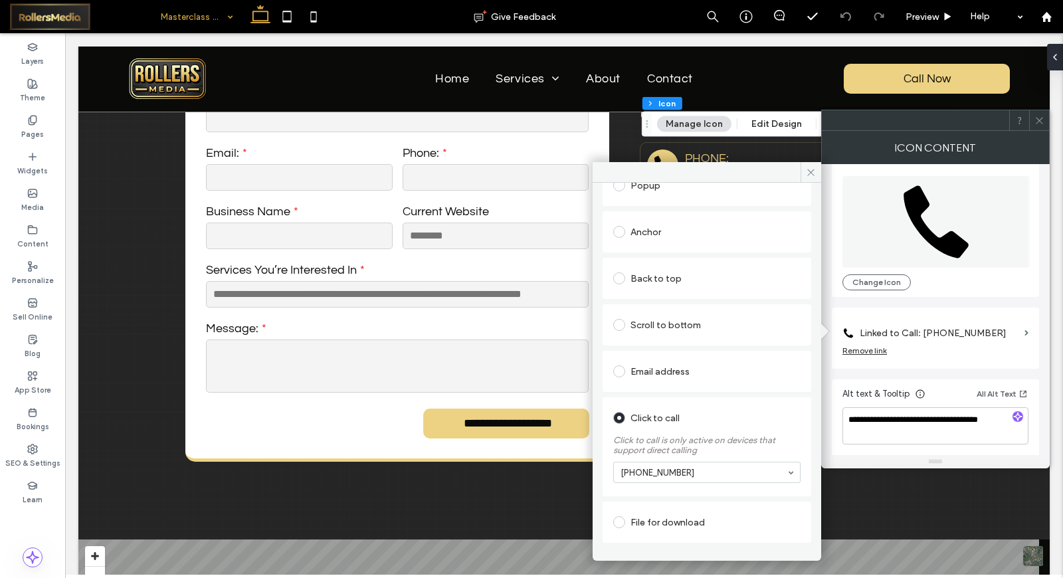
scroll to position [196, 0]
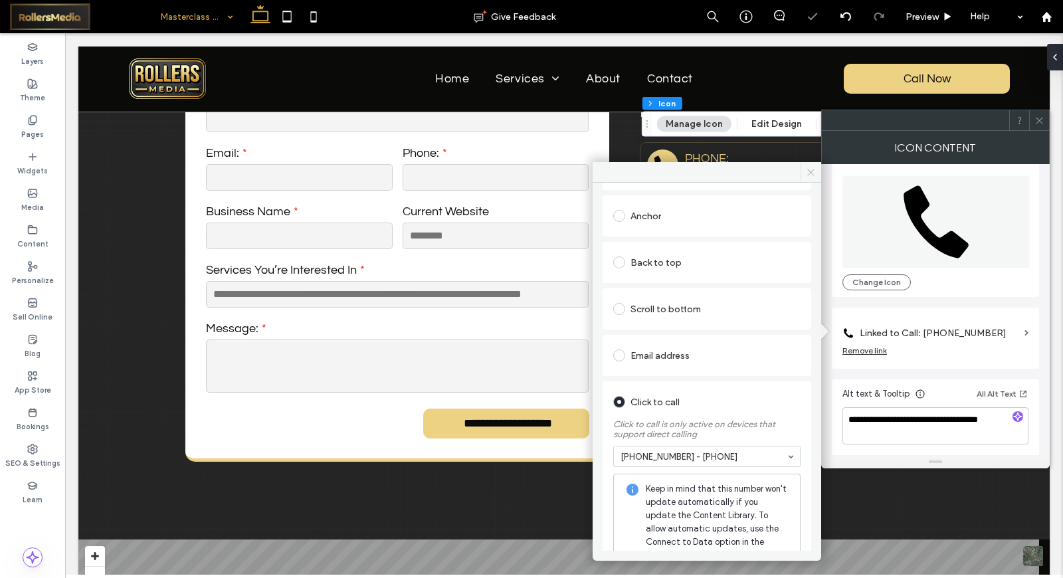
click at [806, 169] on icon at bounding box center [811, 172] width 10 height 10
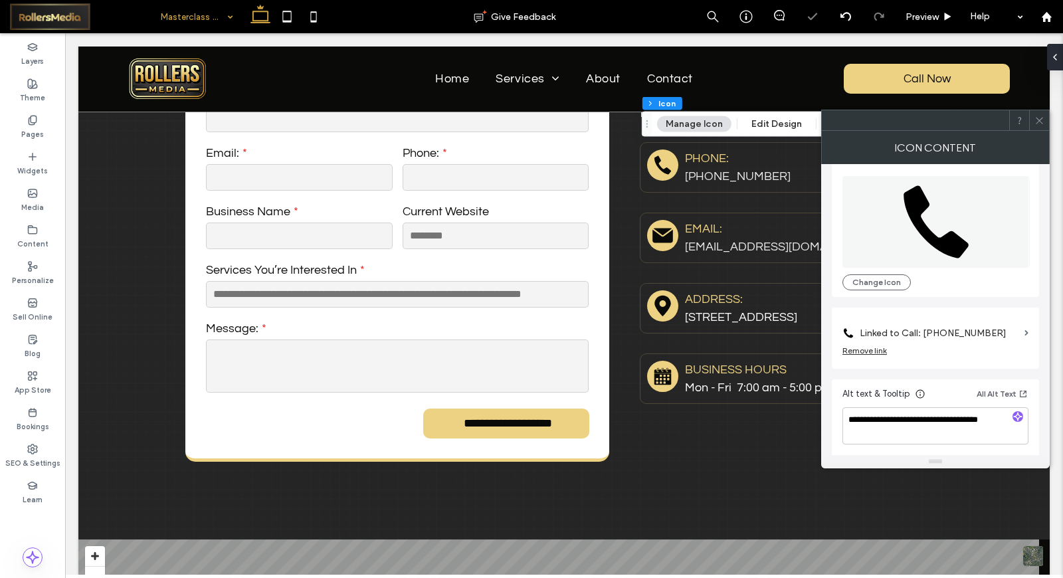
click at [1039, 118] on icon at bounding box center [1040, 121] width 10 height 10
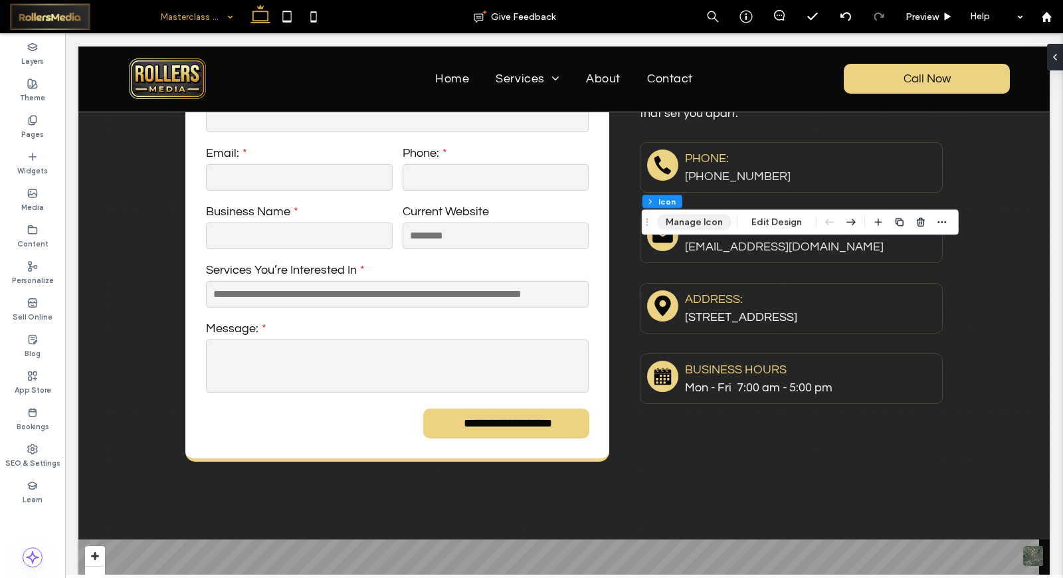
click at [679, 217] on button "Manage Icon" at bounding box center [694, 222] width 74 height 16
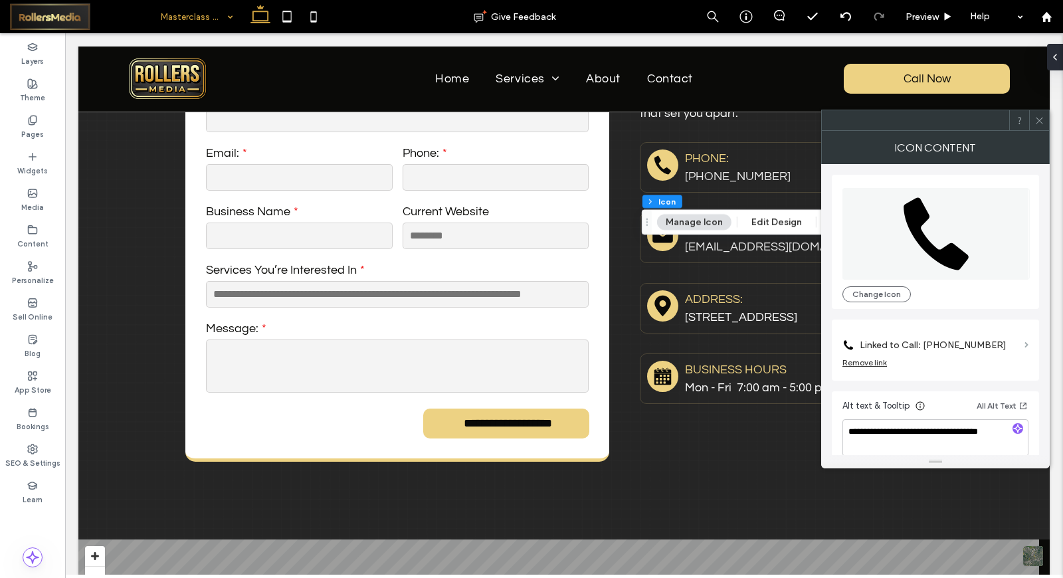
click at [1025, 346] on span at bounding box center [1027, 345] width 4 height 6
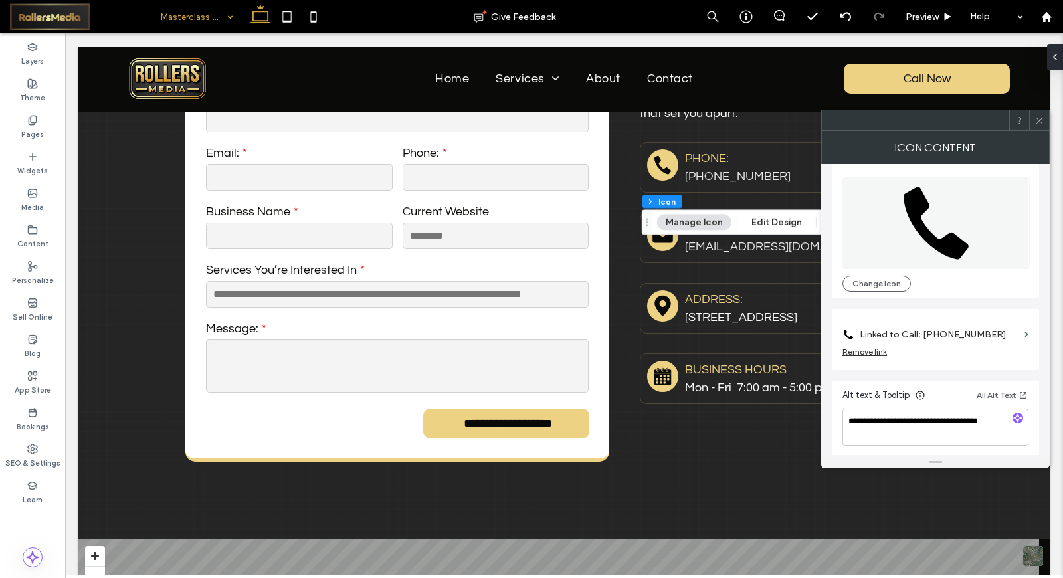
scroll to position [12, 0]
click at [1035, 122] on icon at bounding box center [1040, 121] width 10 height 10
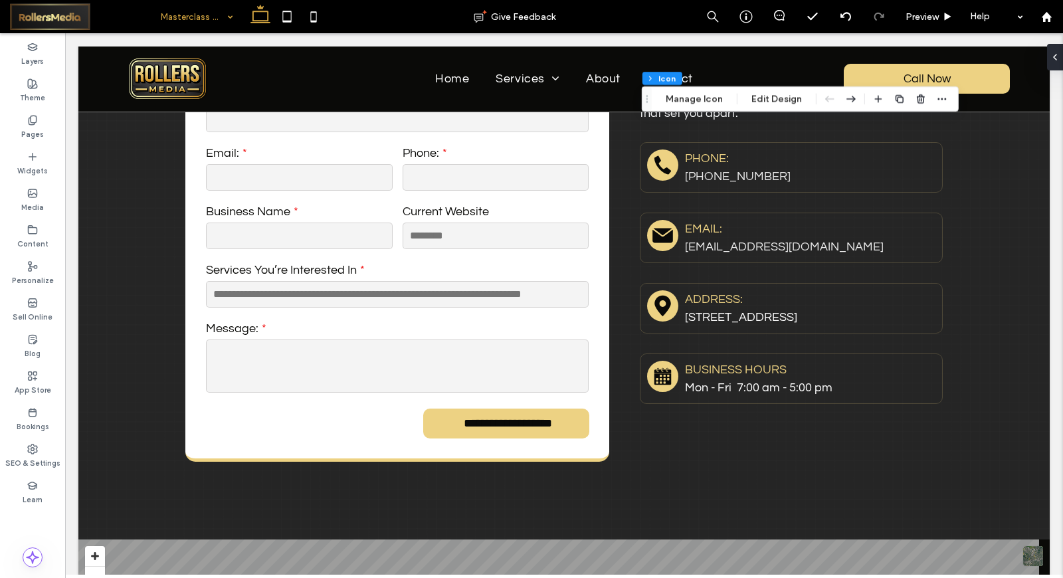
click at [270, 21] on icon at bounding box center [260, 16] width 27 height 27
click at [282, 17] on icon at bounding box center [287, 16] width 27 height 27
type input "***"
type input "*"
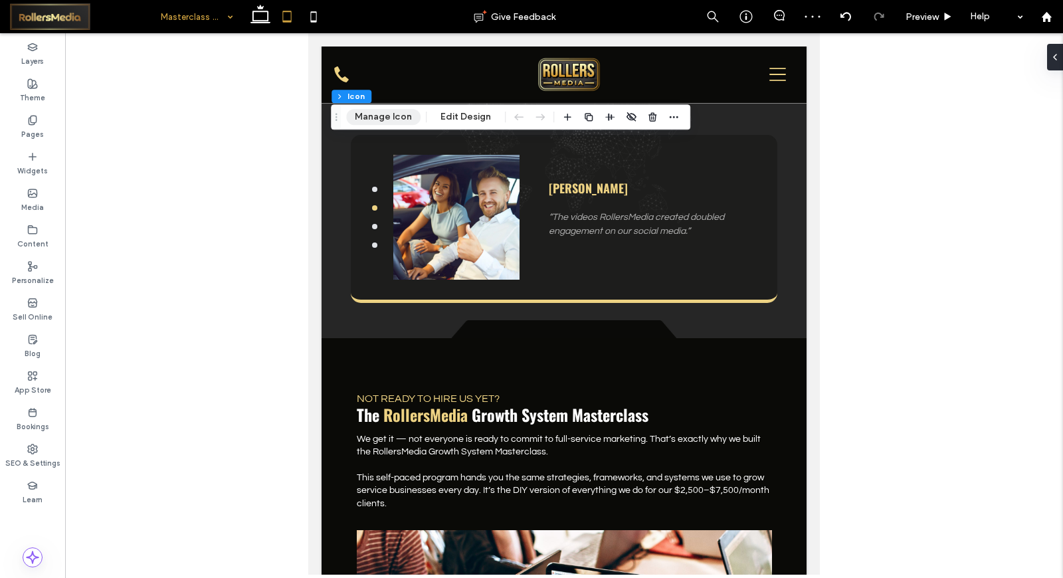
click at [376, 116] on button "Manage Icon" at bounding box center [383, 117] width 74 height 16
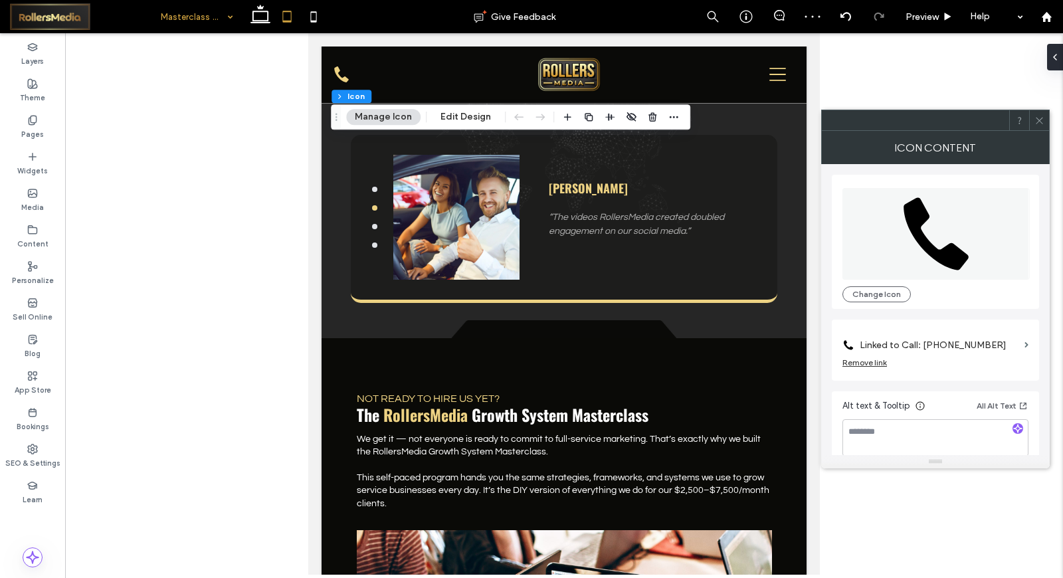
click at [1022, 347] on section "Linked to Call: 479-616-6050" at bounding box center [936, 341] width 186 height 31
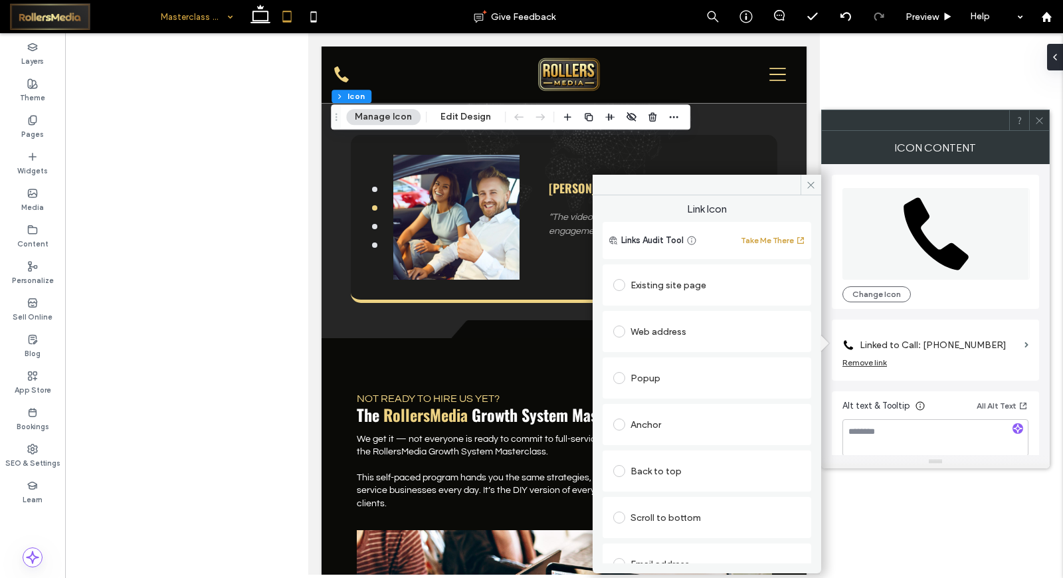
scroll to position [196, 0]
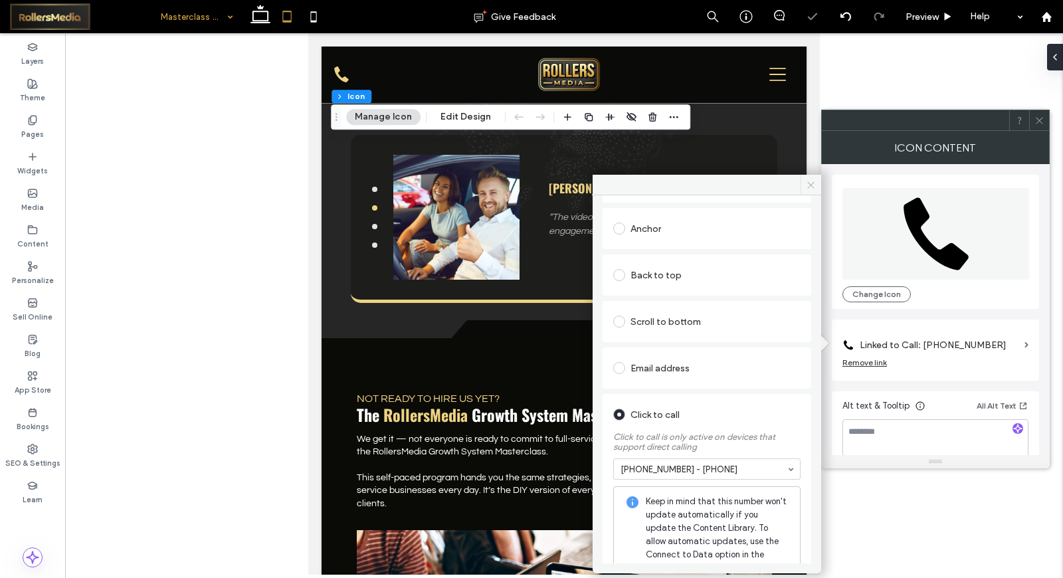
click at [814, 181] on icon at bounding box center [811, 185] width 10 height 10
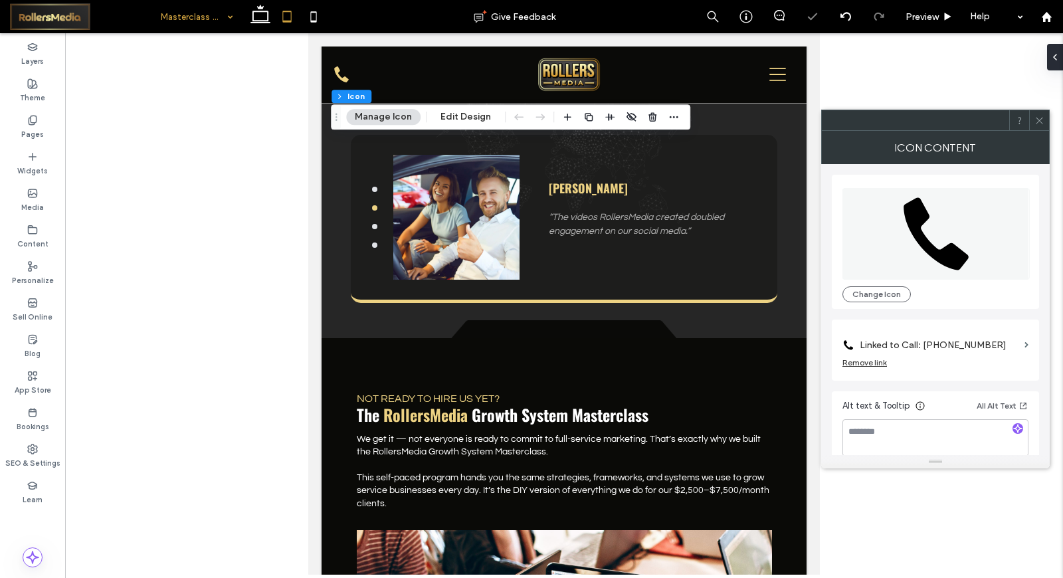
click at [1036, 118] on icon at bounding box center [1040, 121] width 10 height 10
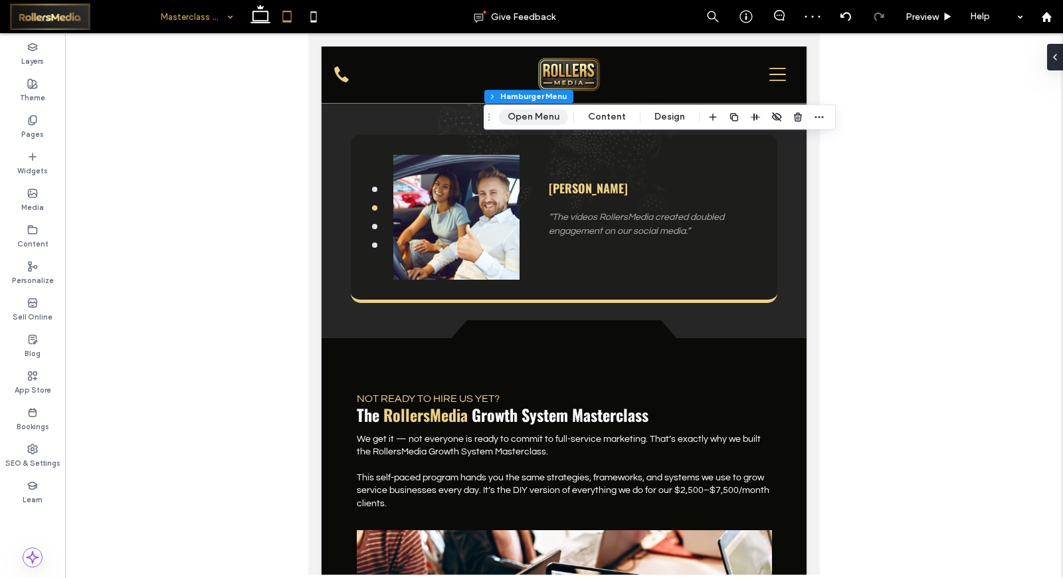
click at [527, 122] on button "Open Menu" at bounding box center [533, 117] width 69 height 16
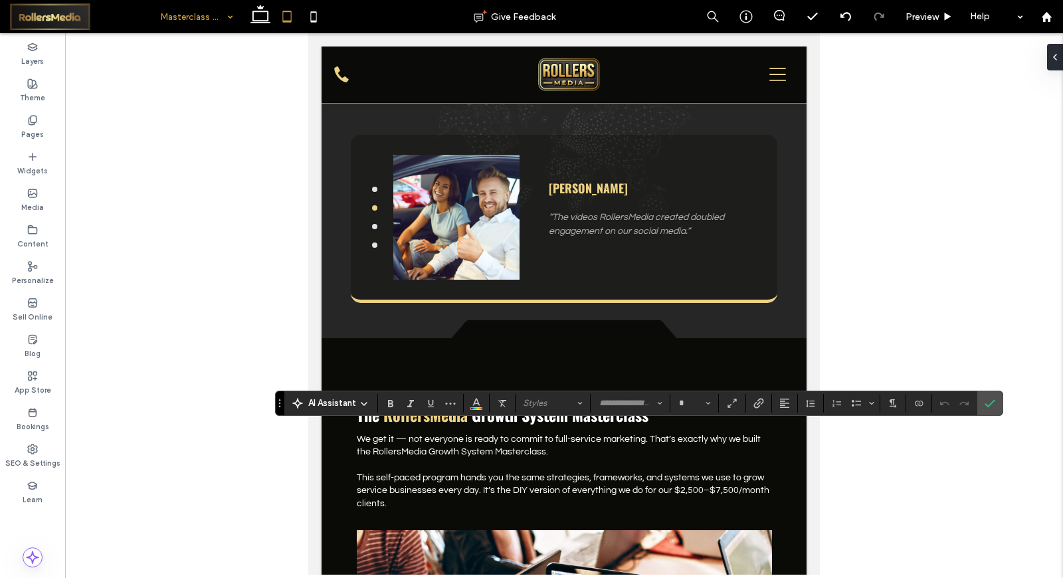
type input "*********"
type input "**"
type input "*"
type input "*********"
type input "**"
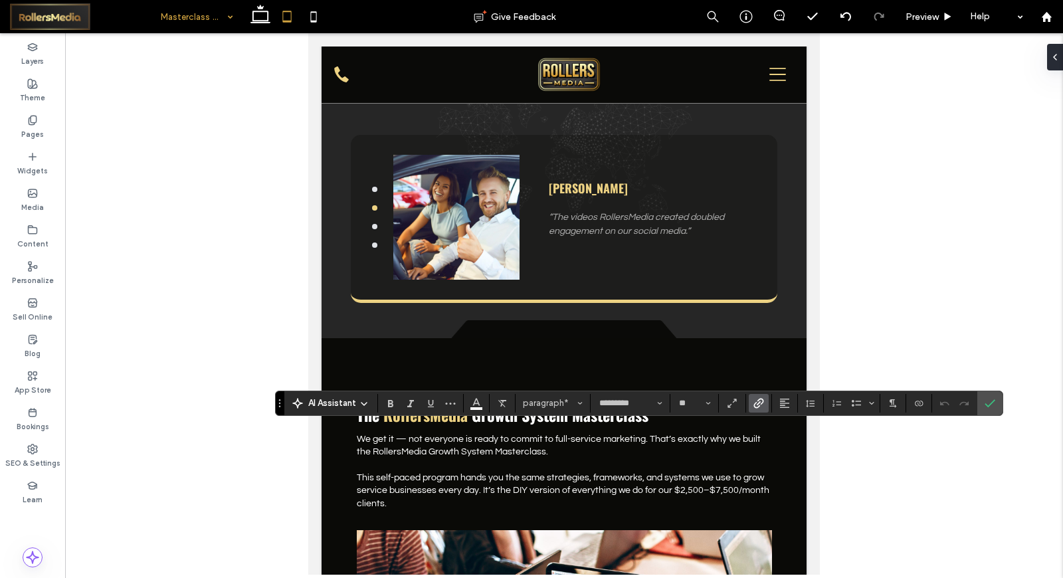
click at [759, 401] on icon "Link" at bounding box center [759, 403] width 11 height 11
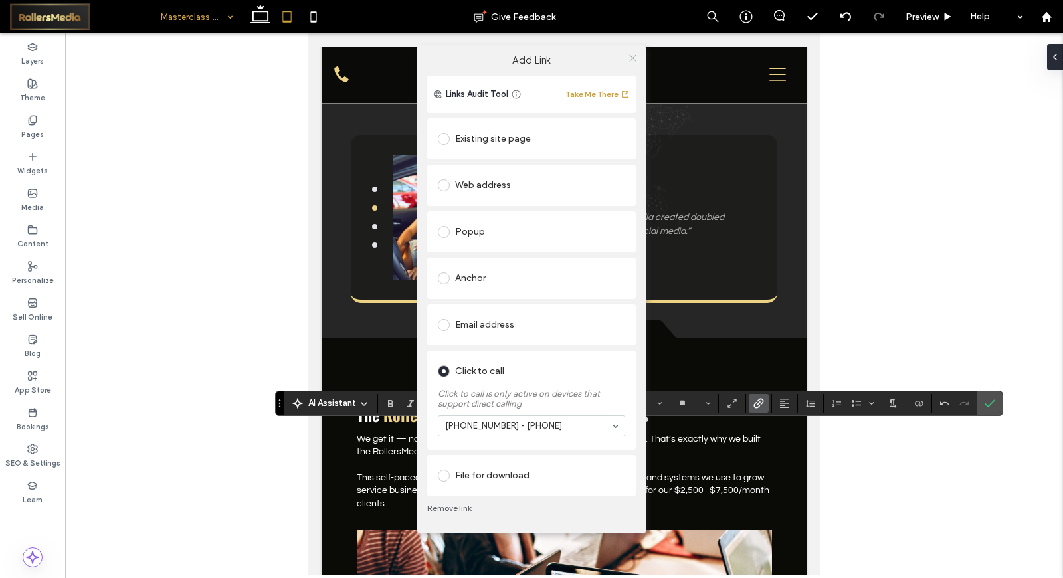
click at [629, 55] on use at bounding box center [632, 58] width 7 height 7
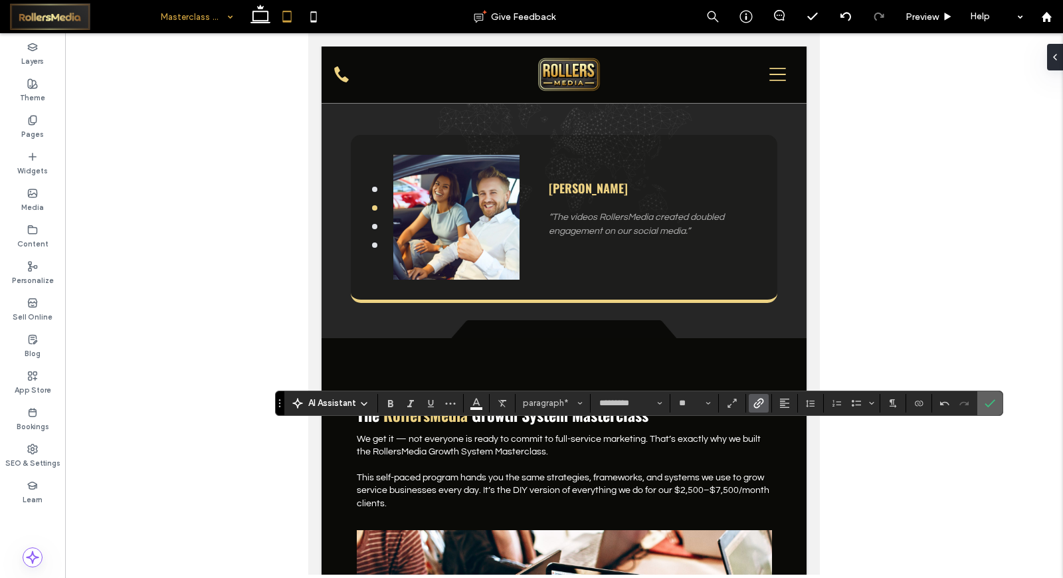
click at [992, 405] on icon "Confirm" at bounding box center [990, 403] width 11 height 11
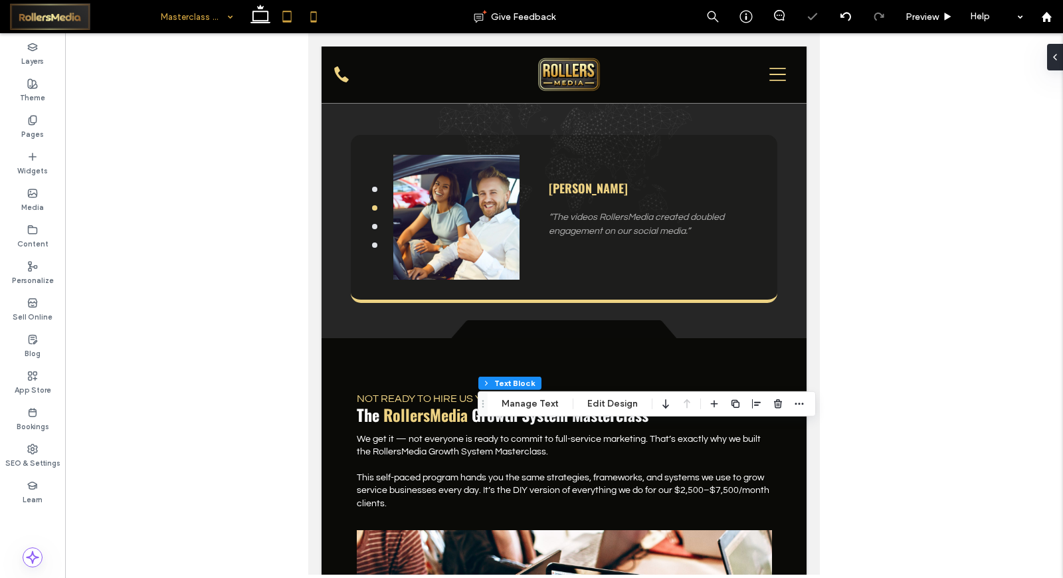
click at [306, 19] on icon at bounding box center [313, 16] width 27 height 27
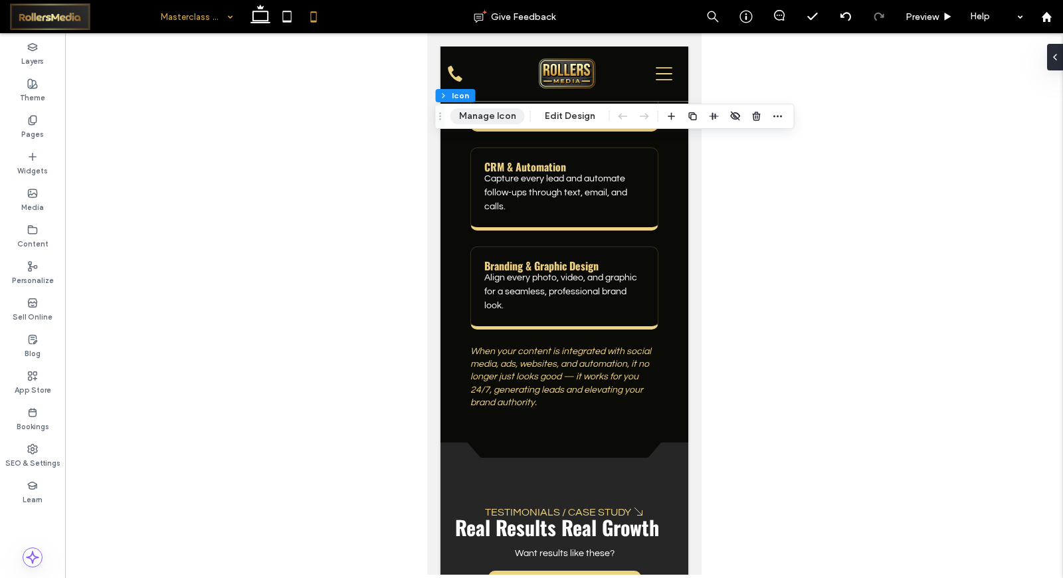
click at [469, 111] on button "Manage Icon" at bounding box center [488, 116] width 74 height 16
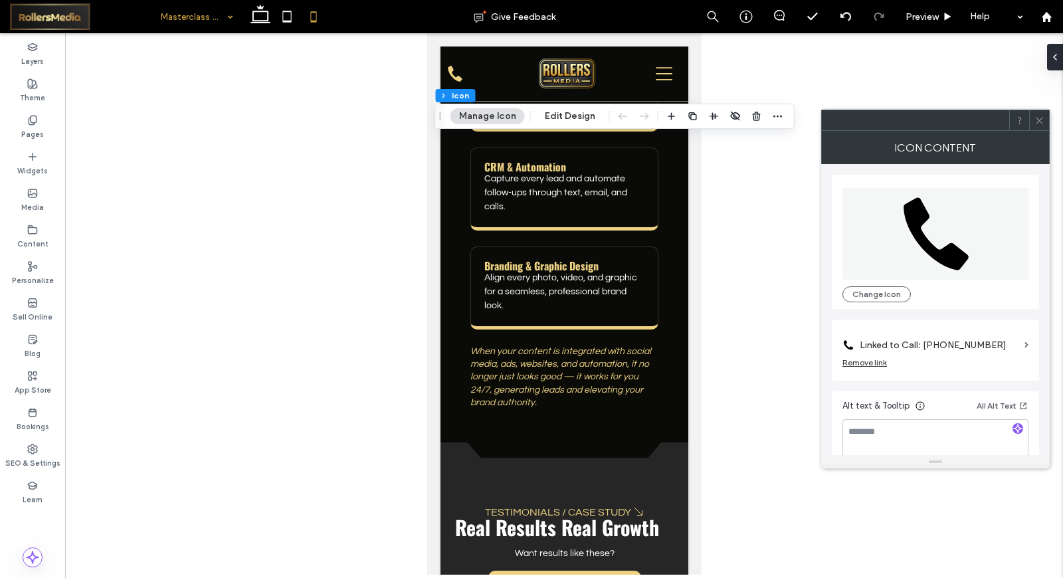
click at [1022, 344] on section "Linked to Call: 479-469-1847" at bounding box center [936, 341] width 186 height 31
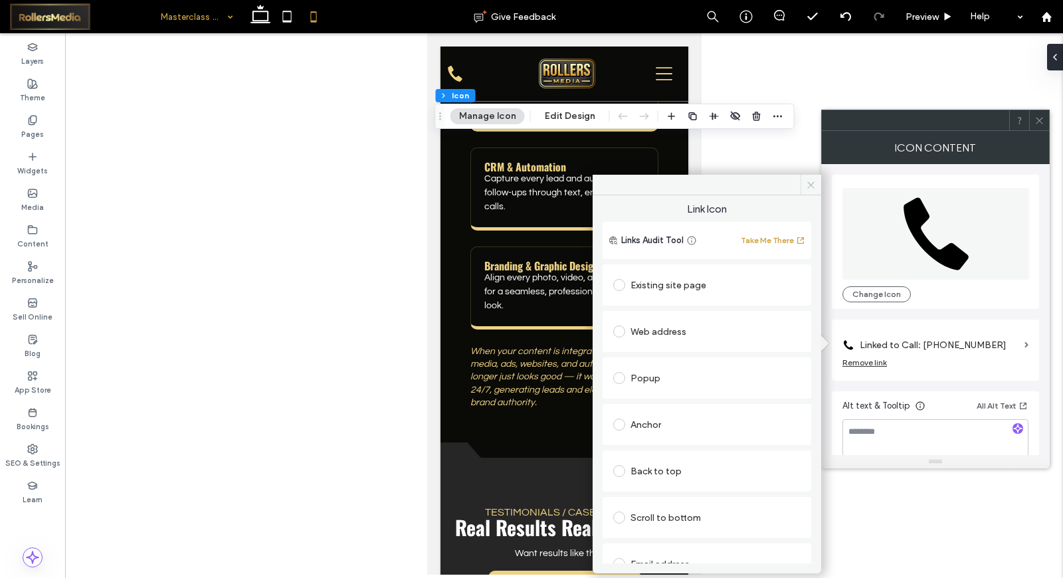
click at [812, 178] on span at bounding box center [811, 185] width 21 height 20
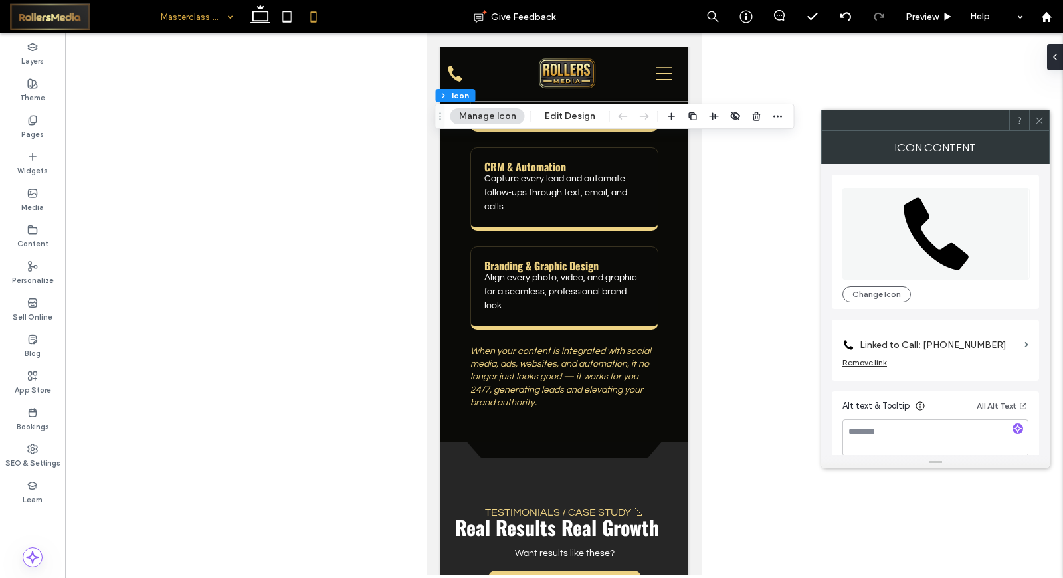
click at [1042, 128] on span at bounding box center [1040, 120] width 10 height 20
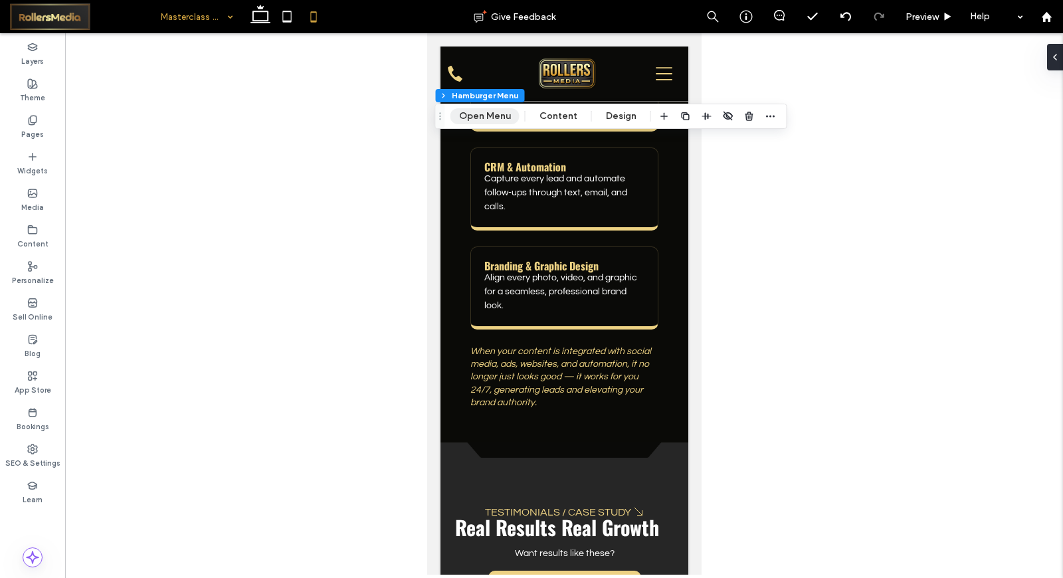
click at [492, 113] on button "Open Menu" at bounding box center [485, 116] width 69 height 16
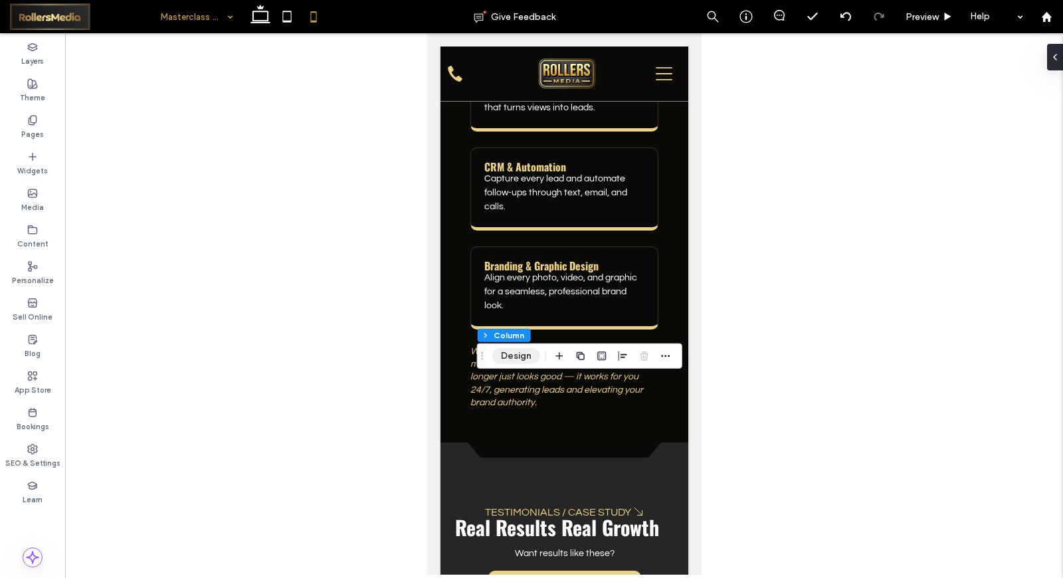
click at [508, 355] on button "Design" at bounding box center [517, 356] width 48 height 16
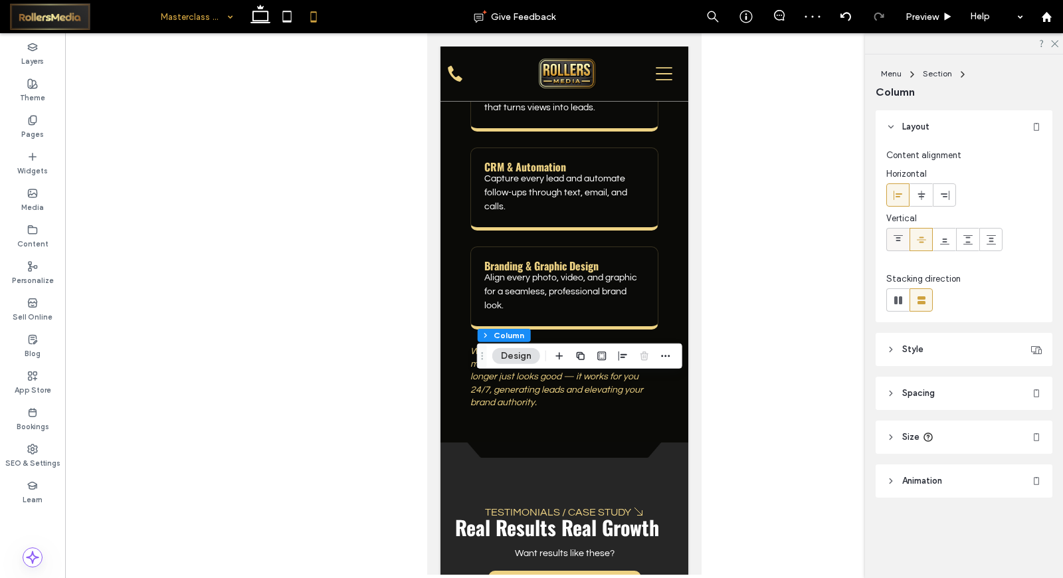
click at [889, 237] on div at bounding box center [898, 240] width 22 height 22
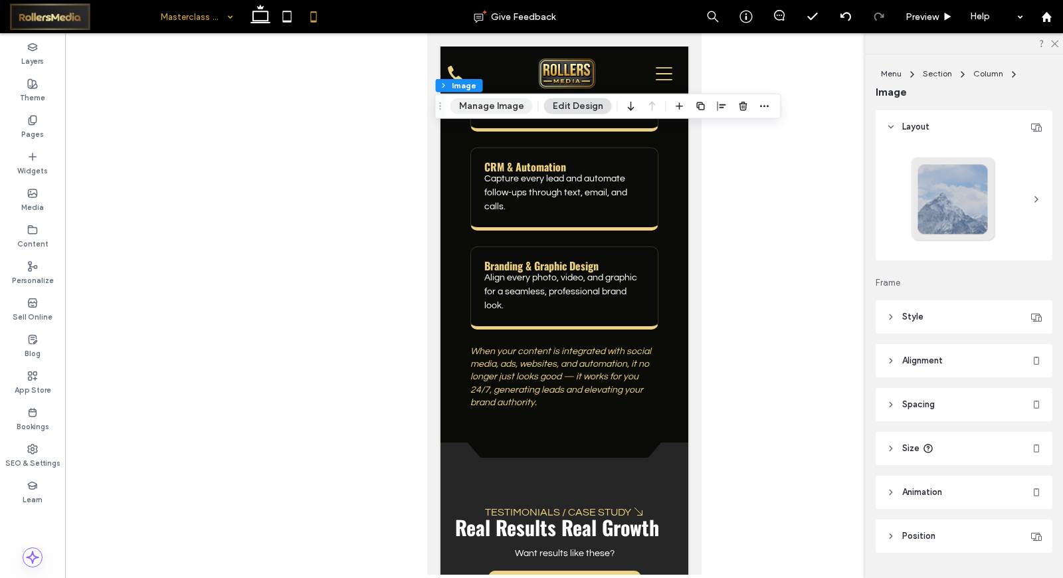
click at [514, 107] on button "Manage Image" at bounding box center [492, 106] width 82 height 16
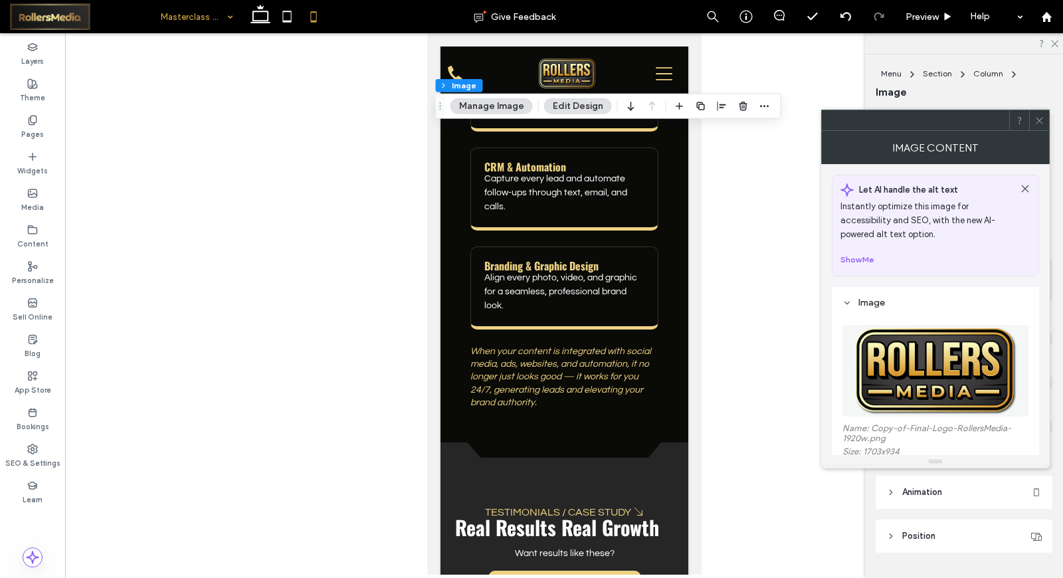
scroll to position [295, 0]
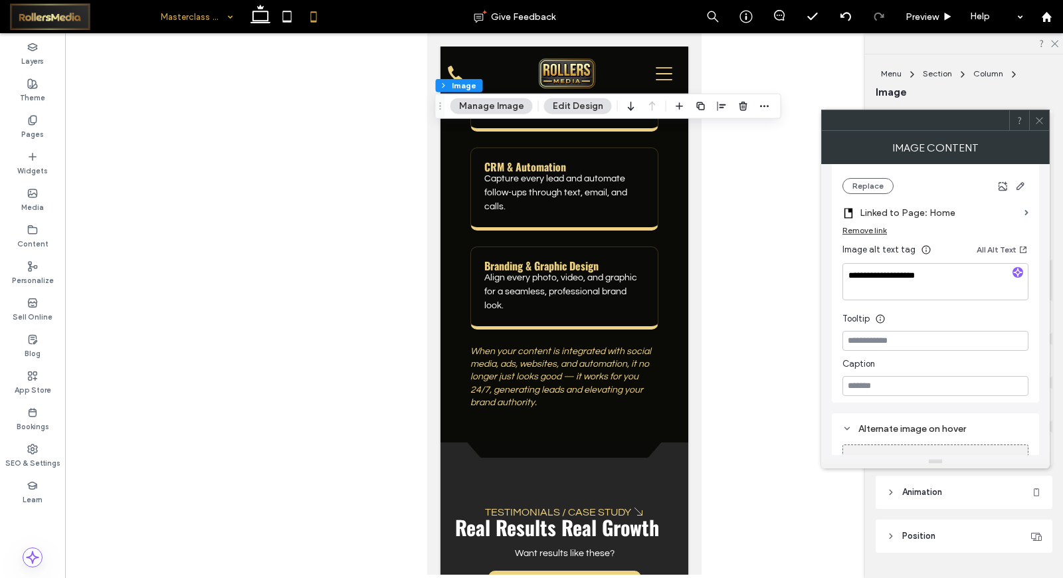
click at [1038, 122] on use at bounding box center [1039, 120] width 7 height 7
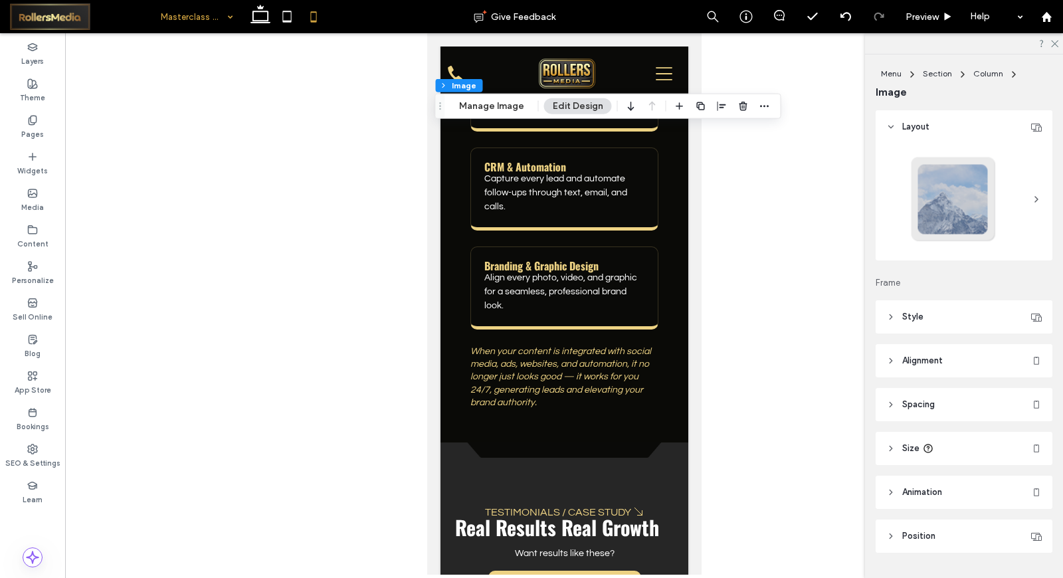
click at [946, 322] on header "Style" at bounding box center [964, 316] width 177 height 33
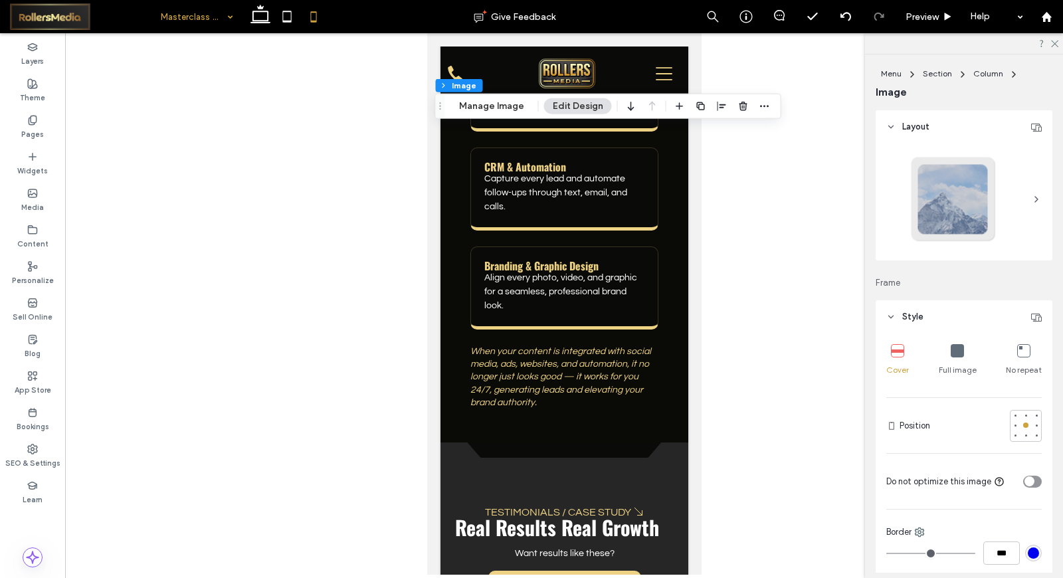
click at [960, 361] on div "Full image" at bounding box center [958, 360] width 38 height 43
click at [1013, 427] on div at bounding box center [1015, 425] width 5 height 5
click at [1024, 423] on div at bounding box center [1026, 425] width 5 height 5
click at [944, 341] on div "Full image" at bounding box center [958, 360] width 38 height 43
click at [951, 349] on icon at bounding box center [957, 350] width 13 height 13
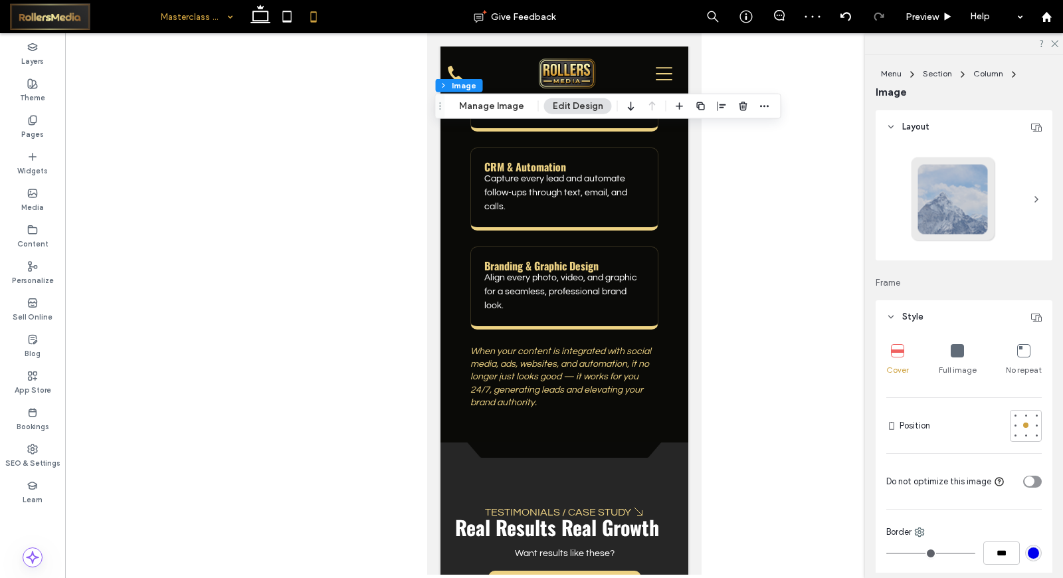
click at [951, 352] on icon at bounding box center [957, 350] width 13 height 13
click at [1013, 425] on div at bounding box center [1015, 425] width 5 height 5
click at [954, 357] on icon at bounding box center [957, 350] width 13 height 13
click at [961, 364] on span "Full image" at bounding box center [958, 370] width 38 height 12
click at [1055, 43] on use at bounding box center [1055, 44] width 7 height 7
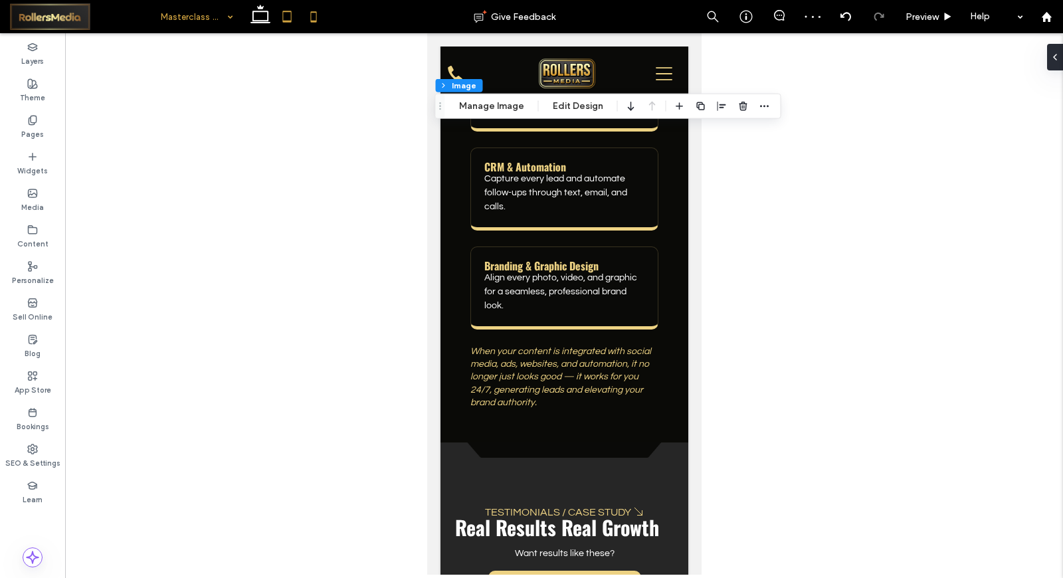
click at [289, 10] on icon at bounding box center [287, 16] width 27 height 27
type input "**"
type input "***"
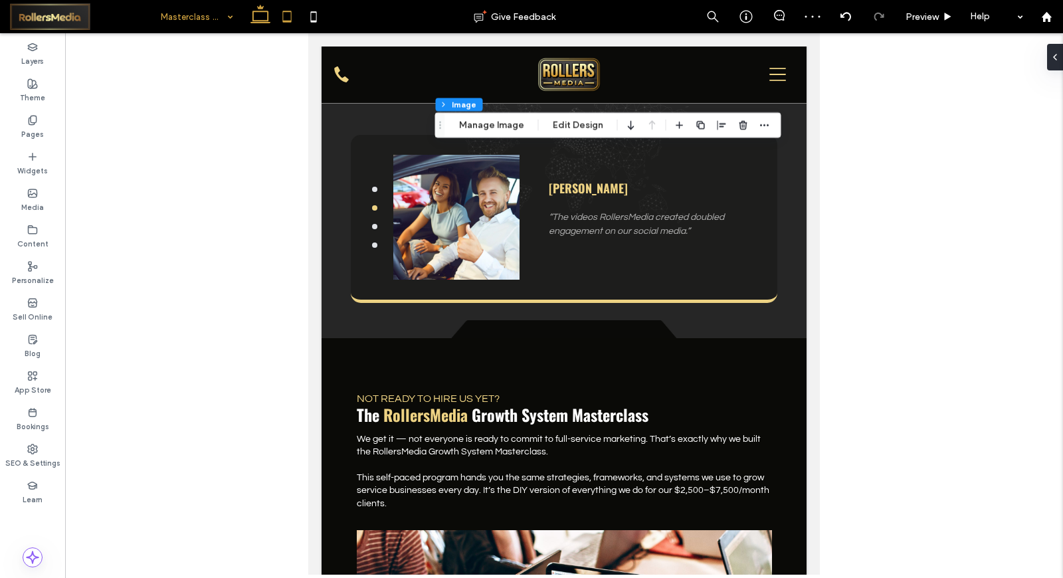
click at [265, 15] on icon at bounding box center [260, 16] width 27 height 27
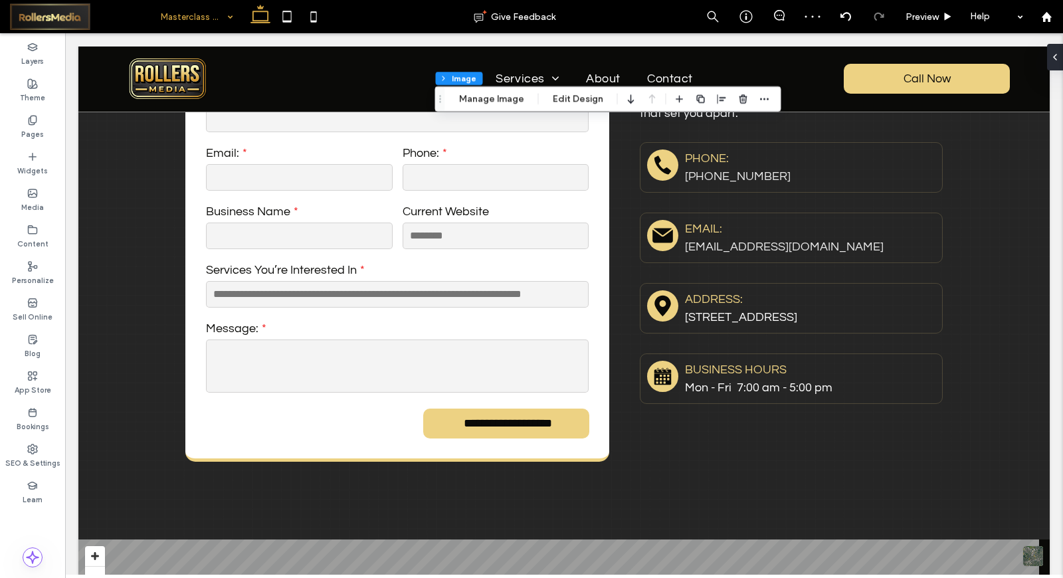
type input "***"
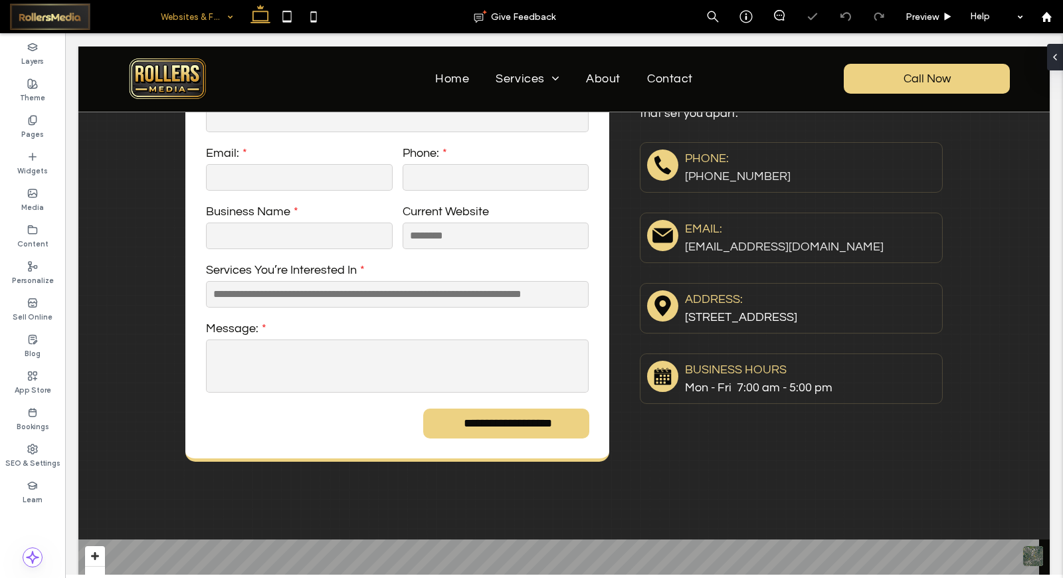
click at [215, 21] on input at bounding box center [194, 16] width 66 height 33
click at [190, 17] on input at bounding box center [194, 16] width 66 height 33
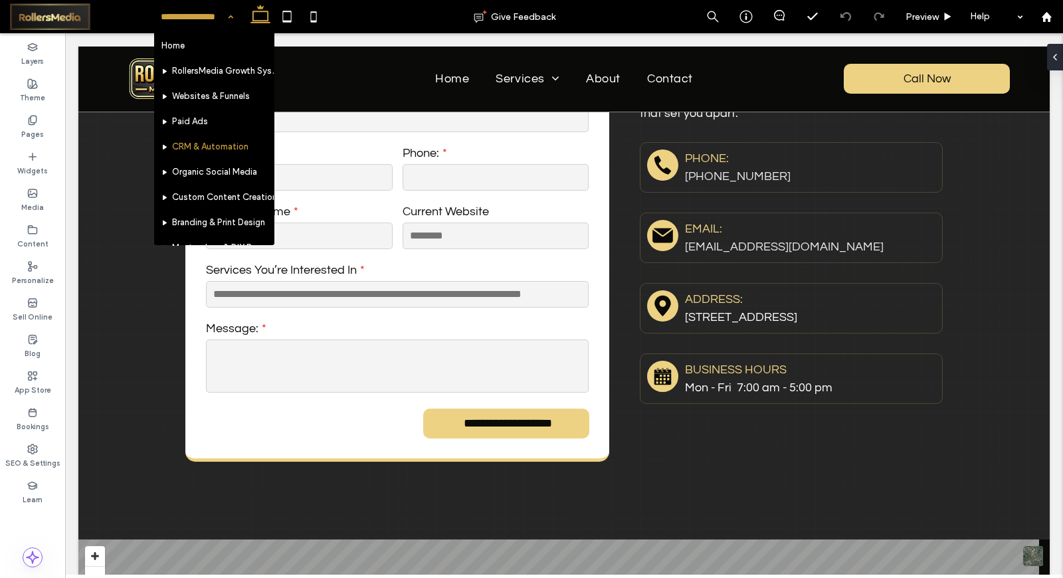
click at [223, 15] on div "Home RollersMedia Growth System Websites & Funnels Paid Ads CRM & Automation Or…" at bounding box center [197, 16] width 86 height 33
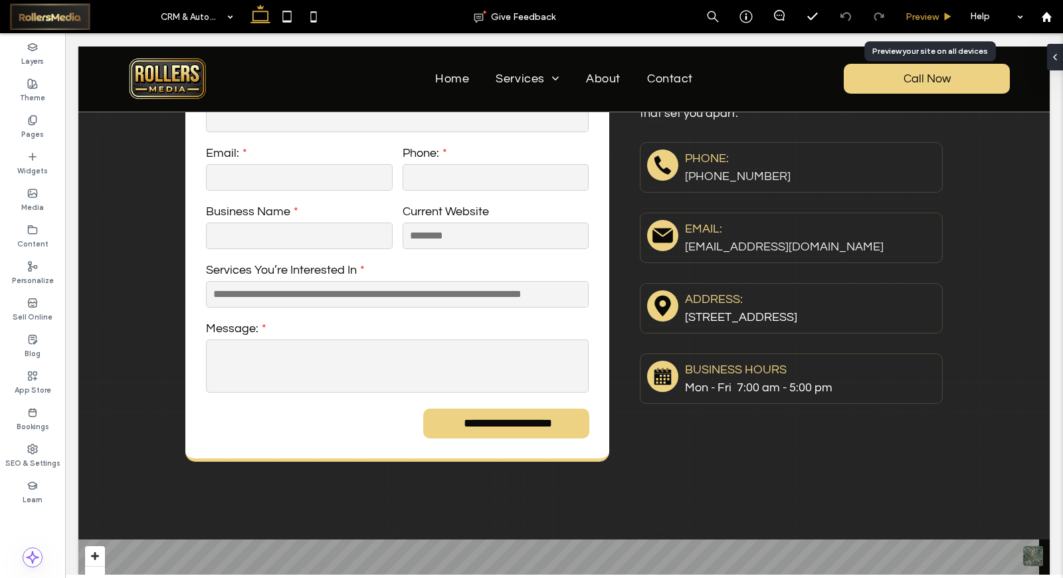
click at [917, 15] on span "Preview" at bounding box center [922, 16] width 33 height 11
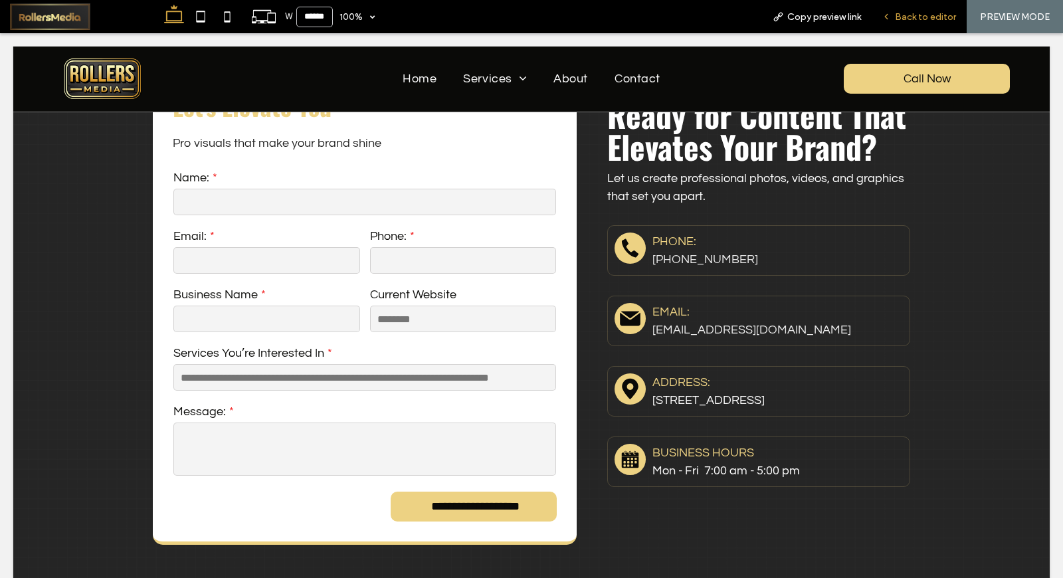
click at [928, 11] on span "Back to editor" at bounding box center [925, 16] width 61 height 11
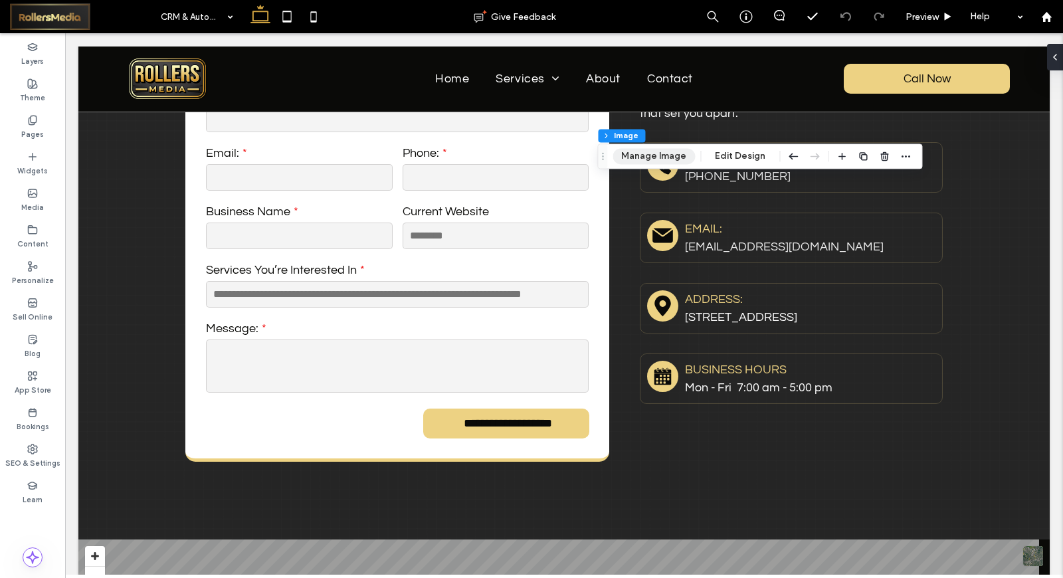
click at [634, 152] on button "Manage Image" at bounding box center [654, 156] width 82 height 16
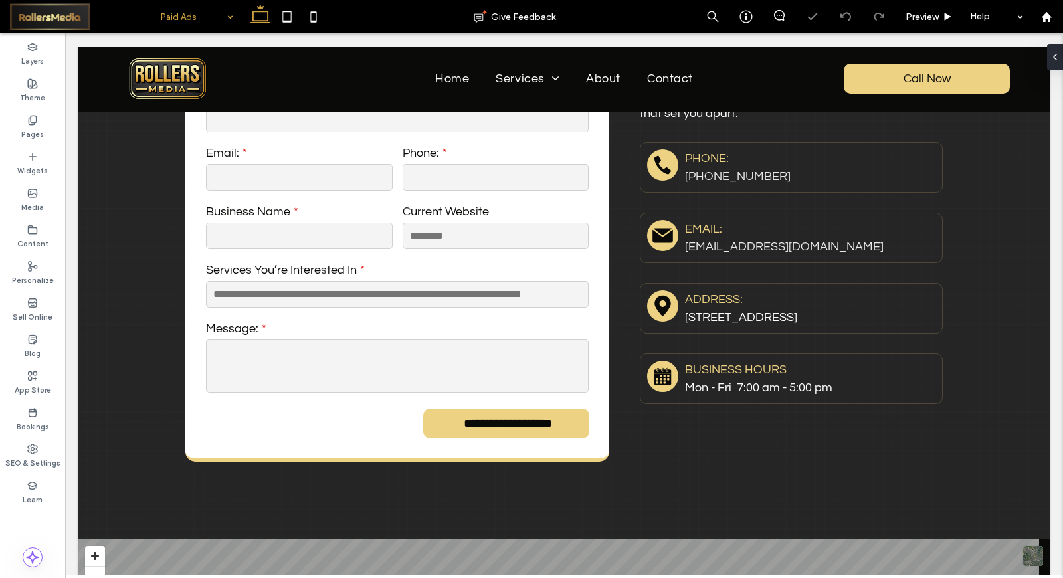
click at [199, 17] on input at bounding box center [194, 16] width 66 height 33
click at [221, 23] on div "Organic Social Media" at bounding box center [197, 16] width 86 height 33
click at [217, 17] on input at bounding box center [194, 16] width 66 height 33
click at [209, 5] on input at bounding box center [194, 16] width 66 height 33
click at [228, 17] on div "RollersMedia Growth System" at bounding box center [197, 16] width 86 height 33
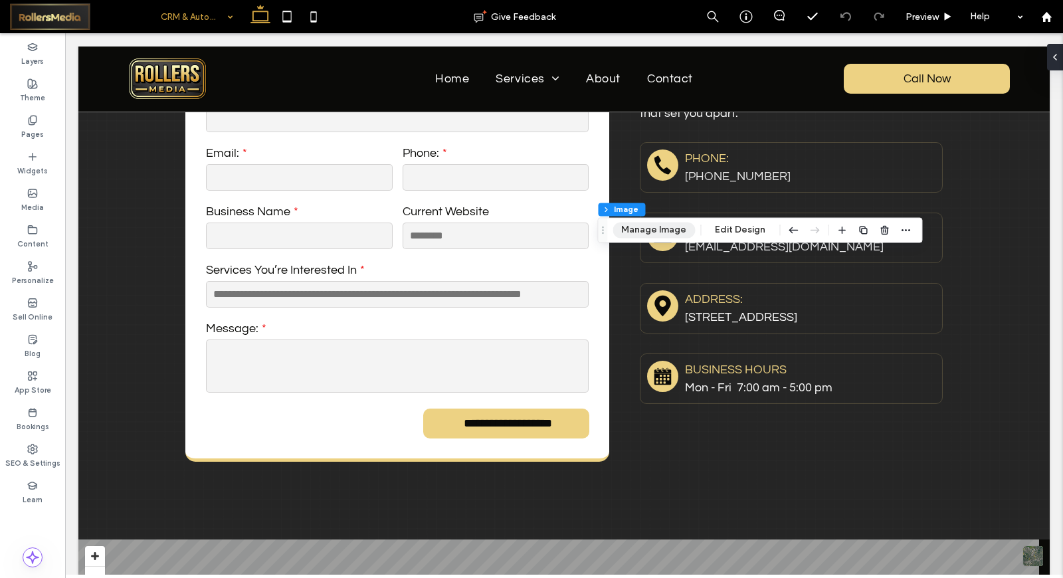
click at [653, 229] on button "Manage Image" at bounding box center [654, 230] width 82 height 16
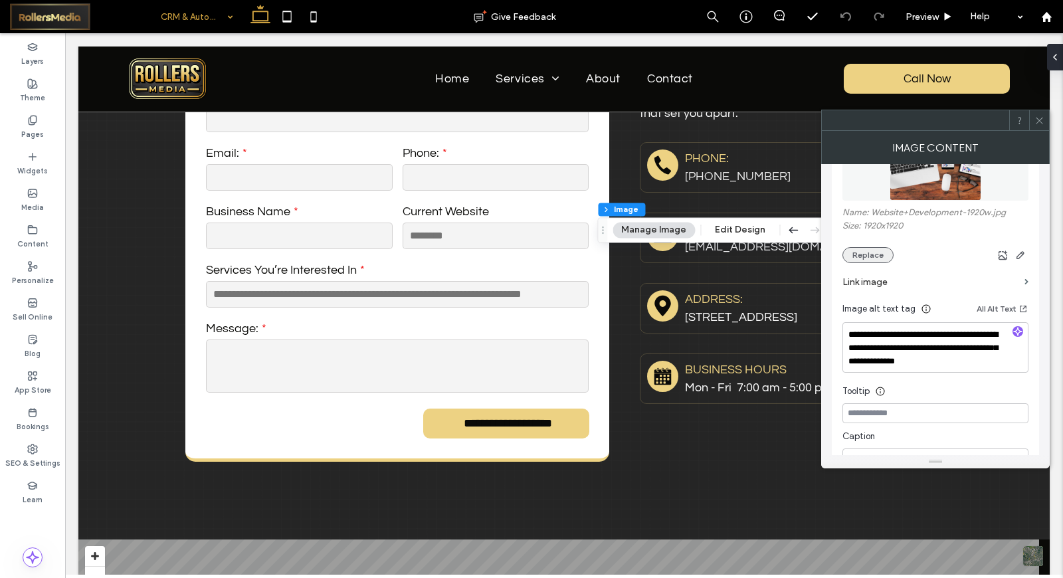
scroll to position [221, 0]
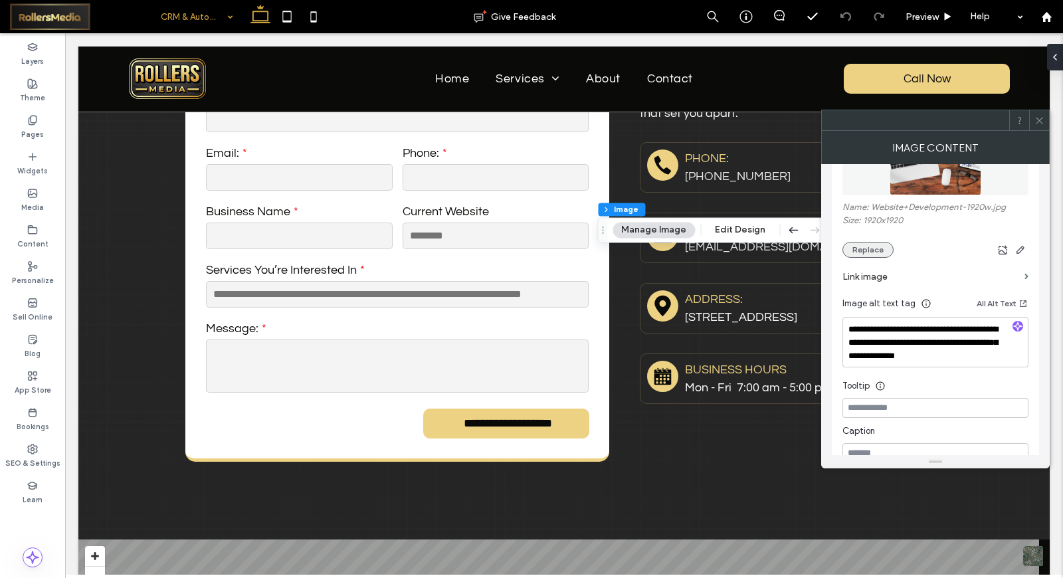
click at [876, 254] on button "Replace" at bounding box center [868, 250] width 51 height 16
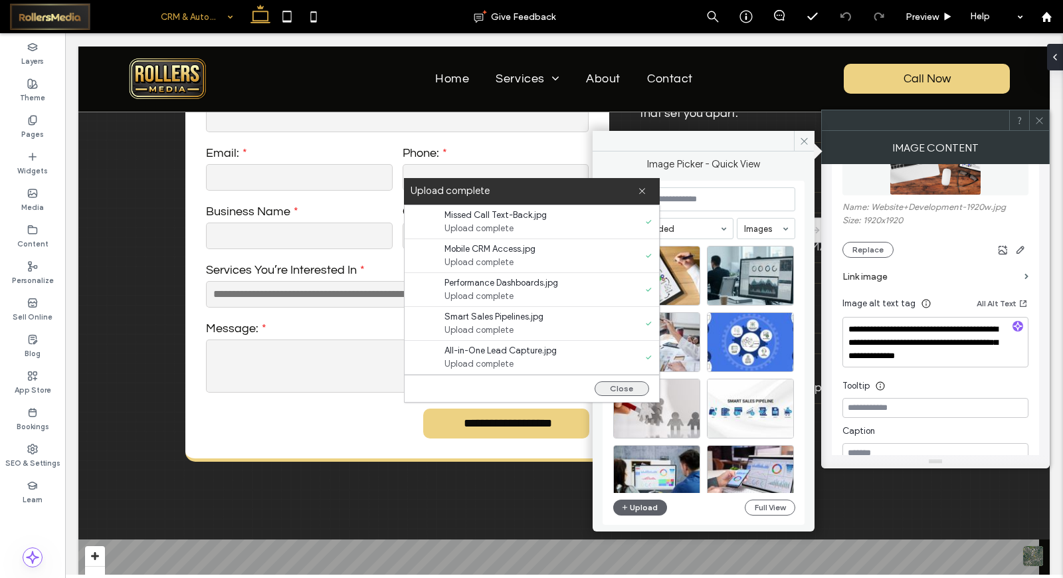
click at [640, 386] on button "Close" at bounding box center [622, 389] width 55 height 15
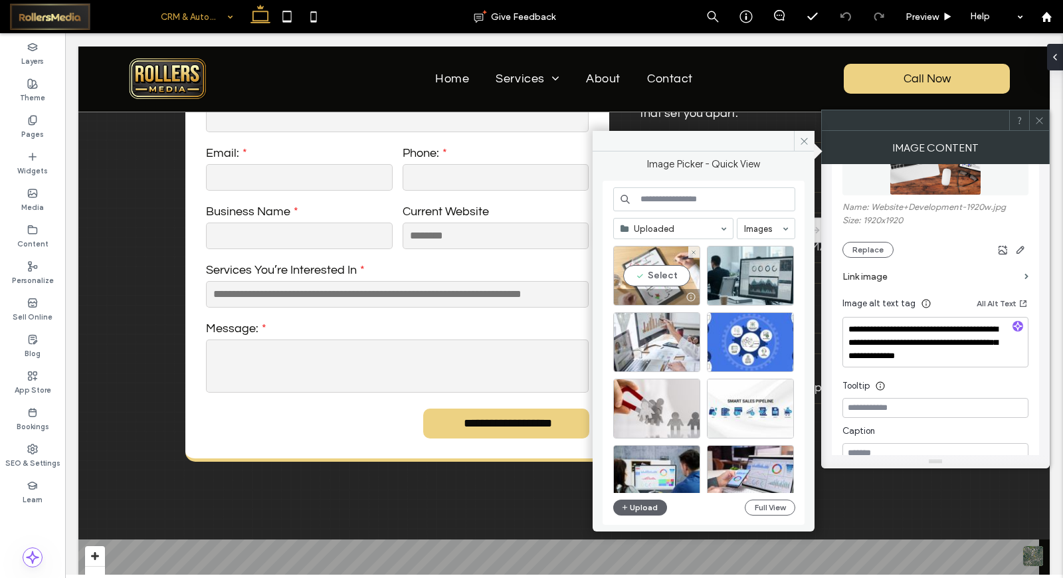
click at [661, 278] on div "Select" at bounding box center [656, 276] width 87 height 60
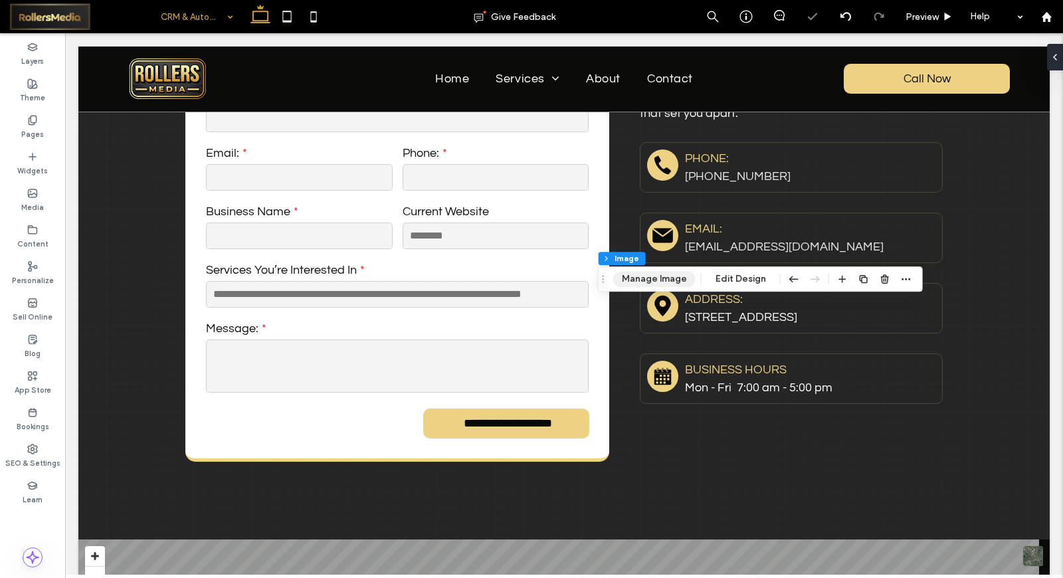
click at [657, 278] on button "Manage Image" at bounding box center [654, 279] width 82 height 16
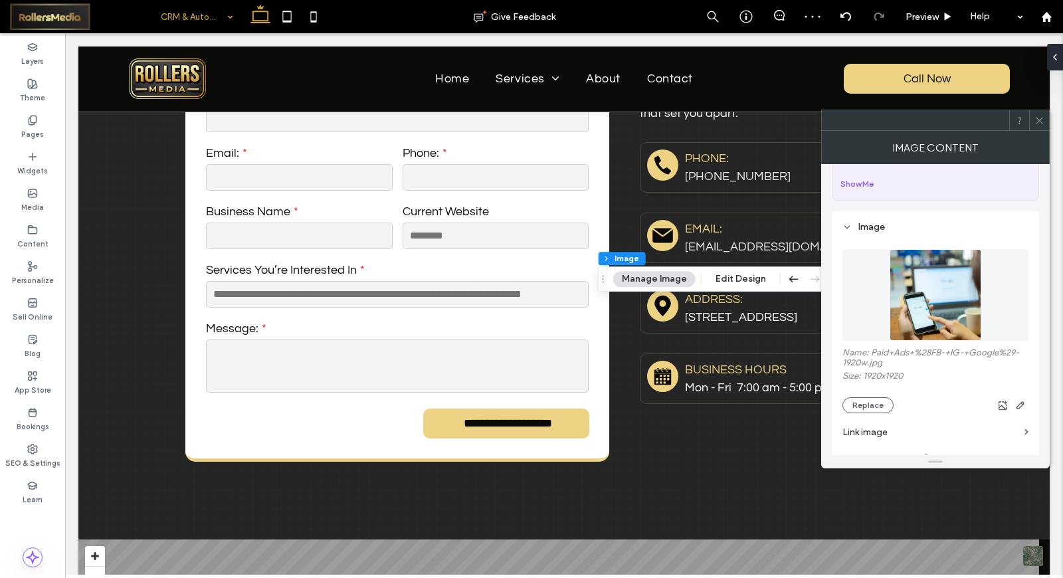
scroll to position [148, 0]
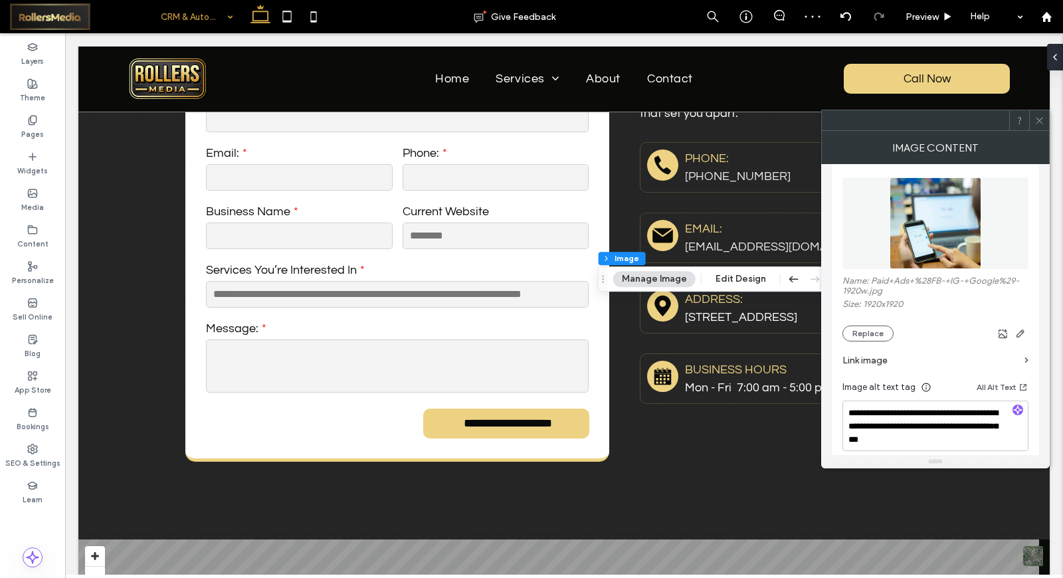
click at [855, 326] on div "Name: Paid+Ads+%28FB-+IG-+Google%29-1920w.jpg Size: 1920x1920 Replace" at bounding box center [936, 309] width 186 height 66
click at [855, 329] on button "Replace" at bounding box center [868, 334] width 51 height 16
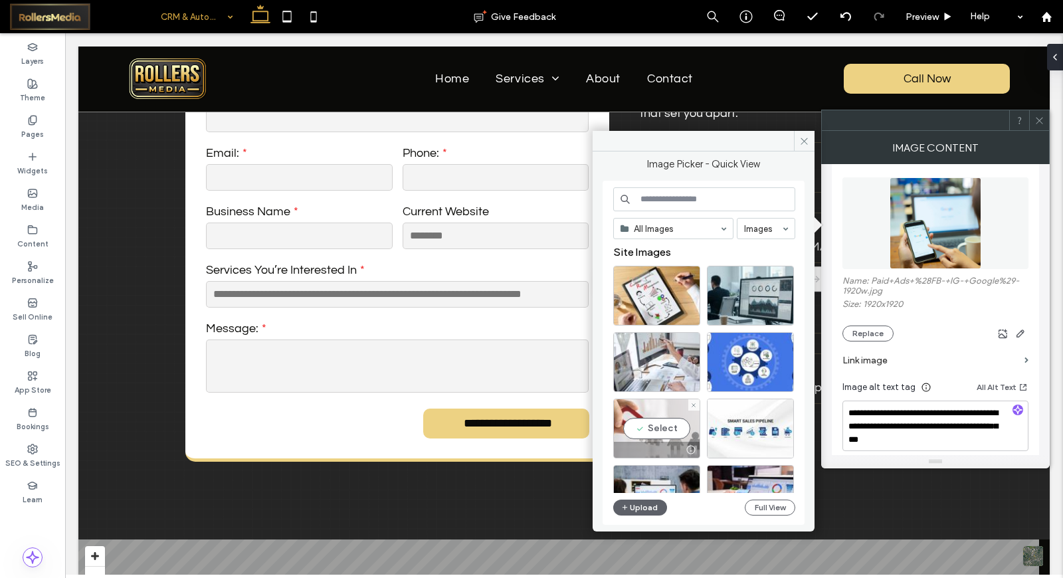
click at [685, 429] on div "Select" at bounding box center [656, 429] width 87 height 60
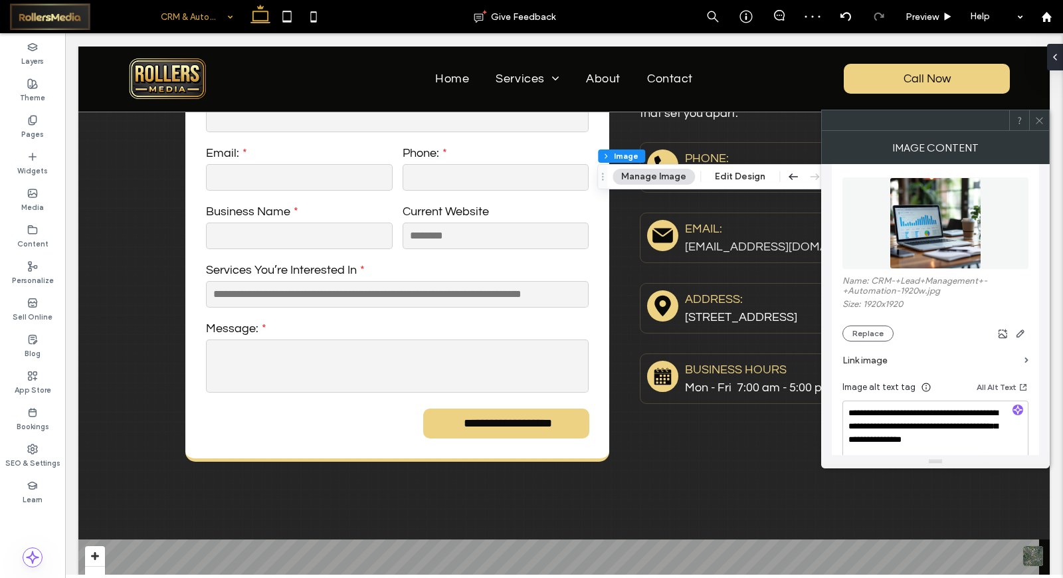
click at [869, 322] on div "Name: CRM-+Lead+Management+-+Automation-1920w.jpg Size: 1920x1920 Replace" at bounding box center [936, 309] width 186 height 66
click at [869, 332] on button "Replace" at bounding box center [868, 334] width 51 height 16
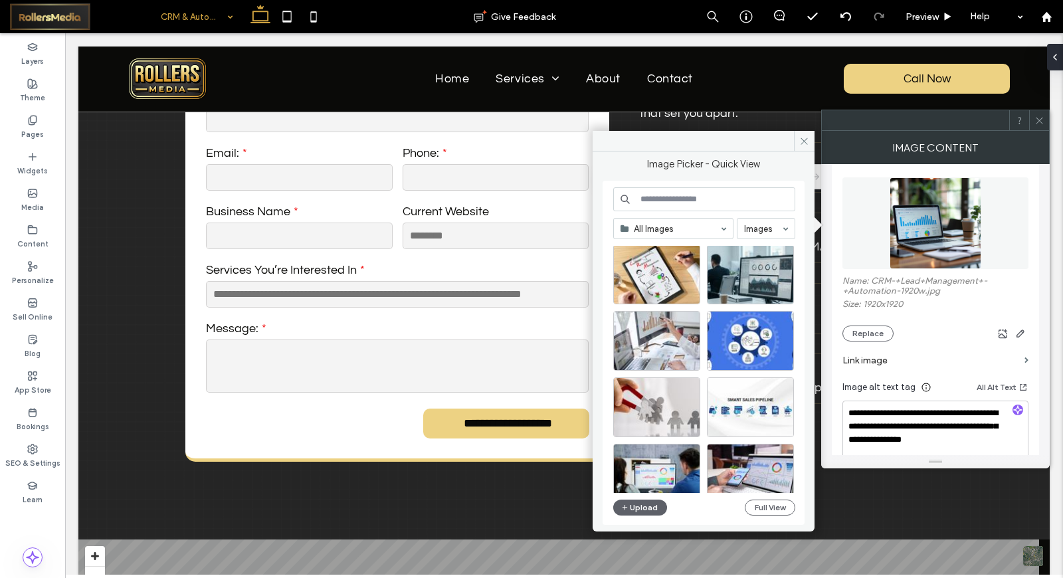
scroll to position [0, 0]
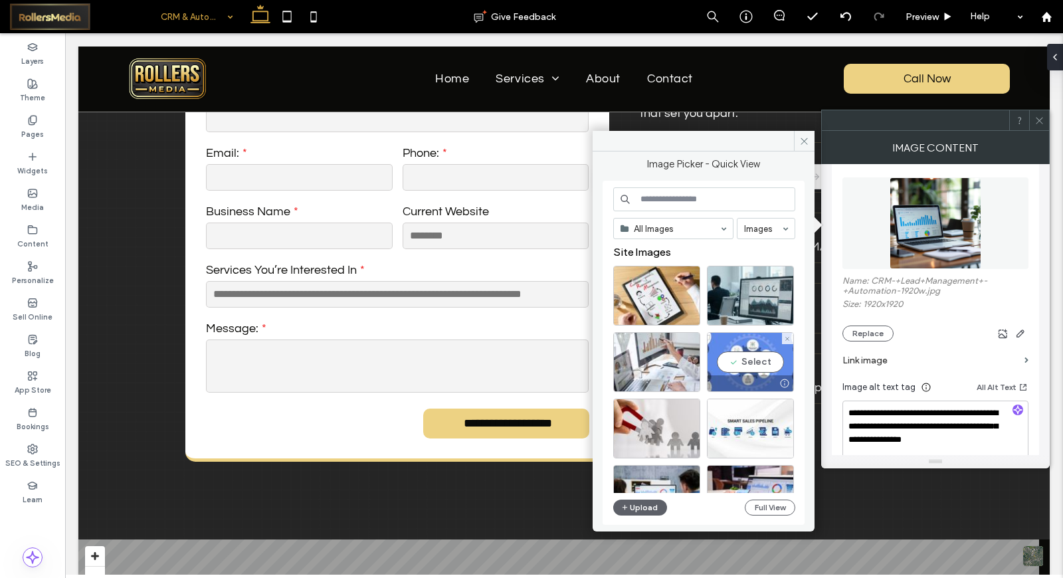
click at [762, 367] on div "Select" at bounding box center [750, 362] width 87 height 60
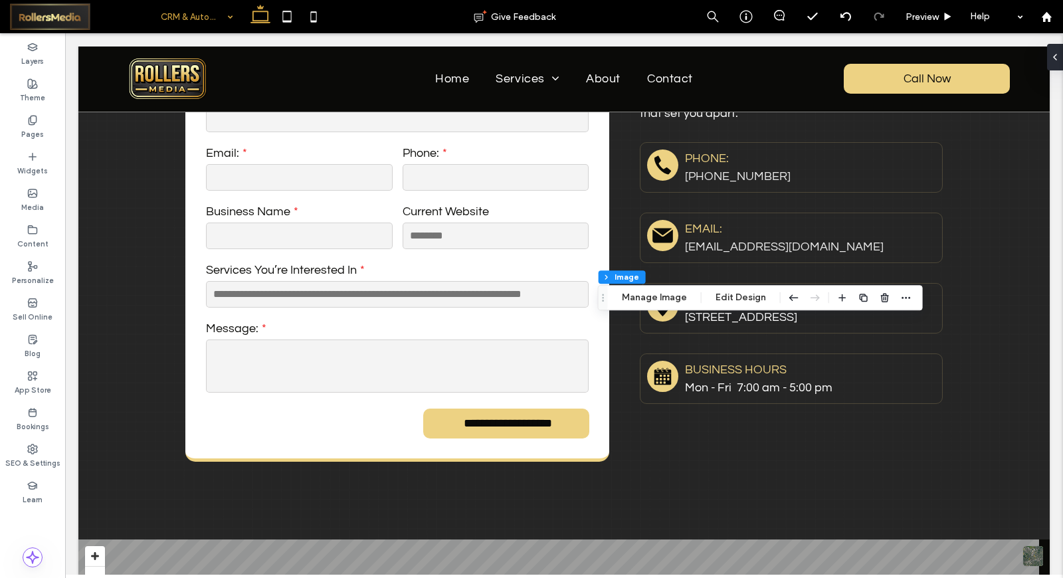
click at [643, 306] on div "Section Column Inner Column Image Manage Image Edit Design" at bounding box center [760, 297] width 325 height 25
click at [643, 302] on button "Manage Image" at bounding box center [654, 298] width 82 height 16
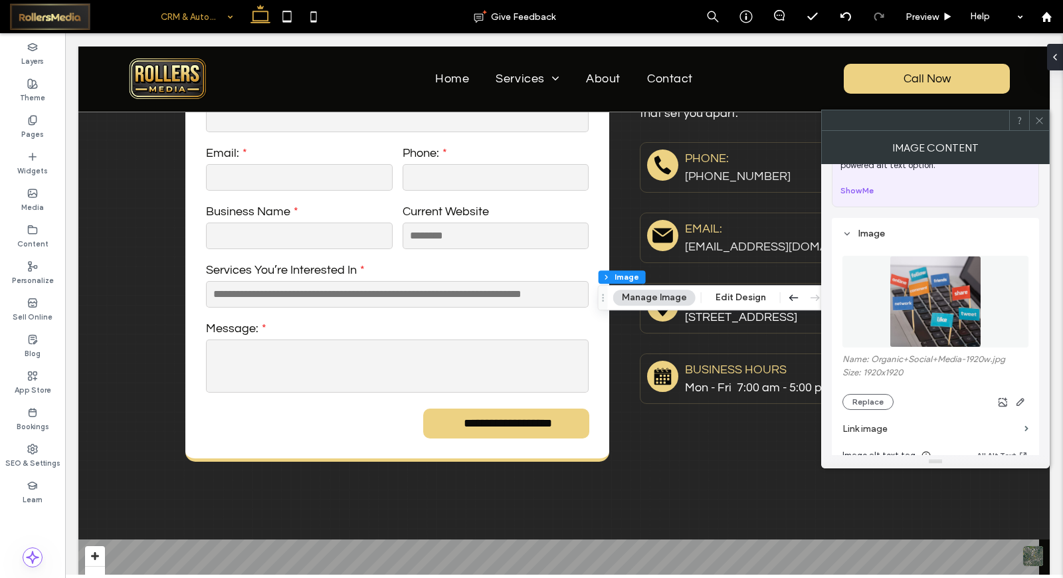
scroll to position [148, 0]
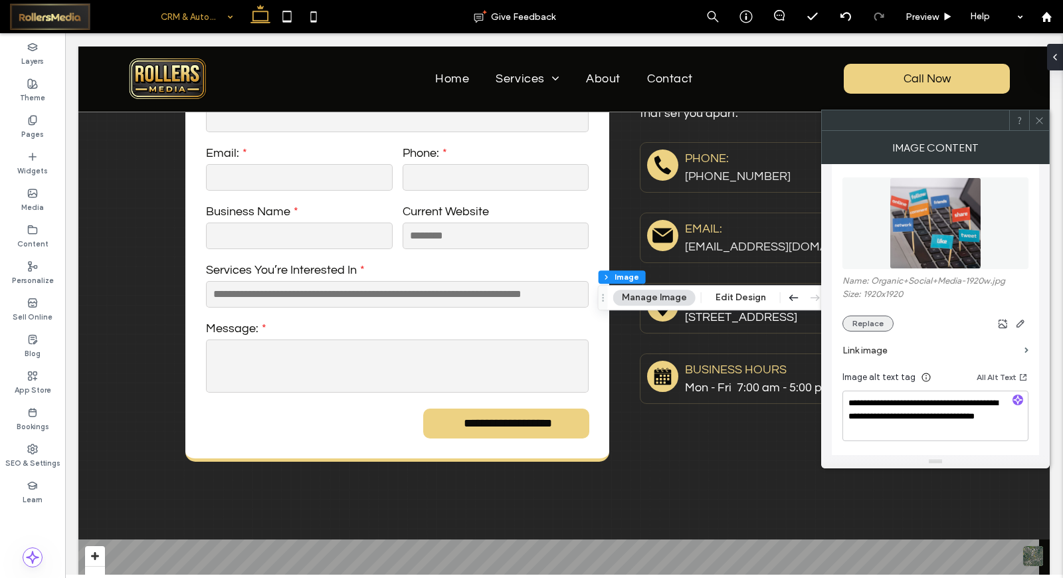
click at [862, 324] on button "Replace" at bounding box center [868, 324] width 51 height 16
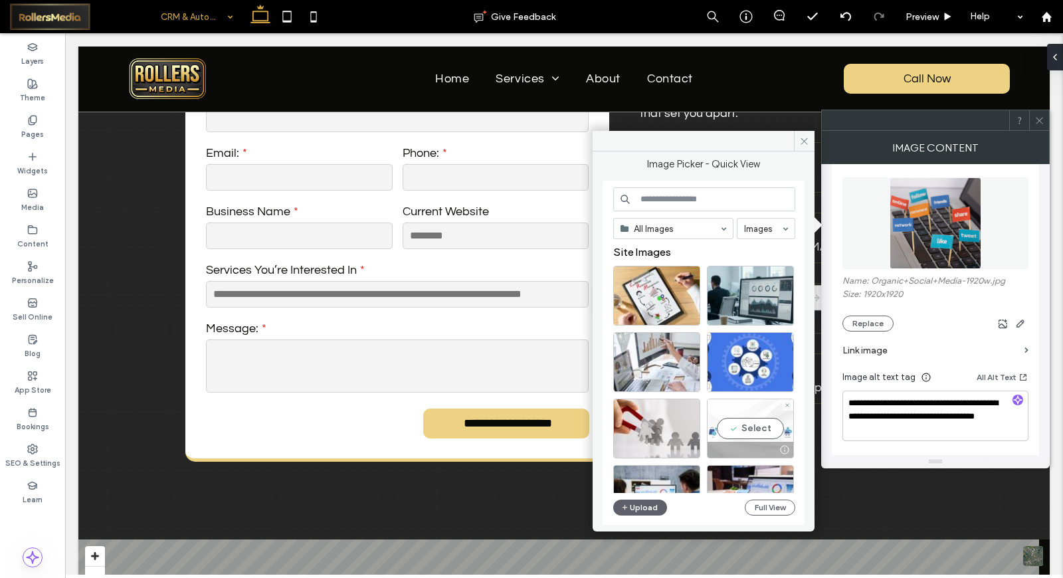
click at [740, 410] on div "Select" at bounding box center [750, 429] width 87 height 60
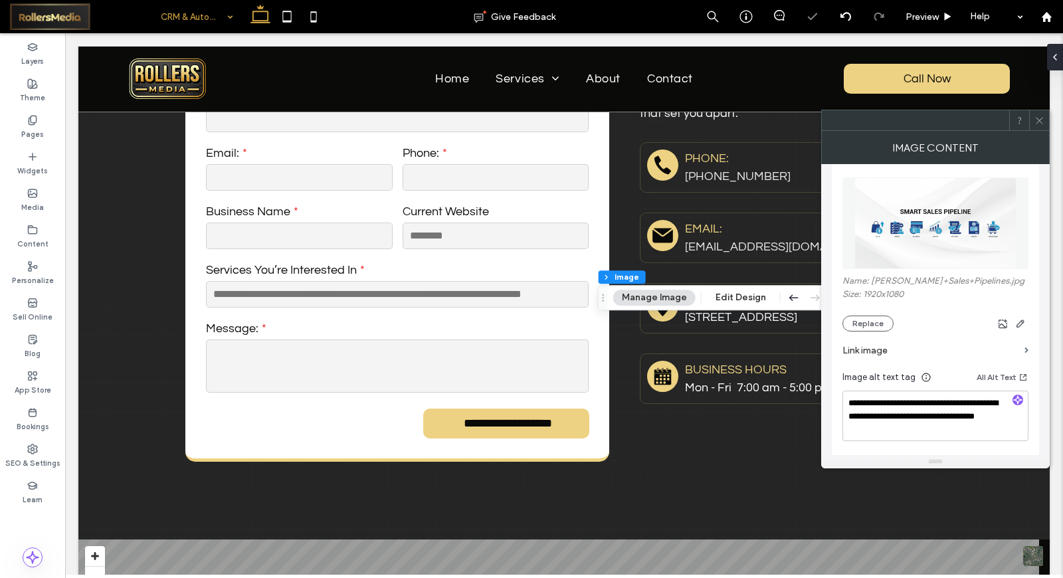
click at [1038, 116] on icon at bounding box center [1040, 121] width 10 height 10
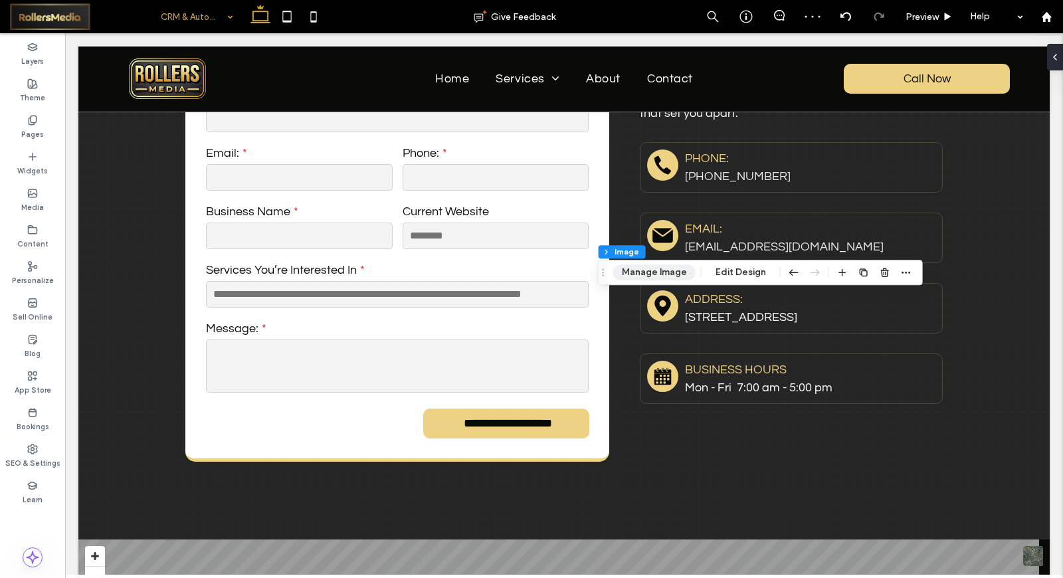
click at [635, 271] on button "Manage Image" at bounding box center [654, 273] width 82 height 16
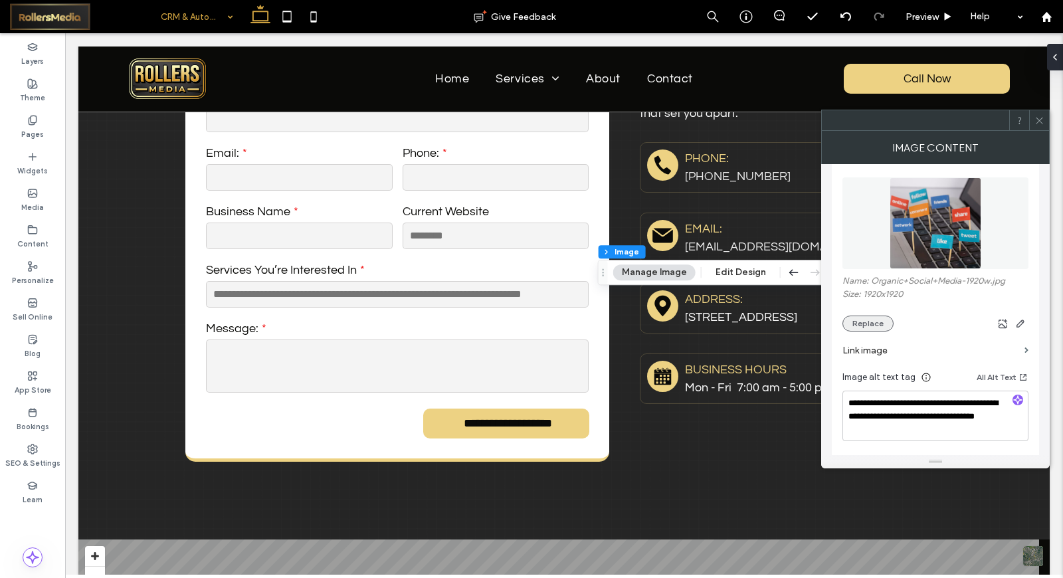
click at [863, 322] on button "Replace" at bounding box center [868, 324] width 51 height 16
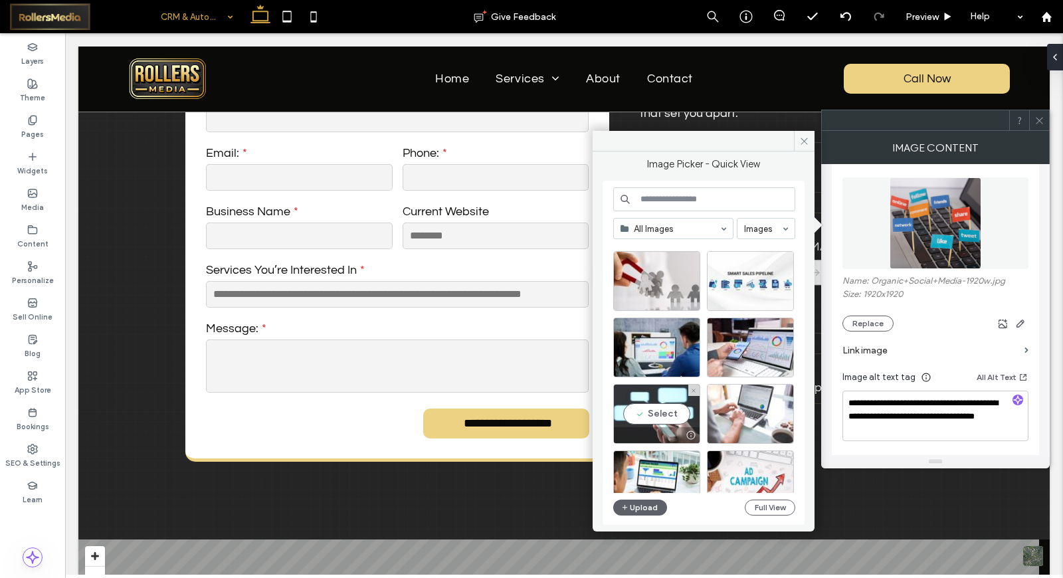
click at [673, 396] on div "Select" at bounding box center [656, 414] width 87 height 60
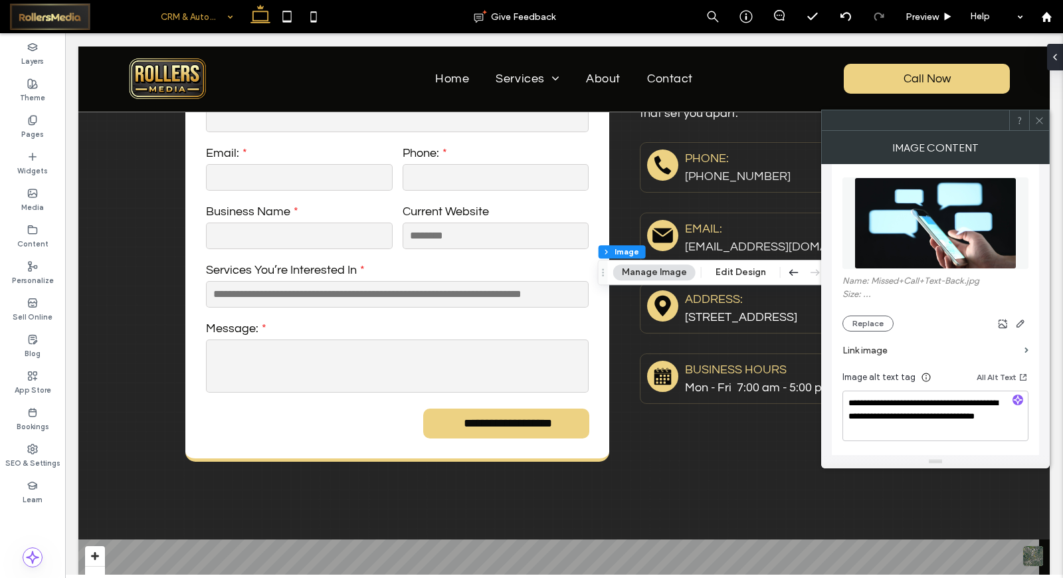
click at [1035, 116] on div at bounding box center [1040, 120] width 20 height 20
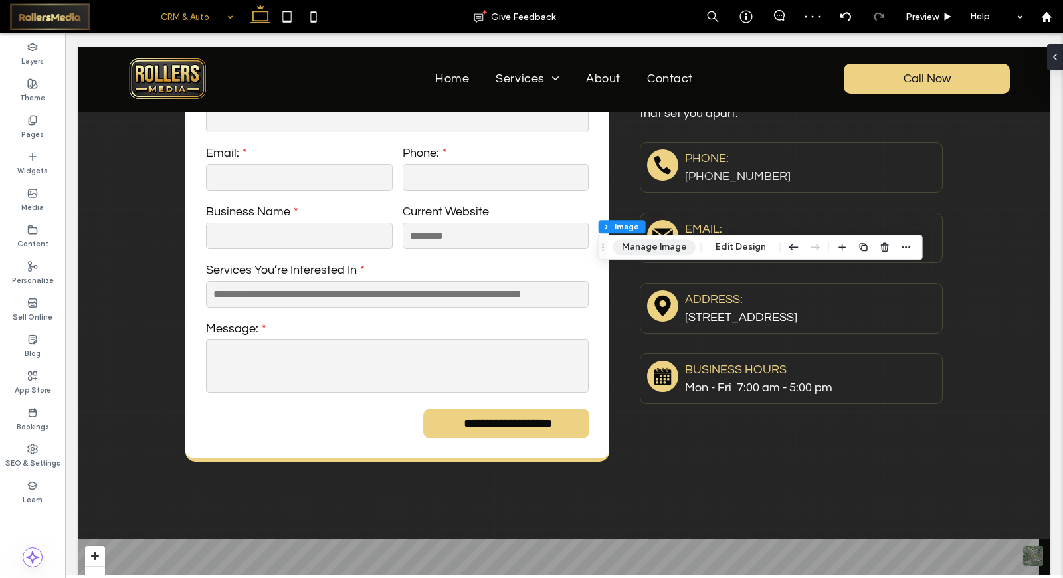
click at [654, 245] on button "Manage Image" at bounding box center [654, 247] width 82 height 16
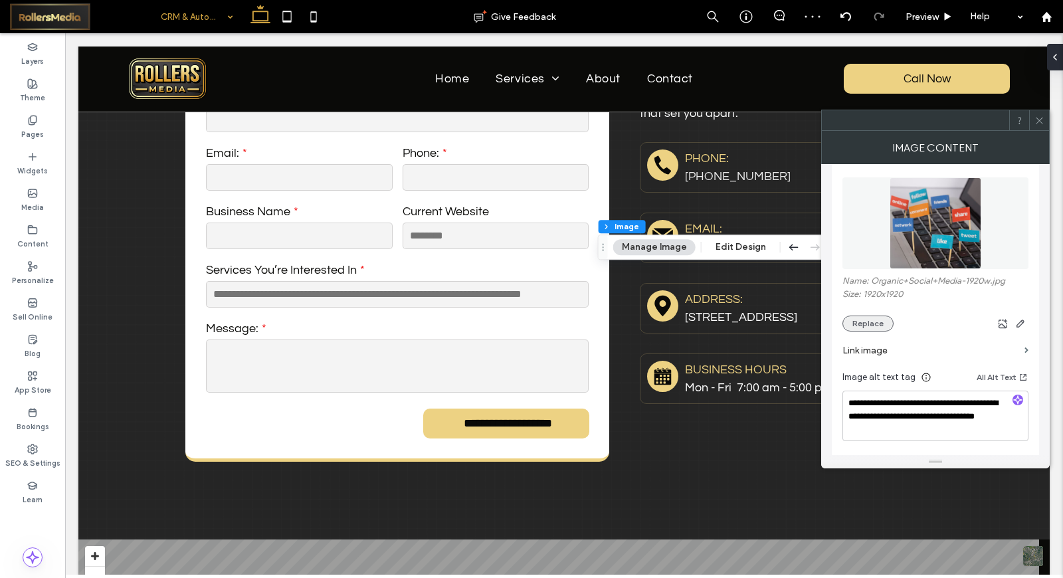
click at [865, 321] on button "Replace" at bounding box center [868, 324] width 51 height 16
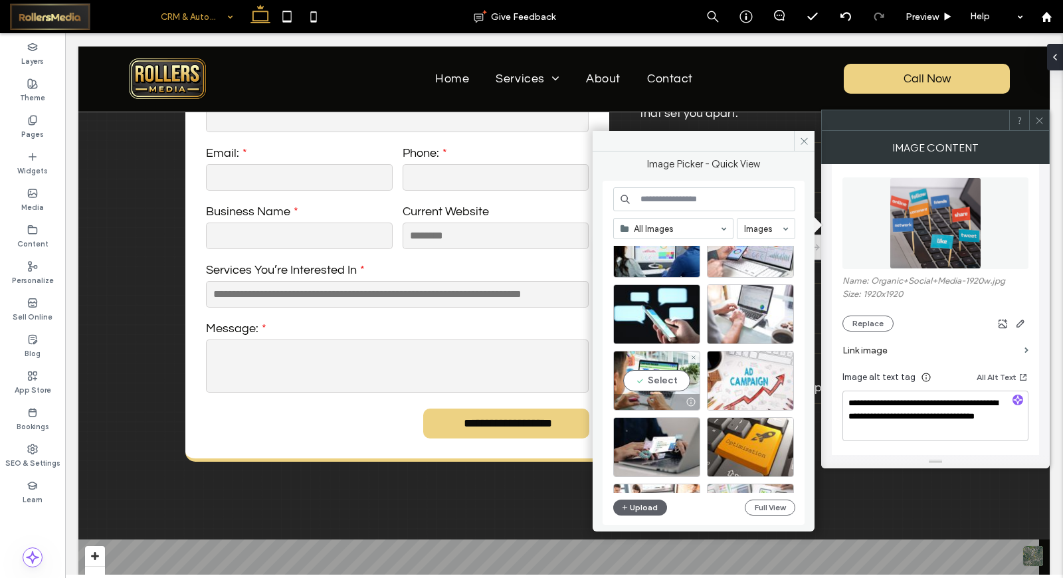
scroll to position [221, 0]
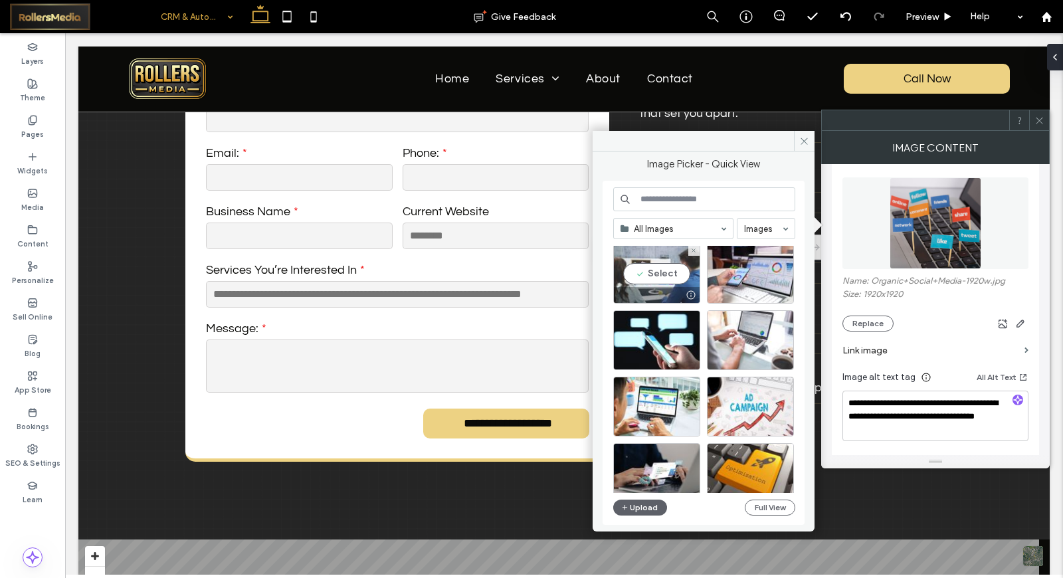
click at [660, 292] on div at bounding box center [657, 295] width 86 height 16
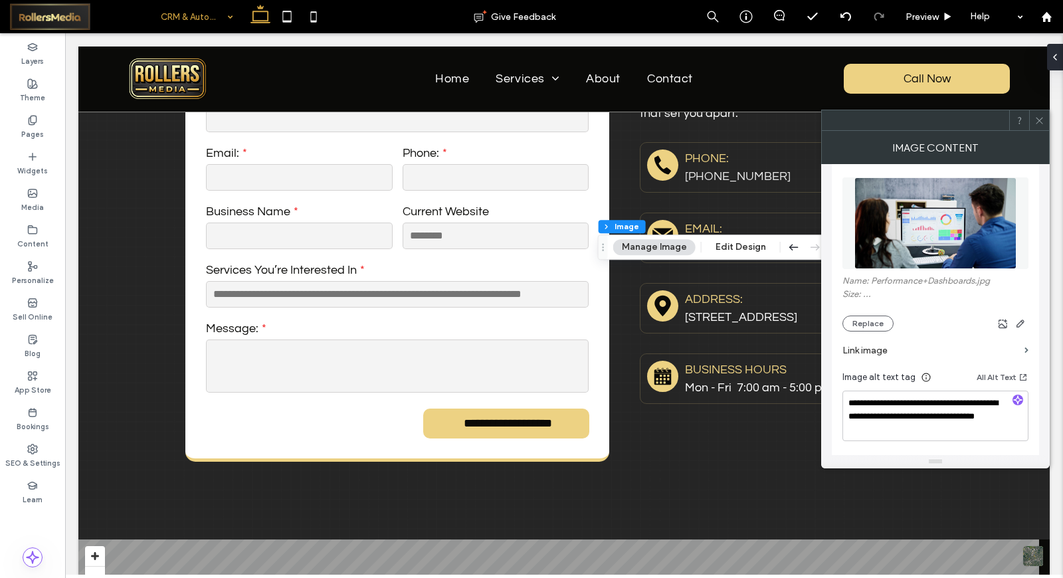
click at [1033, 116] on div at bounding box center [1040, 120] width 20 height 20
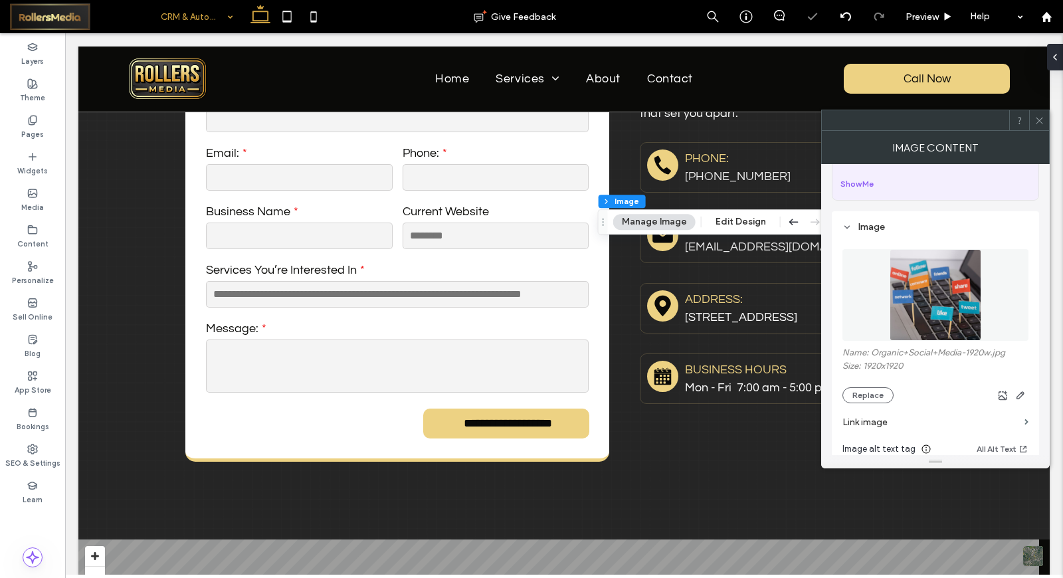
scroll to position [148, 0]
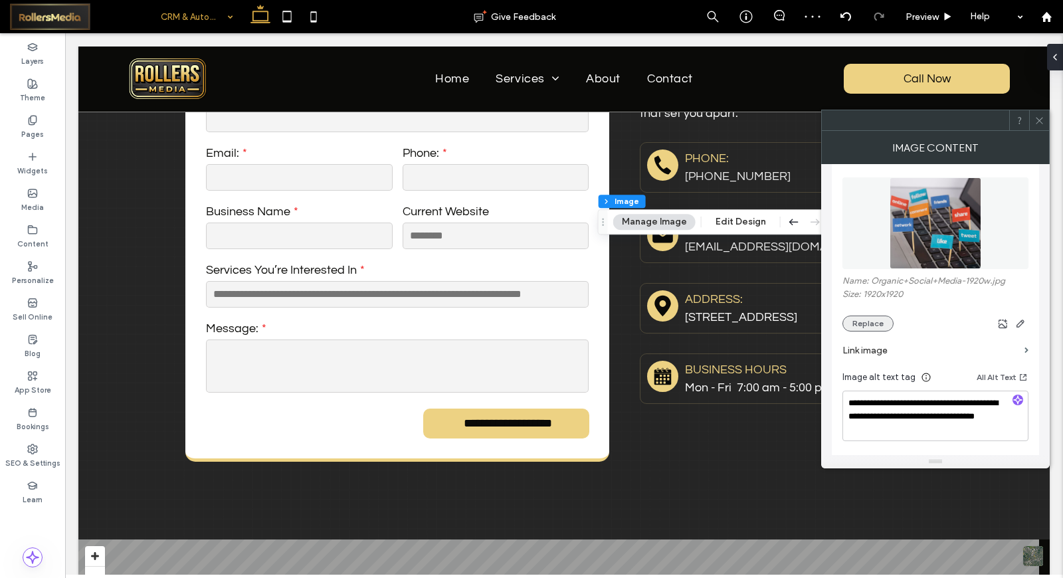
click at [887, 322] on button "Replace" at bounding box center [868, 324] width 51 height 16
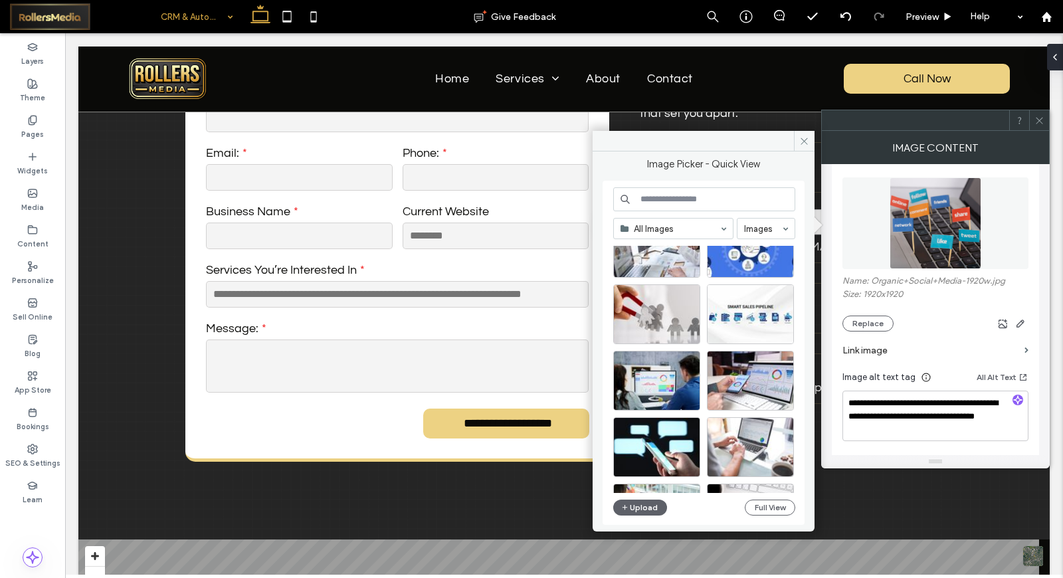
scroll to position [74, 0]
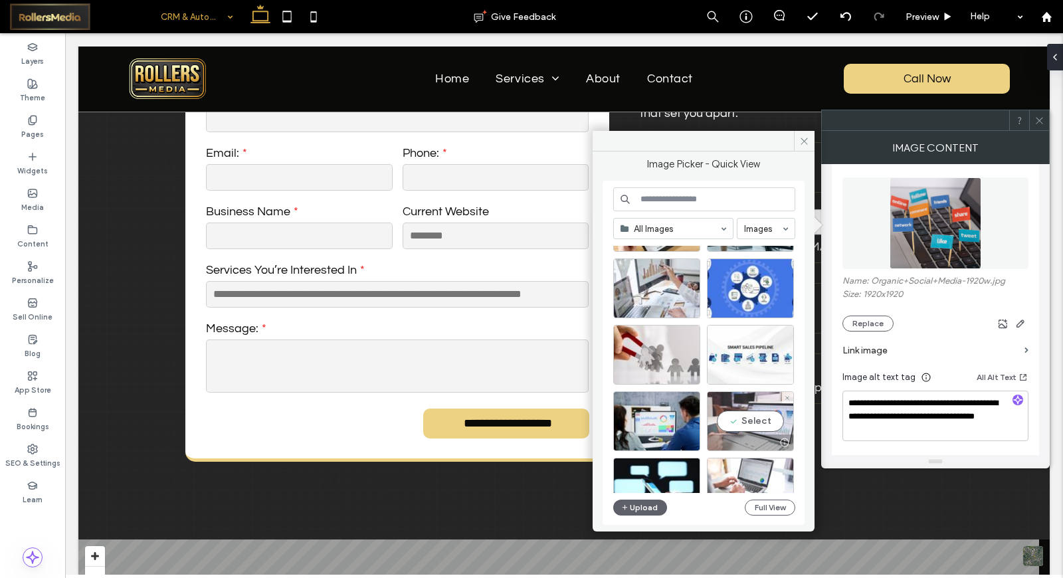
click at [767, 439] on div at bounding box center [751, 443] width 86 height 16
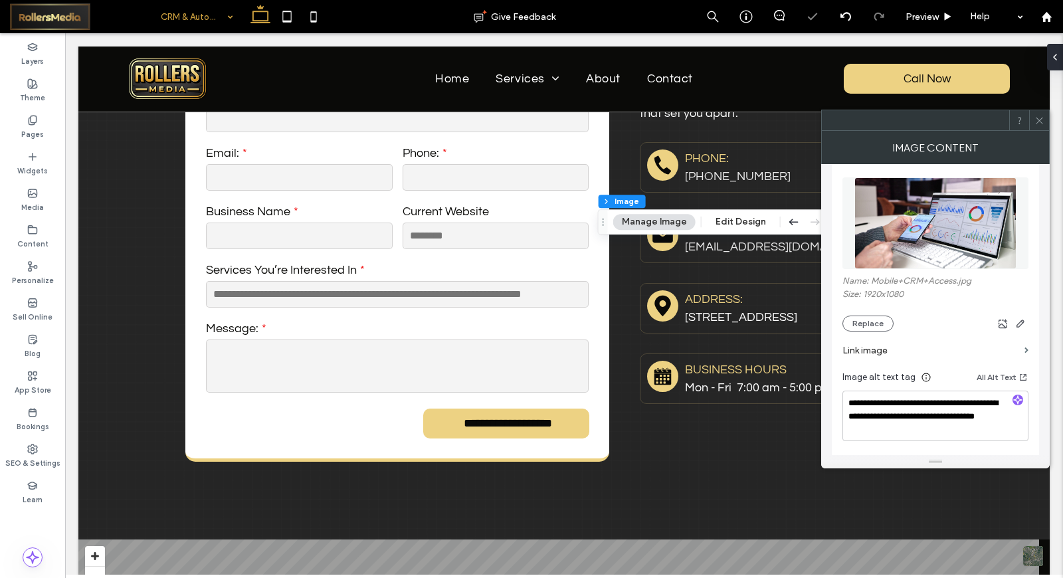
click at [1042, 120] on icon at bounding box center [1040, 121] width 10 height 10
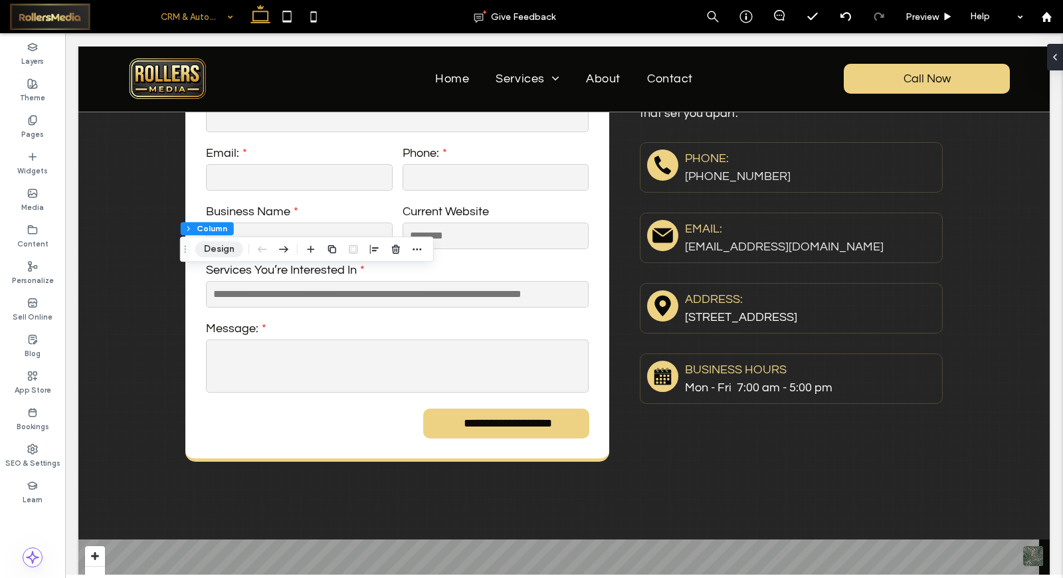
click at [231, 247] on button "Design" at bounding box center [219, 249] width 48 height 16
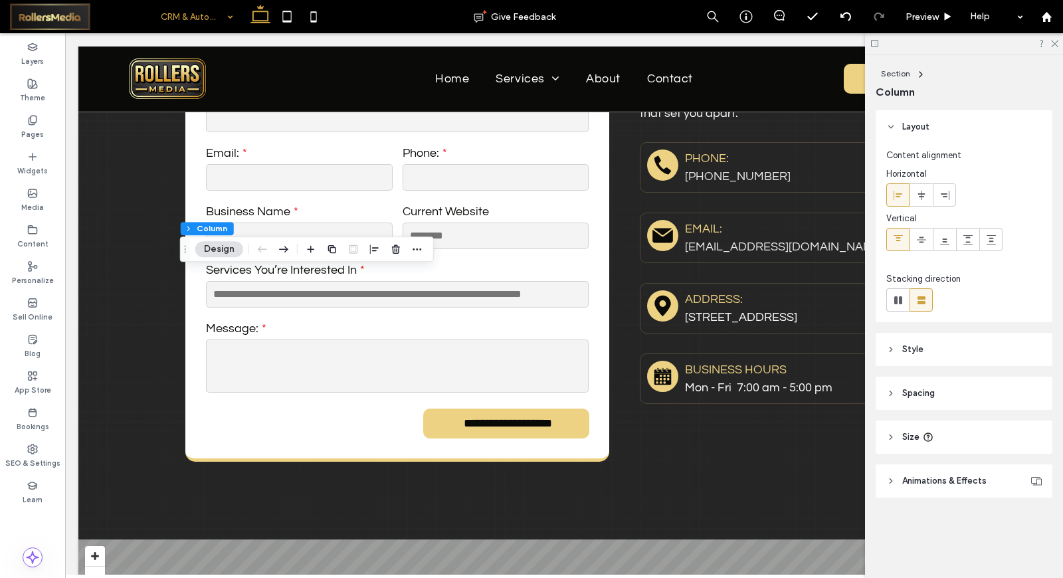
click at [923, 352] on header "Style" at bounding box center [964, 349] width 177 height 33
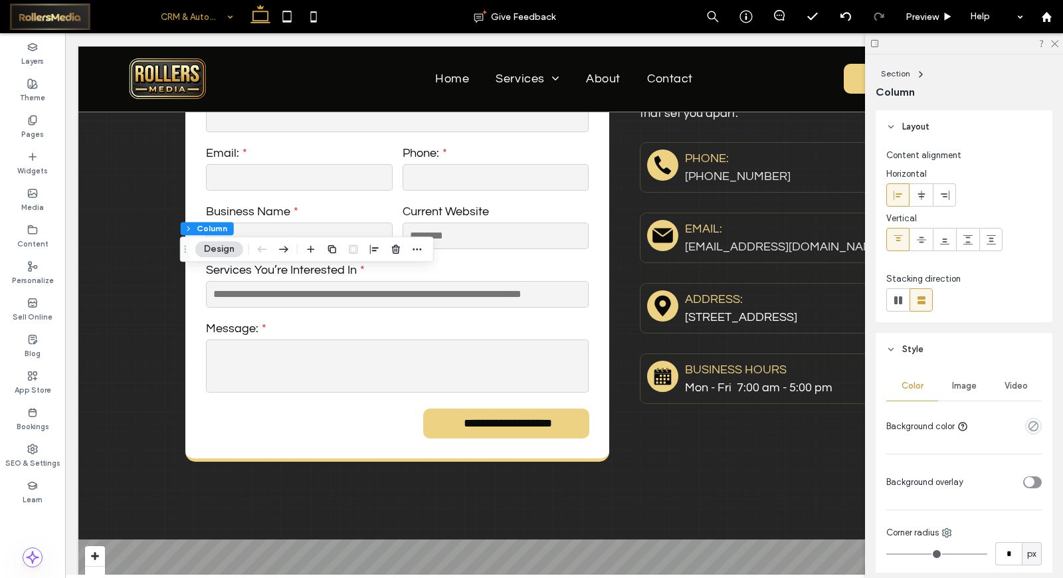
click at [955, 388] on span "Image" at bounding box center [964, 386] width 25 height 11
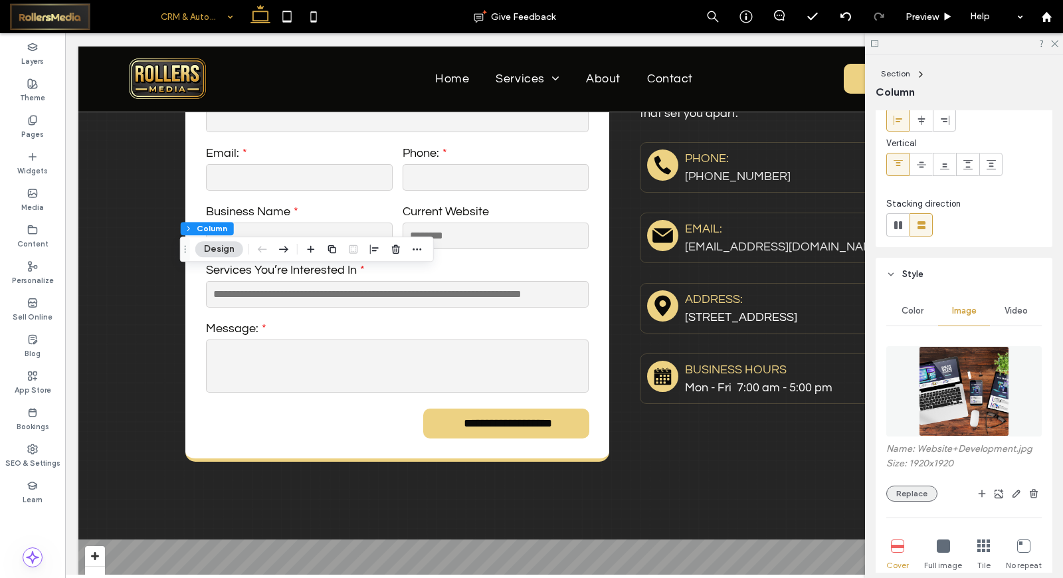
scroll to position [148, 0]
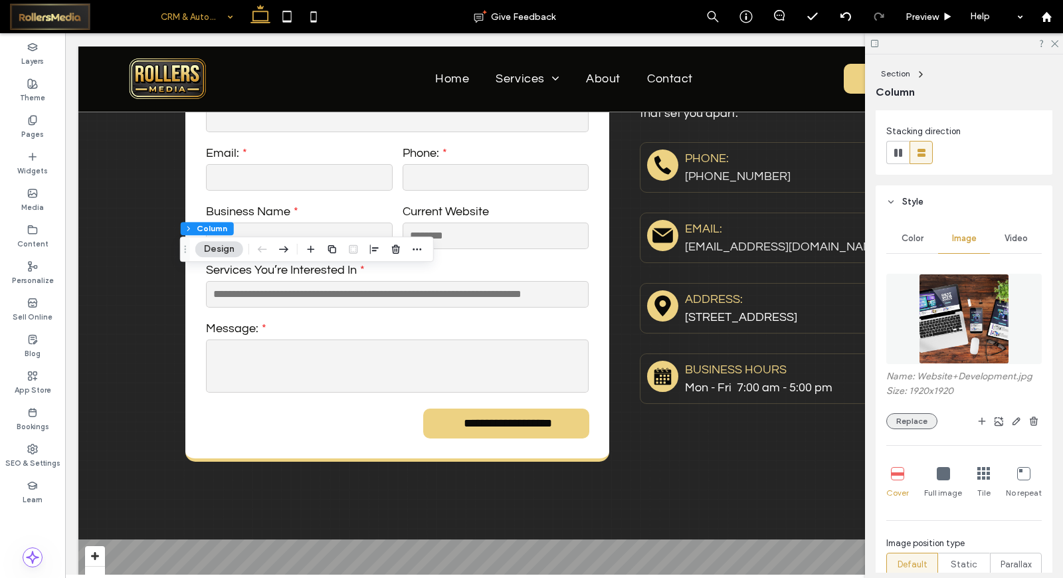
click at [924, 425] on button "Replace" at bounding box center [912, 421] width 51 height 16
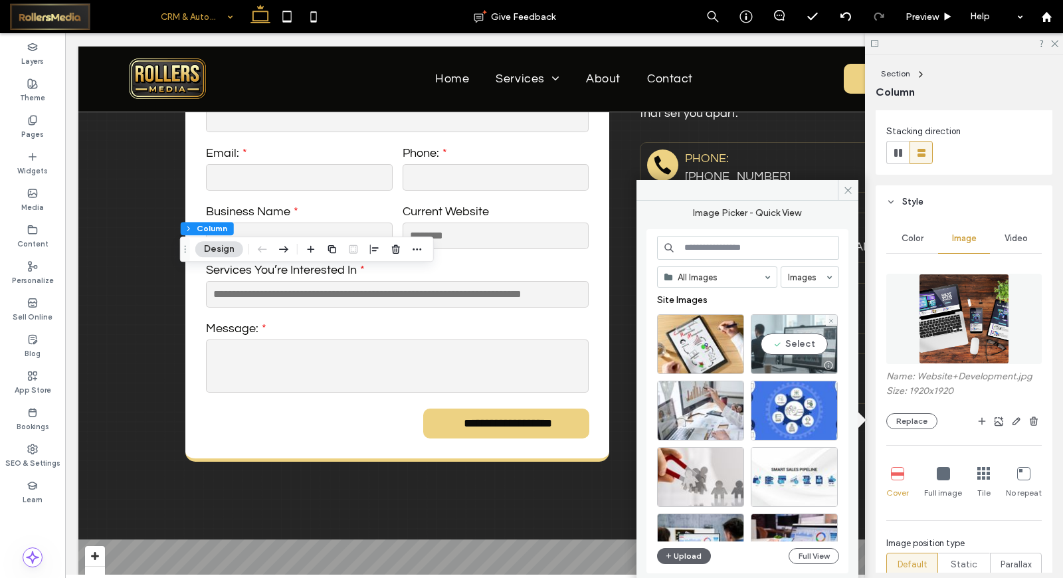
click at [774, 358] on div at bounding box center [795, 366] width 86 height 16
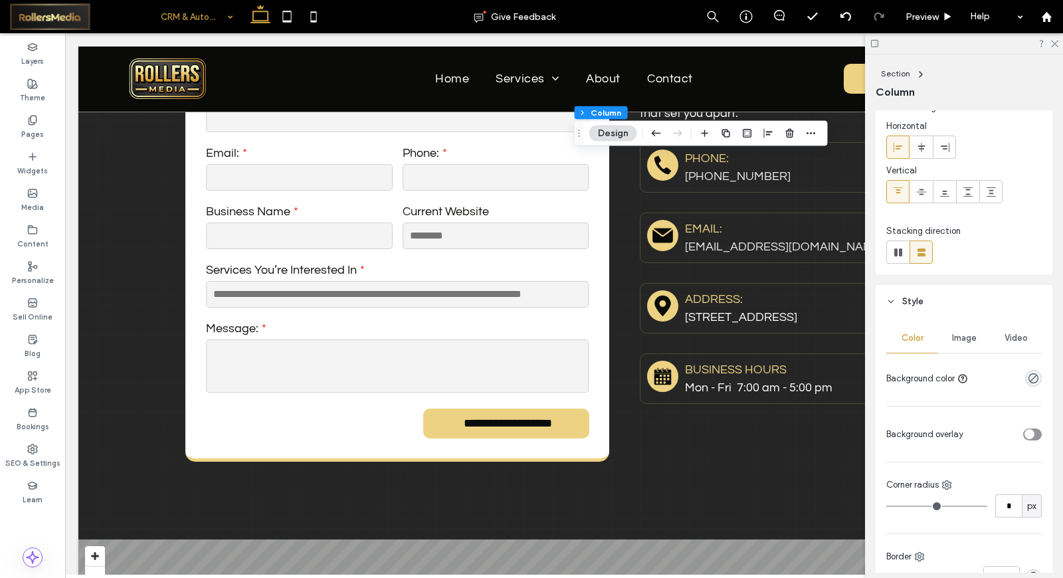
scroll to position [74, 0]
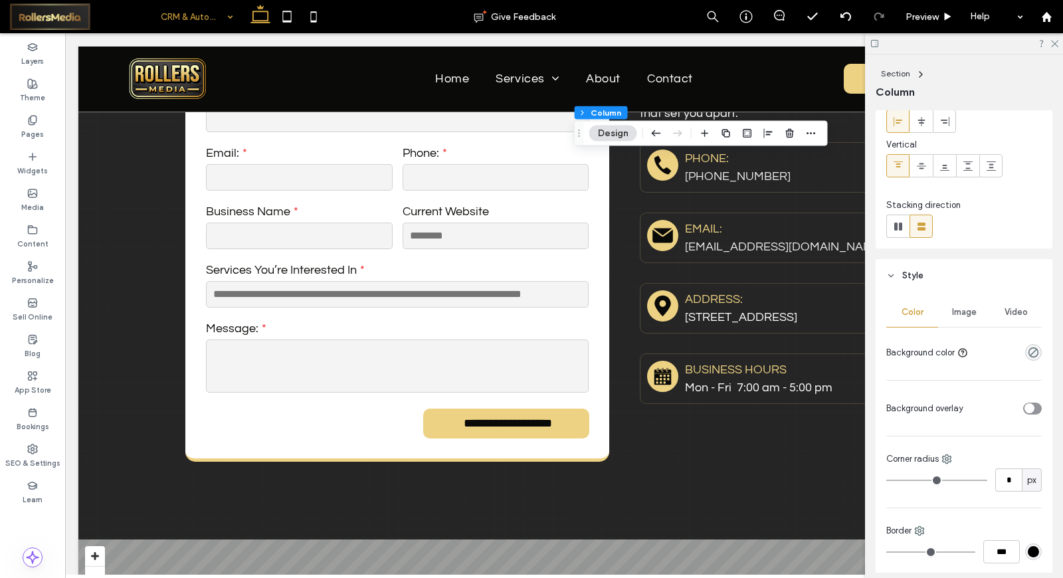
click at [969, 313] on span "Image" at bounding box center [964, 312] width 25 height 11
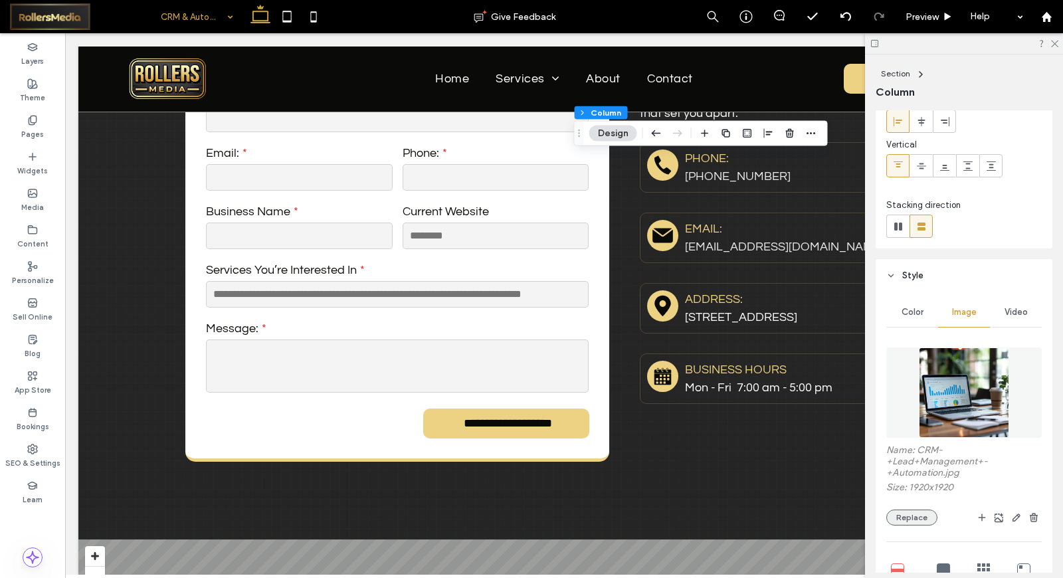
click at [921, 510] on button "Replace" at bounding box center [912, 518] width 51 height 16
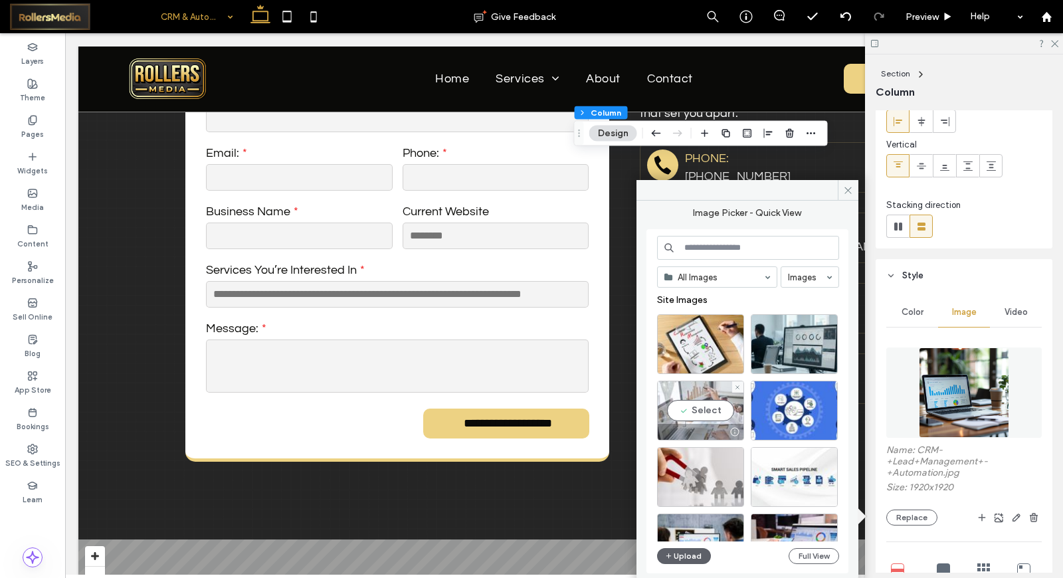
click at [690, 427] on div at bounding box center [701, 432] width 86 height 16
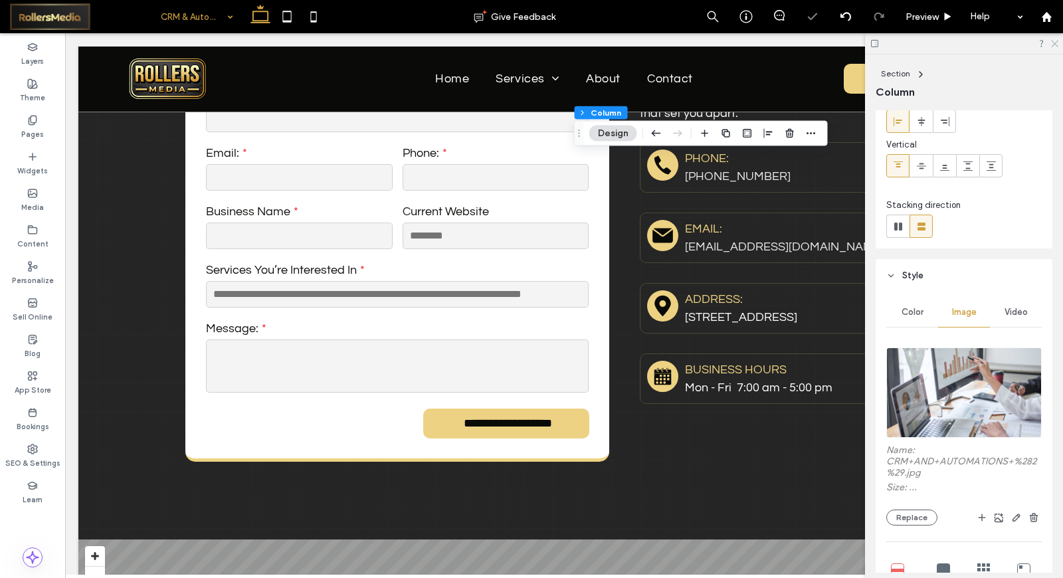
click at [1053, 45] on use at bounding box center [1055, 44] width 7 height 7
